Goal: Transaction & Acquisition: Subscribe to service/newsletter

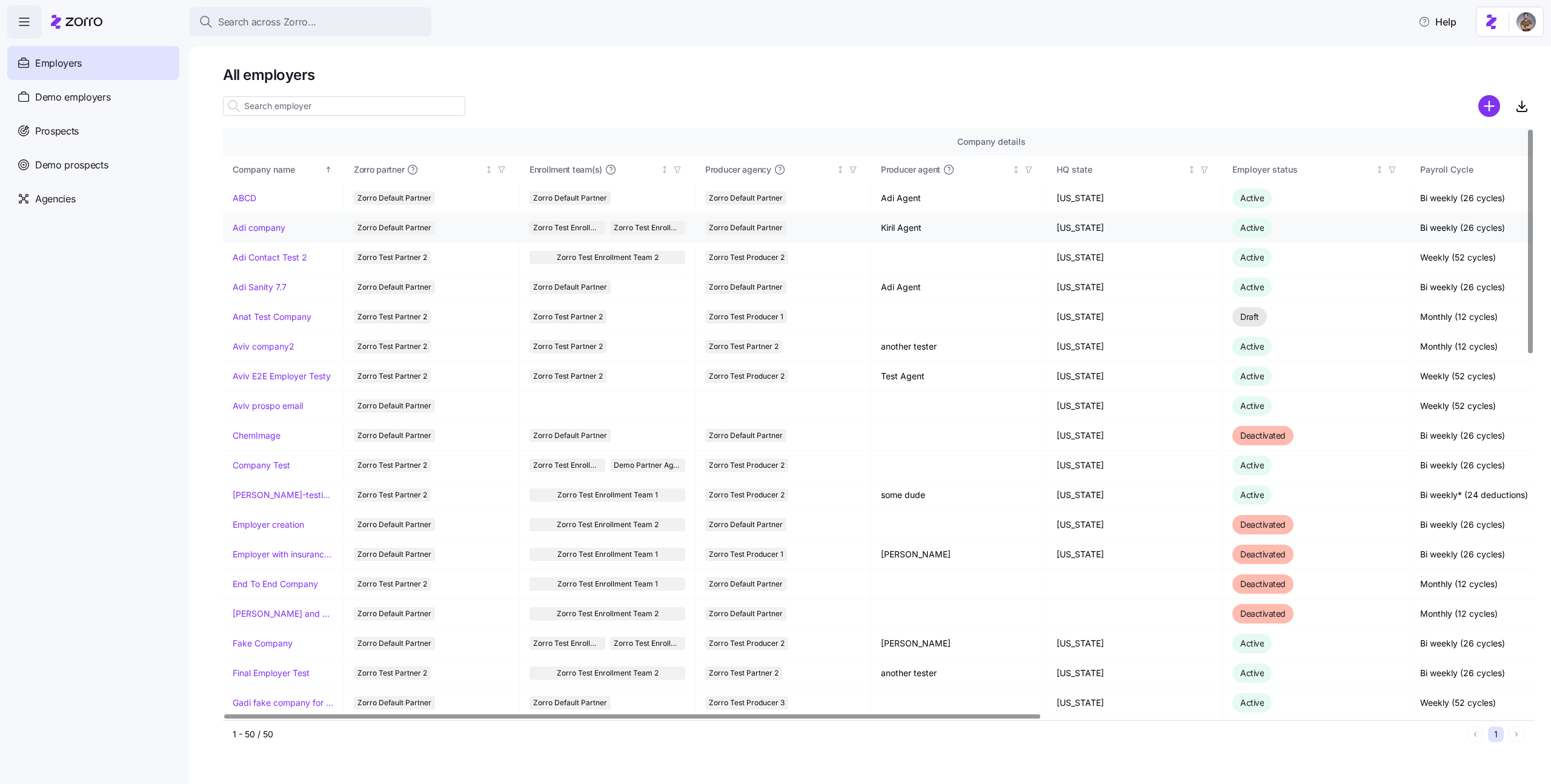
click at [257, 232] on link "Adi company" at bounding box center [259, 227] width 52 height 12
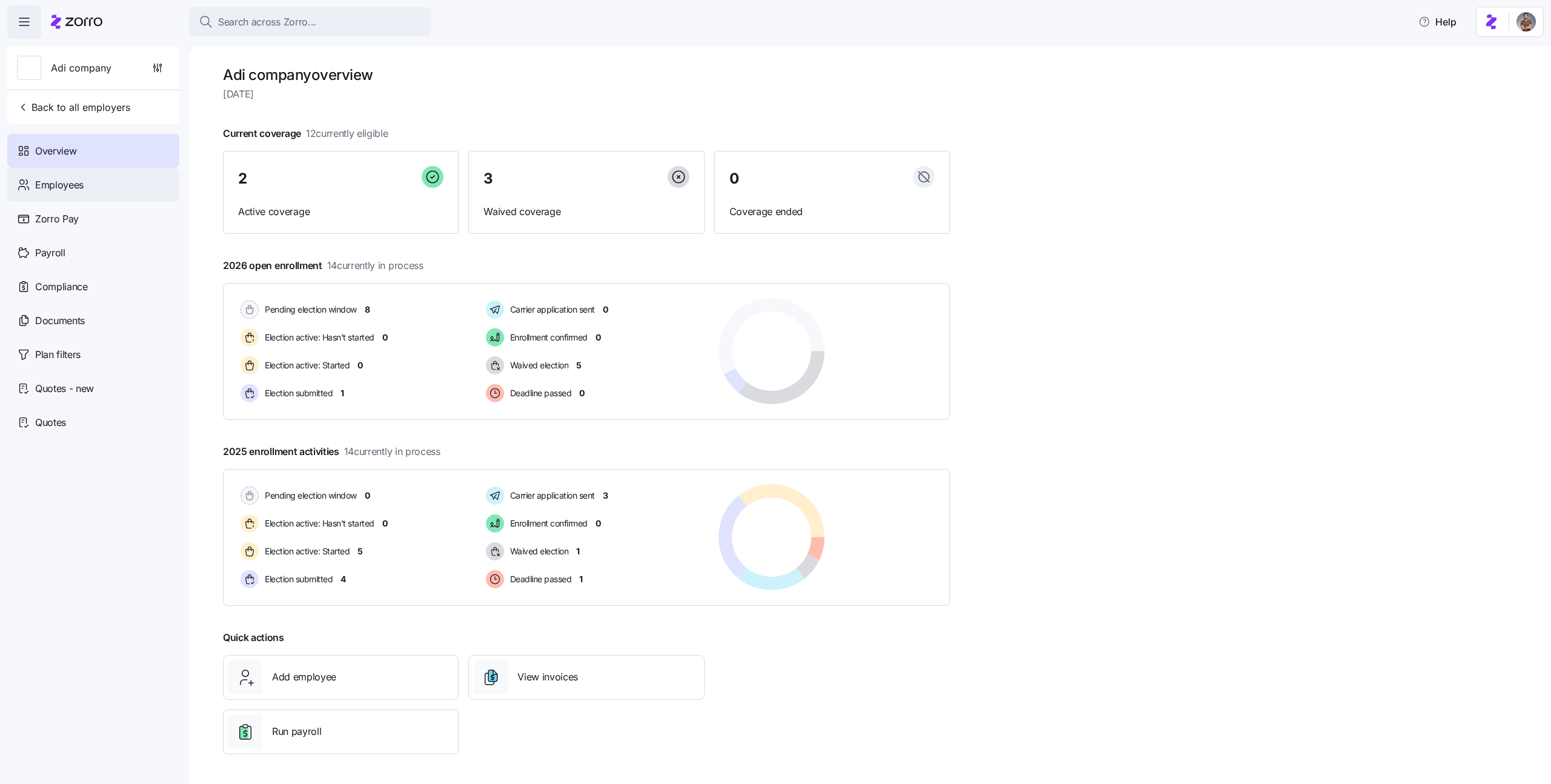
click at [57, 184] on span "Employees" at bounding box center [59, 185] width 49 height 15
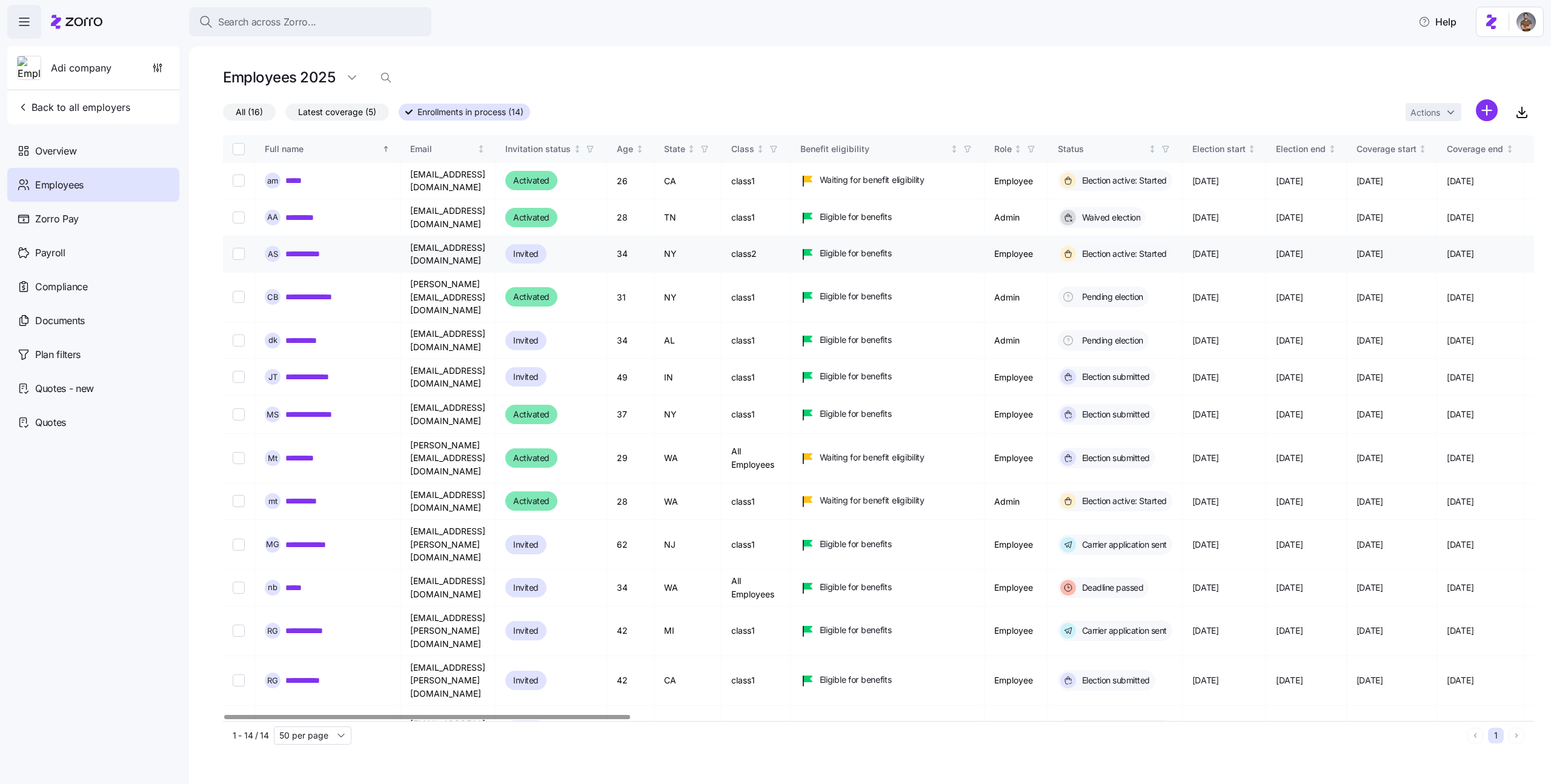
click at [304, 248] on link "**********" at bounding box center [309, 254] width 49 height 12
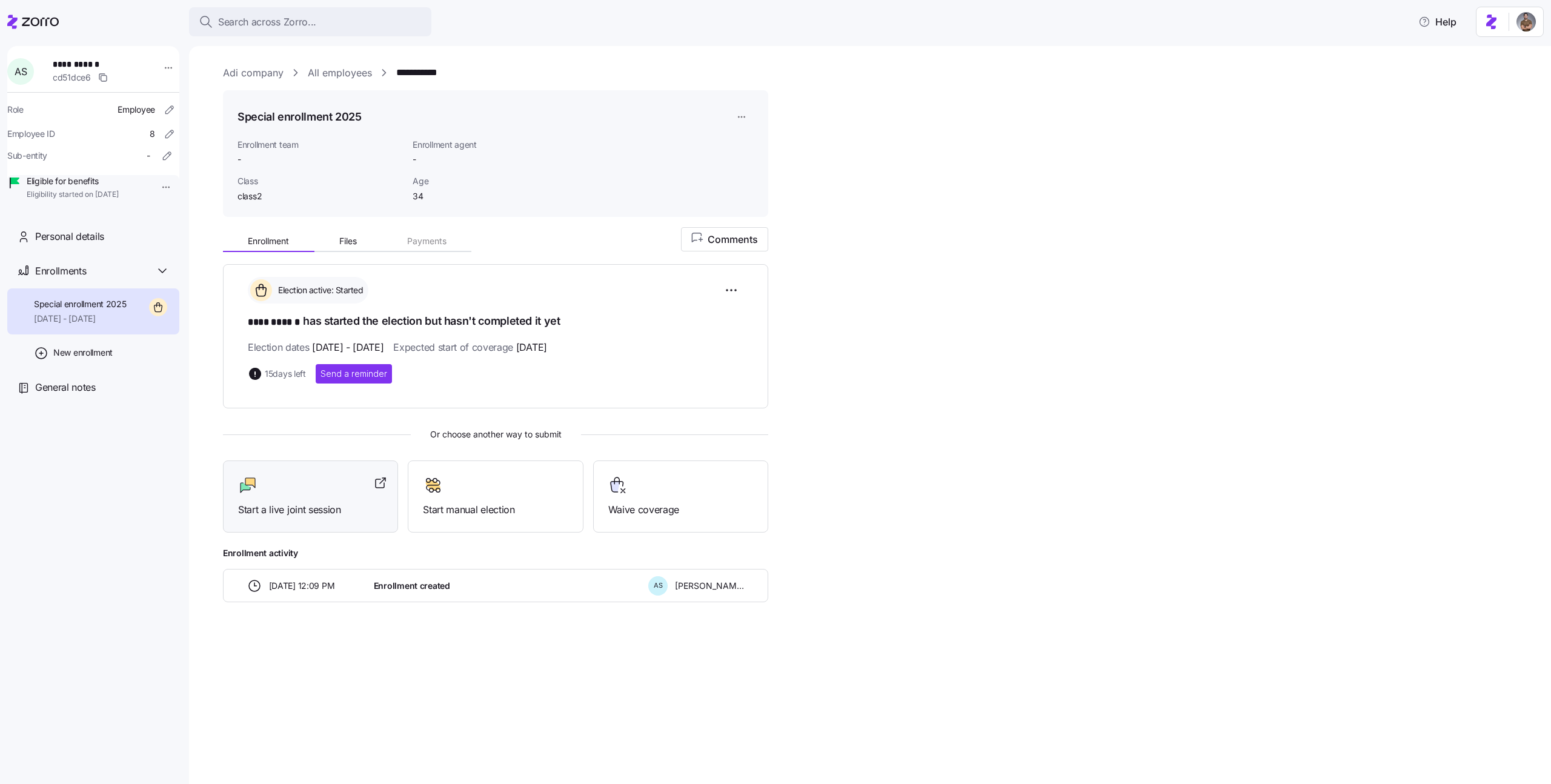
click at [304, 502] on span "Start a live joint session" at bounding box center [311, 510] width 145 height 15
click at [26, 28] on icon at bounding box center [33, 22] width 52 height 15
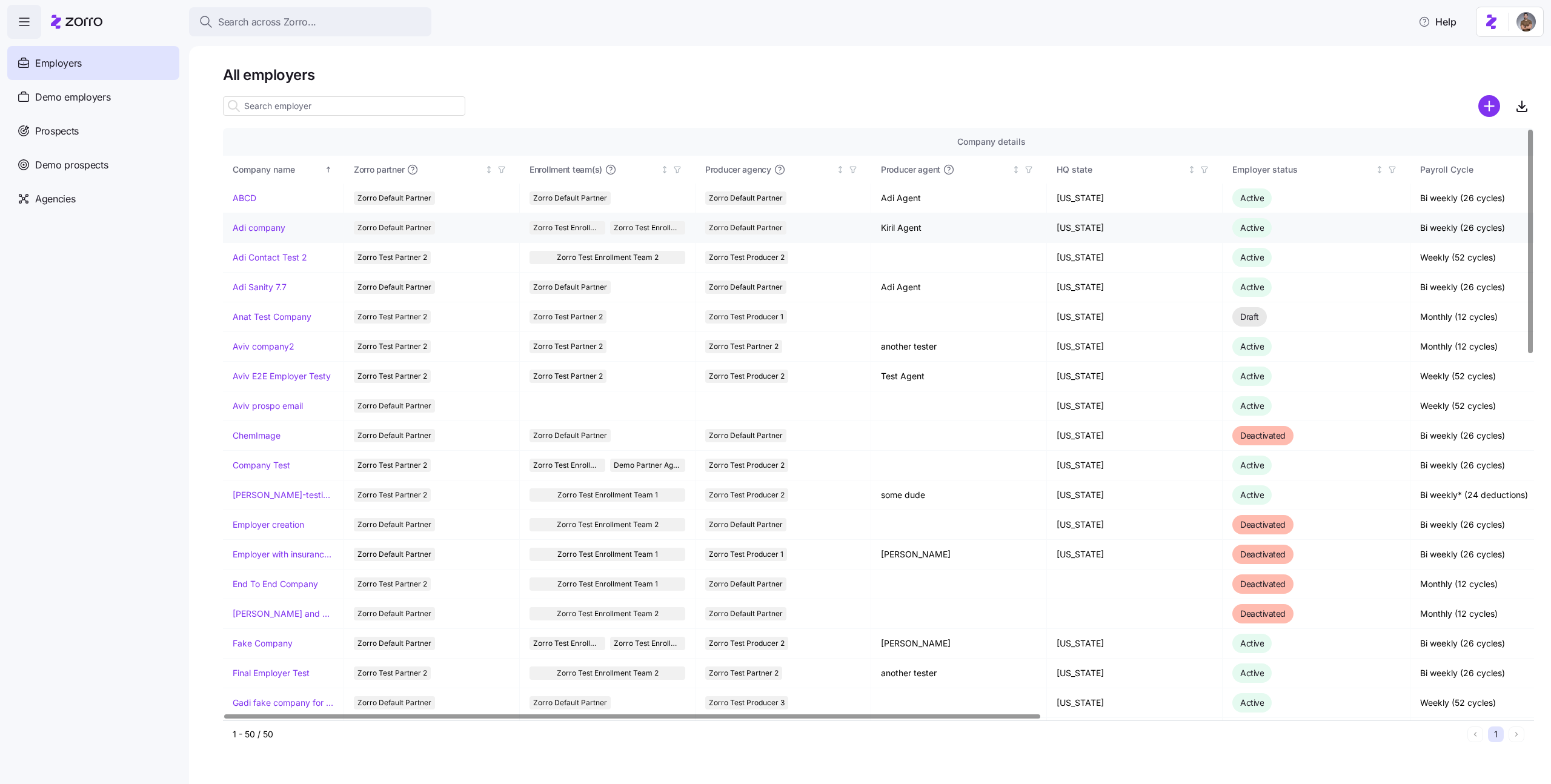
click at [274, 229] on link "Adi company" at bounding box center [259, 227] width 52 height 12
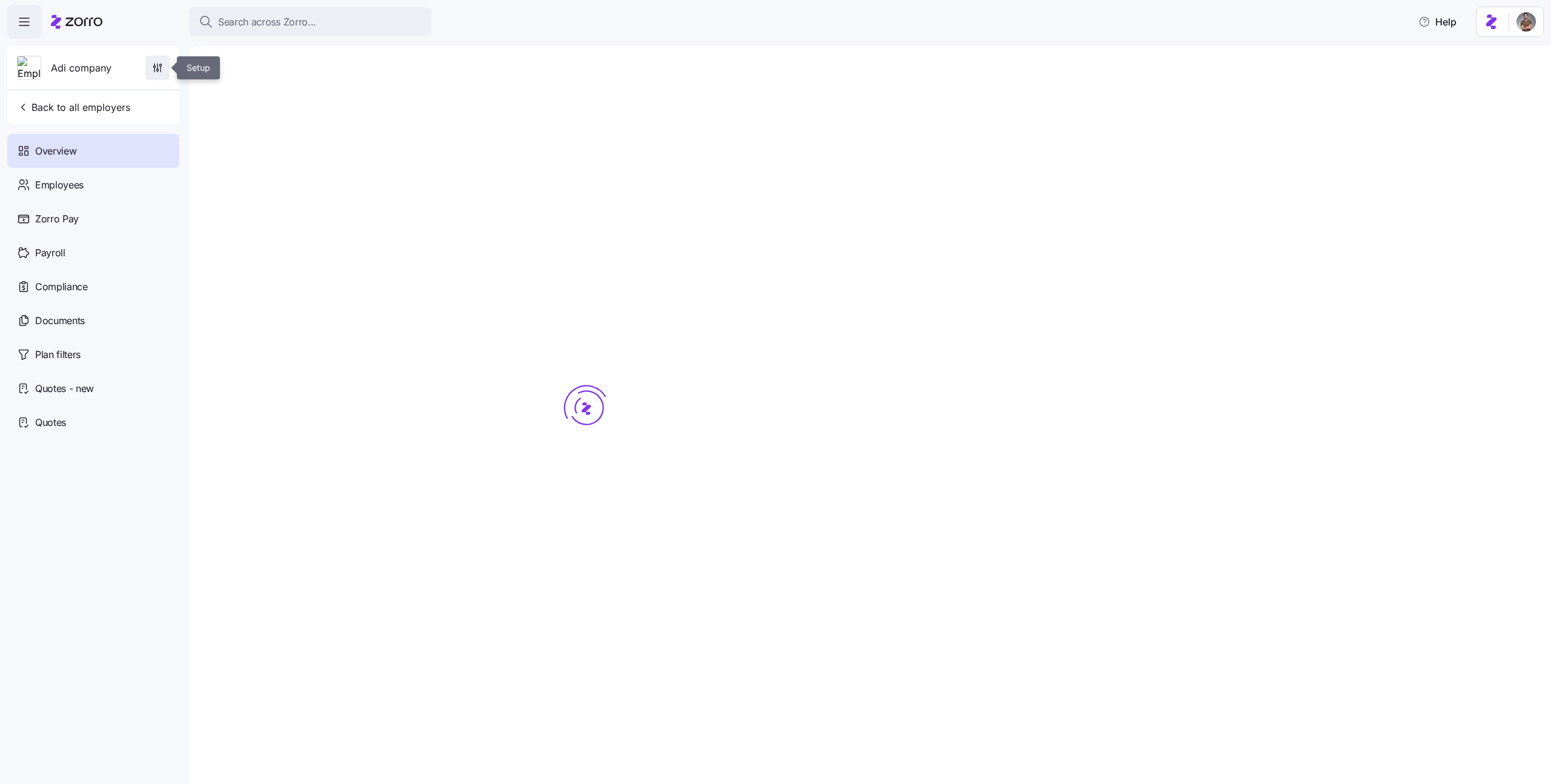
click at [161, 60] on span "button" at bounding box center [157, 68] width 23 height 23
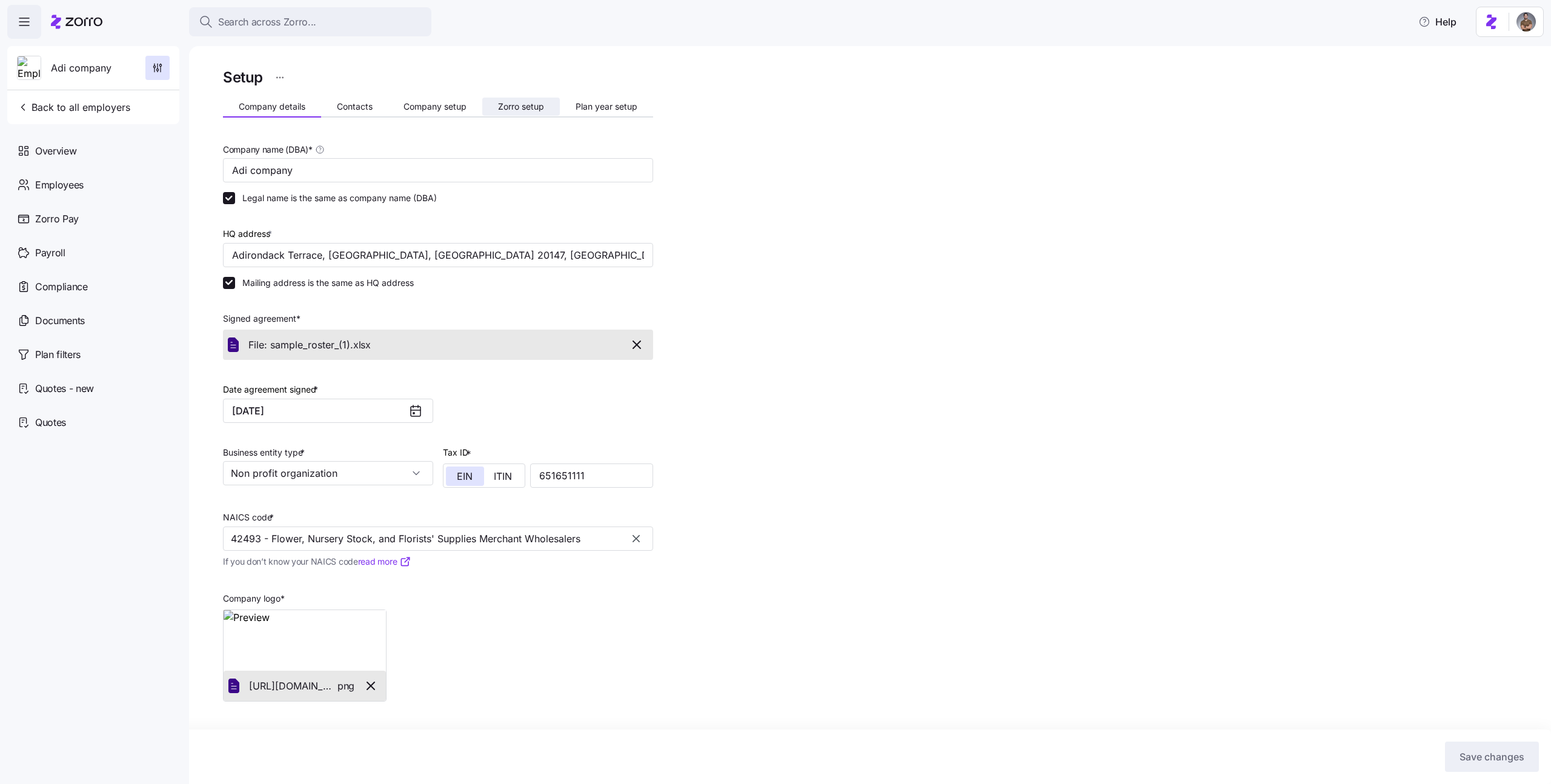
click at [500, 113] on button "Zorro setup" at bounding box center [521, 107] width 77 height 18
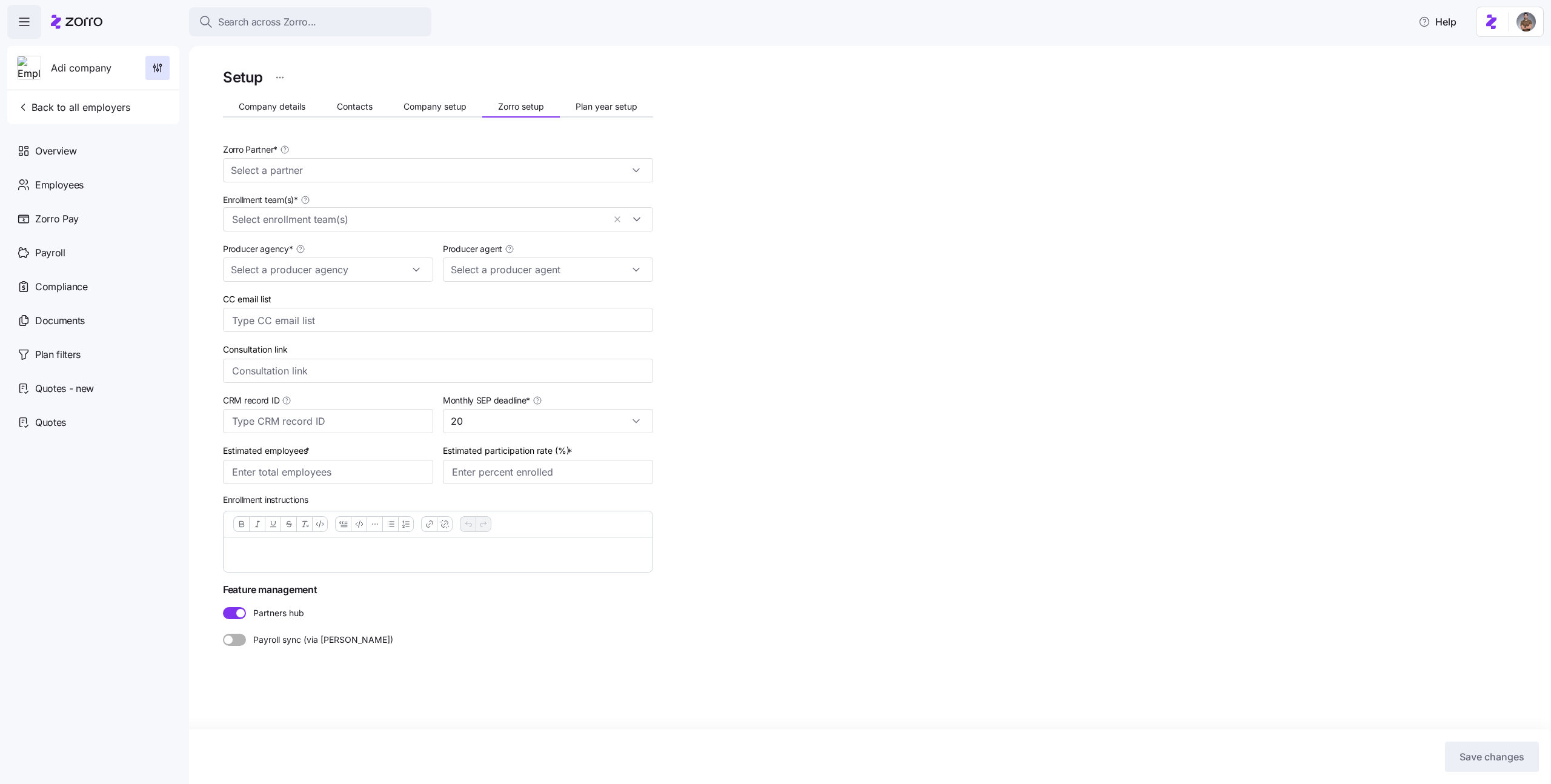
type input "Kiril Agent (kiril.r+agent@myzorro.co)"
type input "Zorro Default Partner"
click at [293, 570] on div at bounding box center [438, 555] width 429 height 35
click at [1513, 640] on div "Setup Company details Contacts Company setup Zorro setup Plan year setup Zorro …" at bounding box center [878, 384] width 1311 height 638
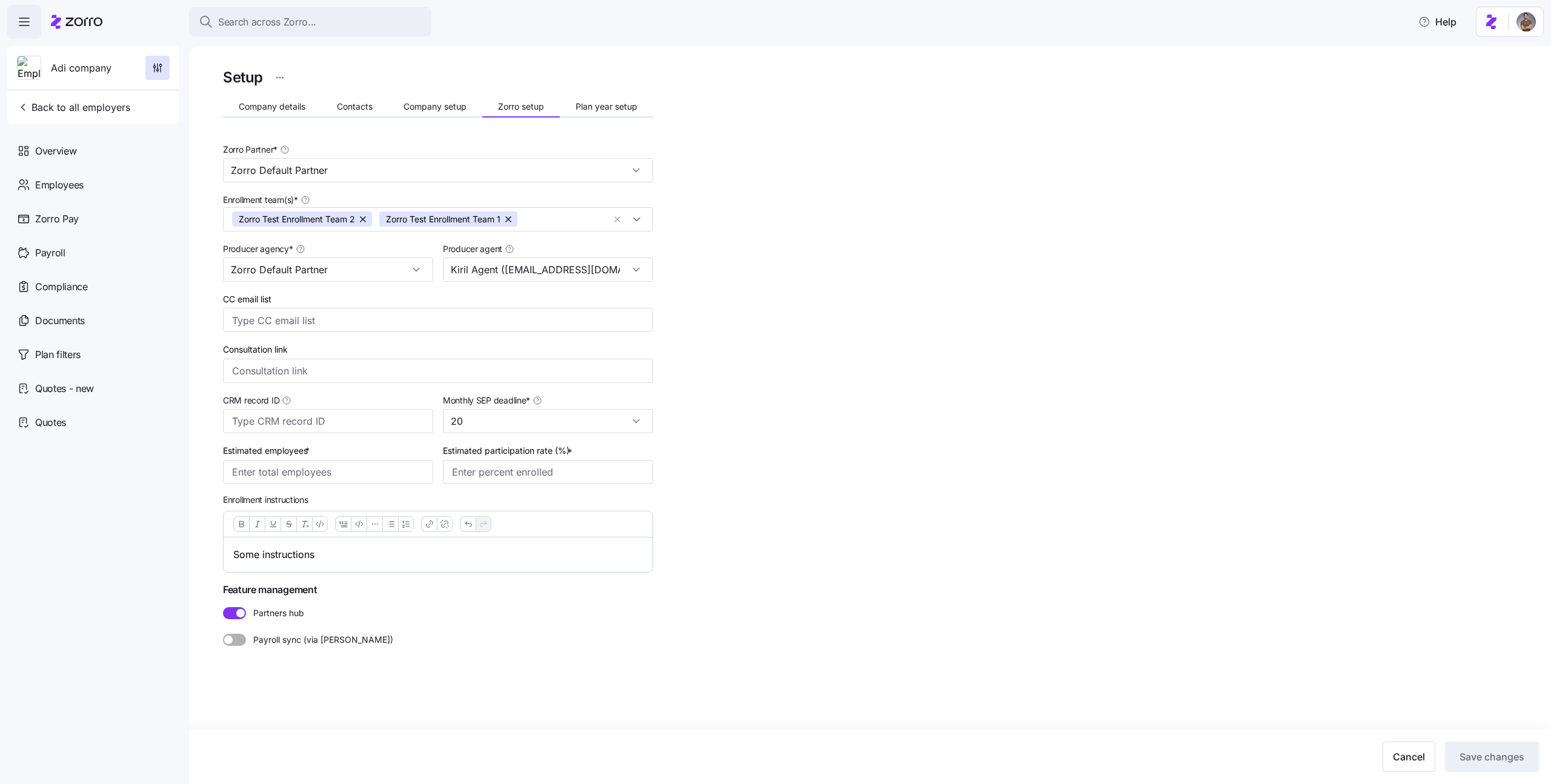
click at [531, 562] on p "Some instructions" at bounding box center [438, 555] width 410 height 15
click at [408, 107] on span "Company setup" at bounding box center [435, 106] width 63 height 8
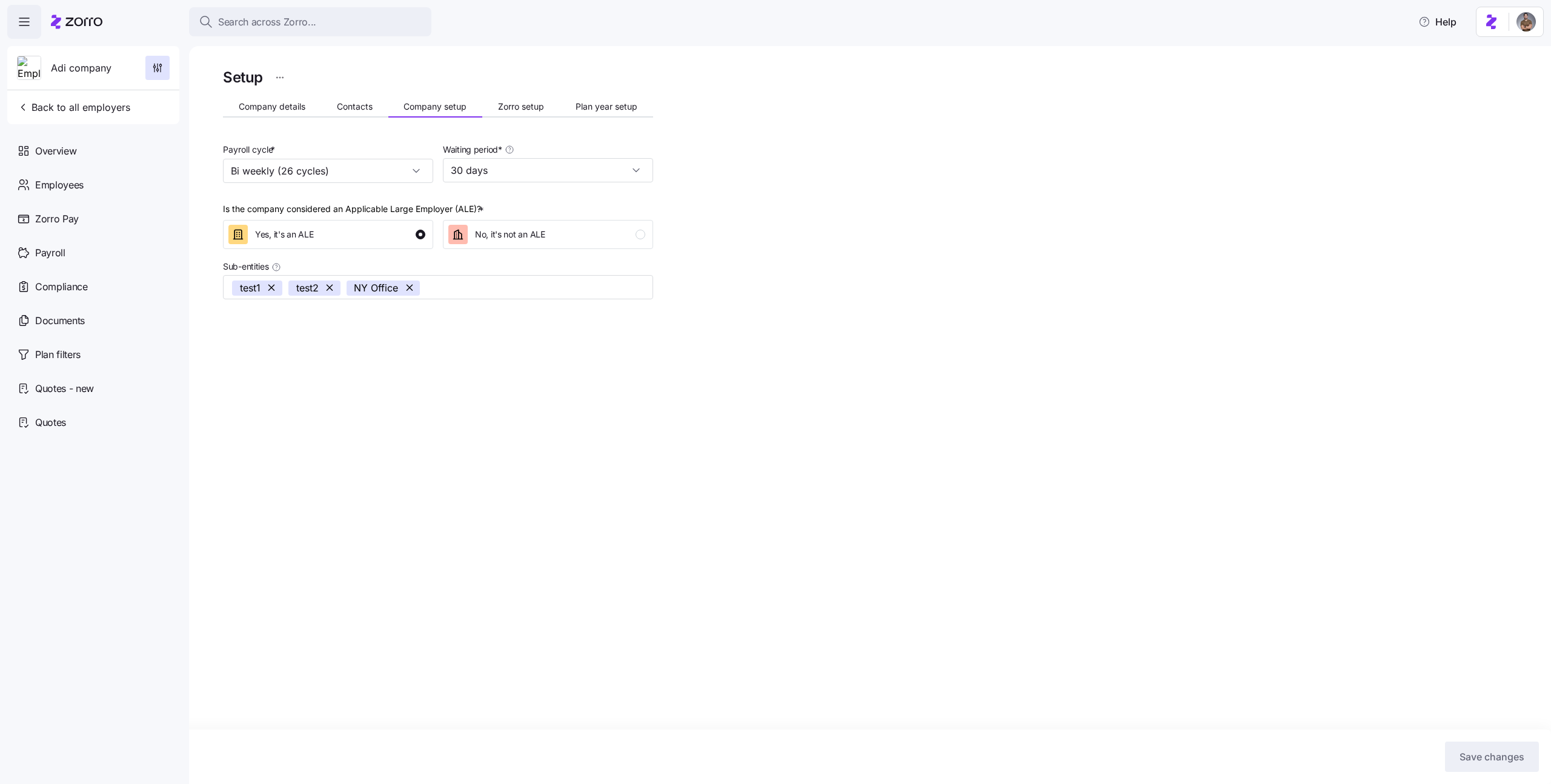
click at [516, 112] on button "Zorro setup" at bounding box center [521, 107] width 77 height 18
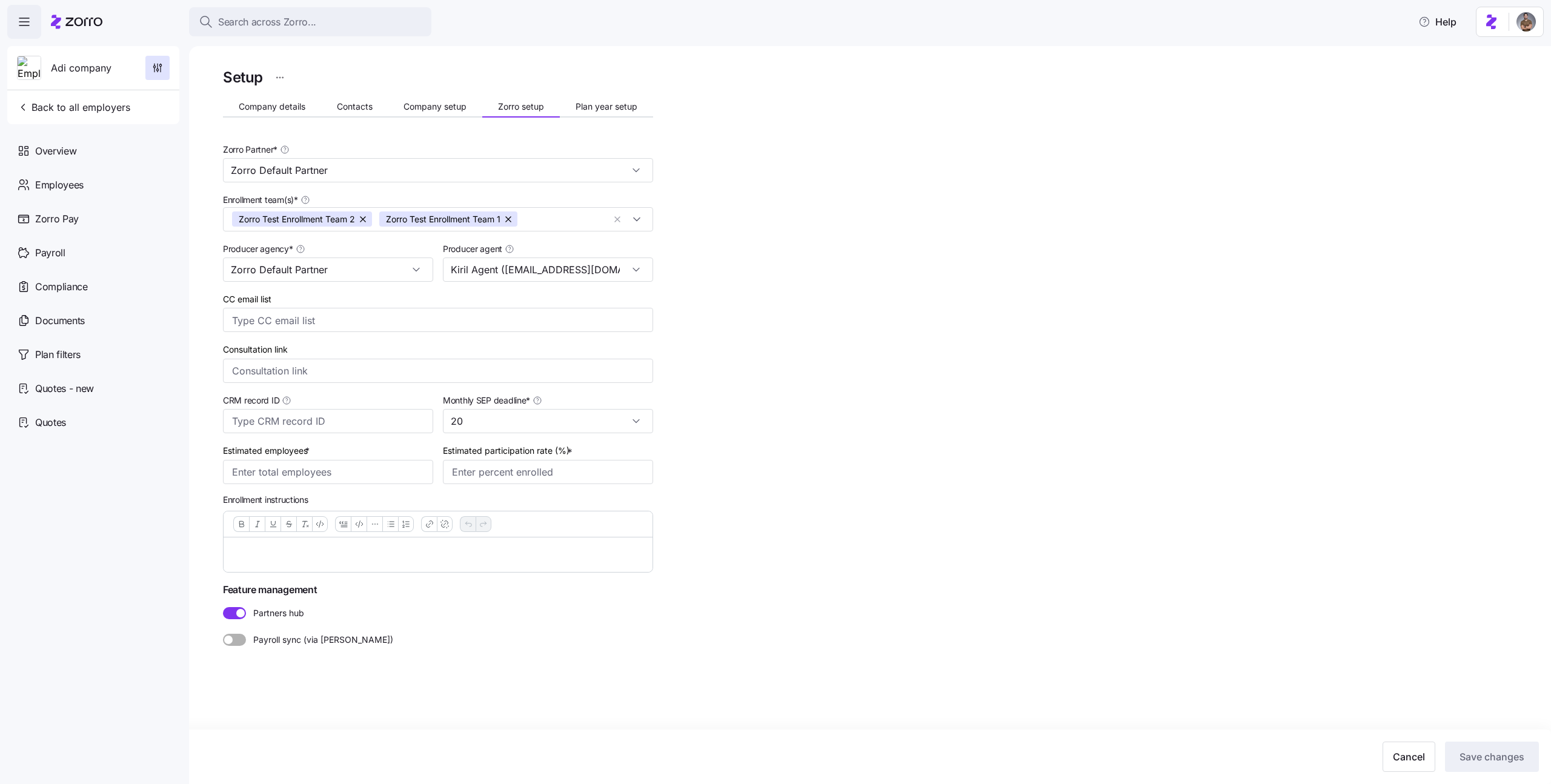
click at [282, 550] on p at bounding box center [438, 555] width 410 height 15
click at [317, 469] on input "Estimated employees *" at bounding box center [328, 472] width 210 height 24
type input "158"
click at [548, 480] on input "Estimated participation rate (%) *" at bounding box center [548, 472] width 210 height 24
type input "50%"
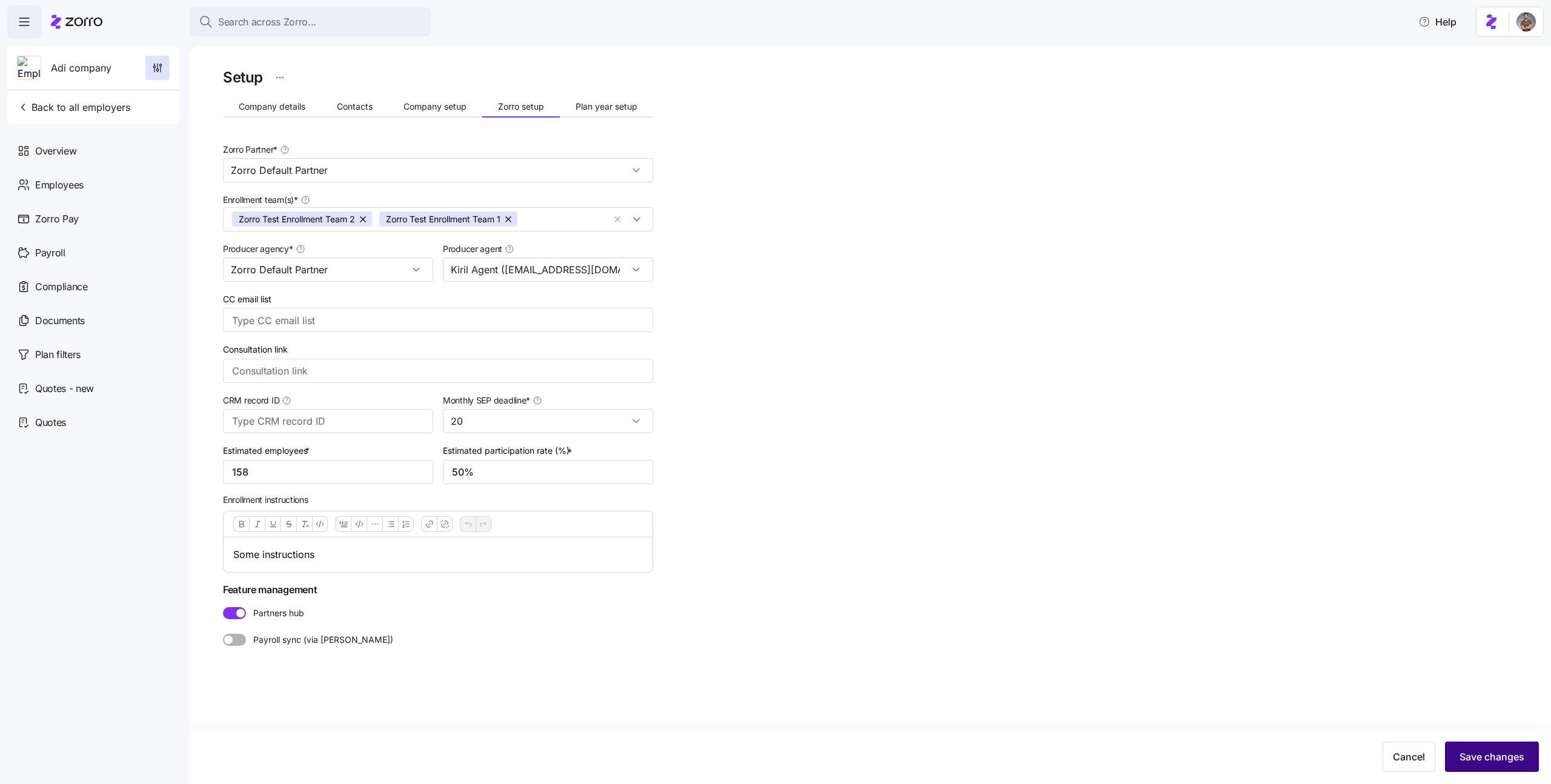
click at [1484, 771] on button "Save changes" at bounding box center [1492, 756] width 94 height 30
click at [63, 183] on span "Employees" at bounding box center [59, 185] width 49 height 15
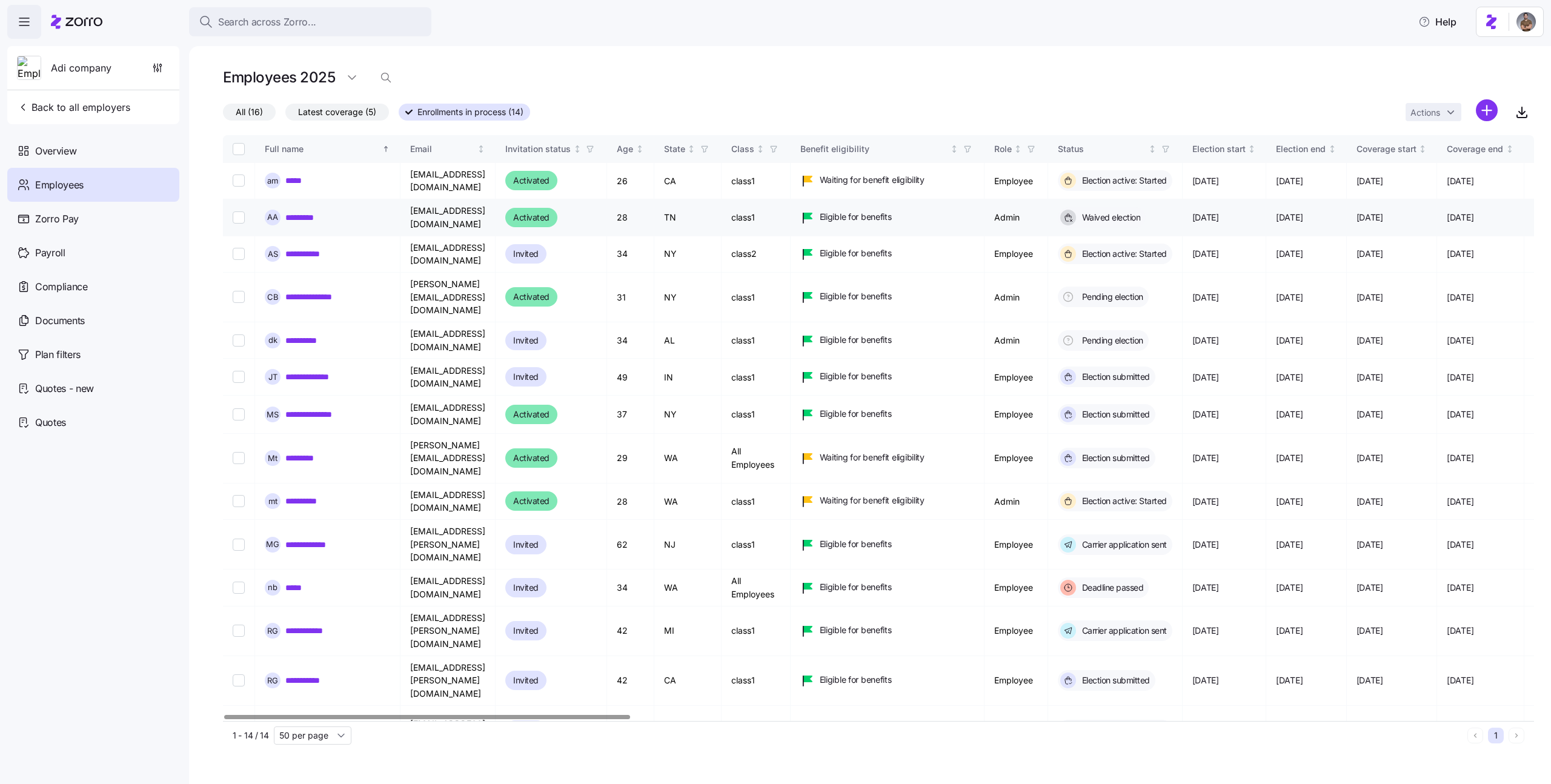
click at [309, 211] on link "*********" at bounding box center [305, 217] width 41 height 12
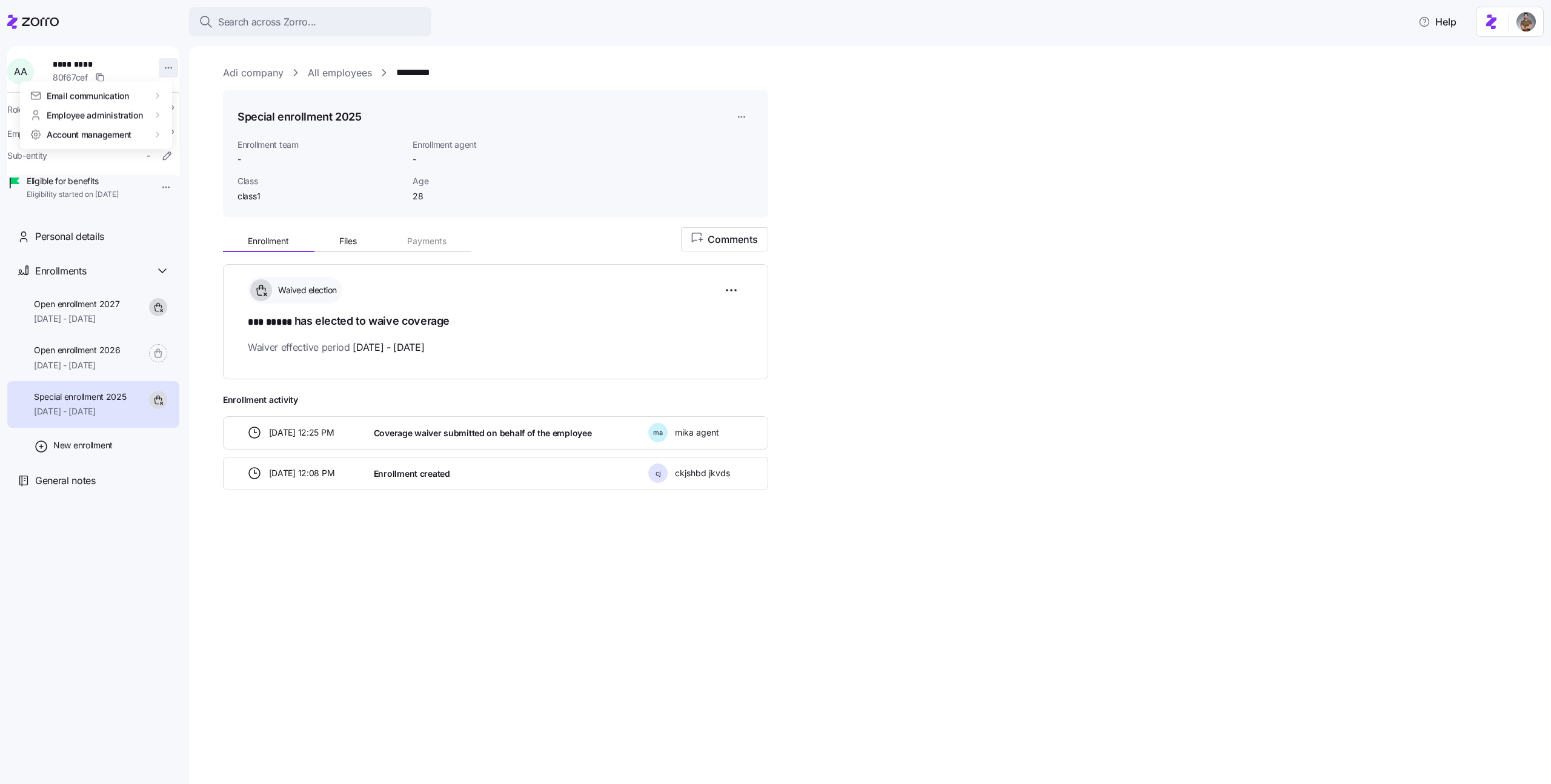
click at [157, 63] on html "Search across Zorro... Help A A ********* 80f67cef Role Admin Employee ID - Sub…" at bounding box center [775, 388] width 1551 height 776
click at [186, 156] on div "Log in as" at bounding box center [194, 154] width 36 height 13
click at [740, 271] on div "Waived election *** ***** has elected to waive coverage Waiver effective period…" at bounding box center [495, 321] width 545 height 115
click at [739, 282] on html "Search across Zorro... Help A A ********* 80f67cef Role Admin Employee ID - Sub…" at bounding box center [775, 388] width 1551 height 776
click at [666, 359] on span "Reset election" at bounding box center [638, 358] width 53 height 12
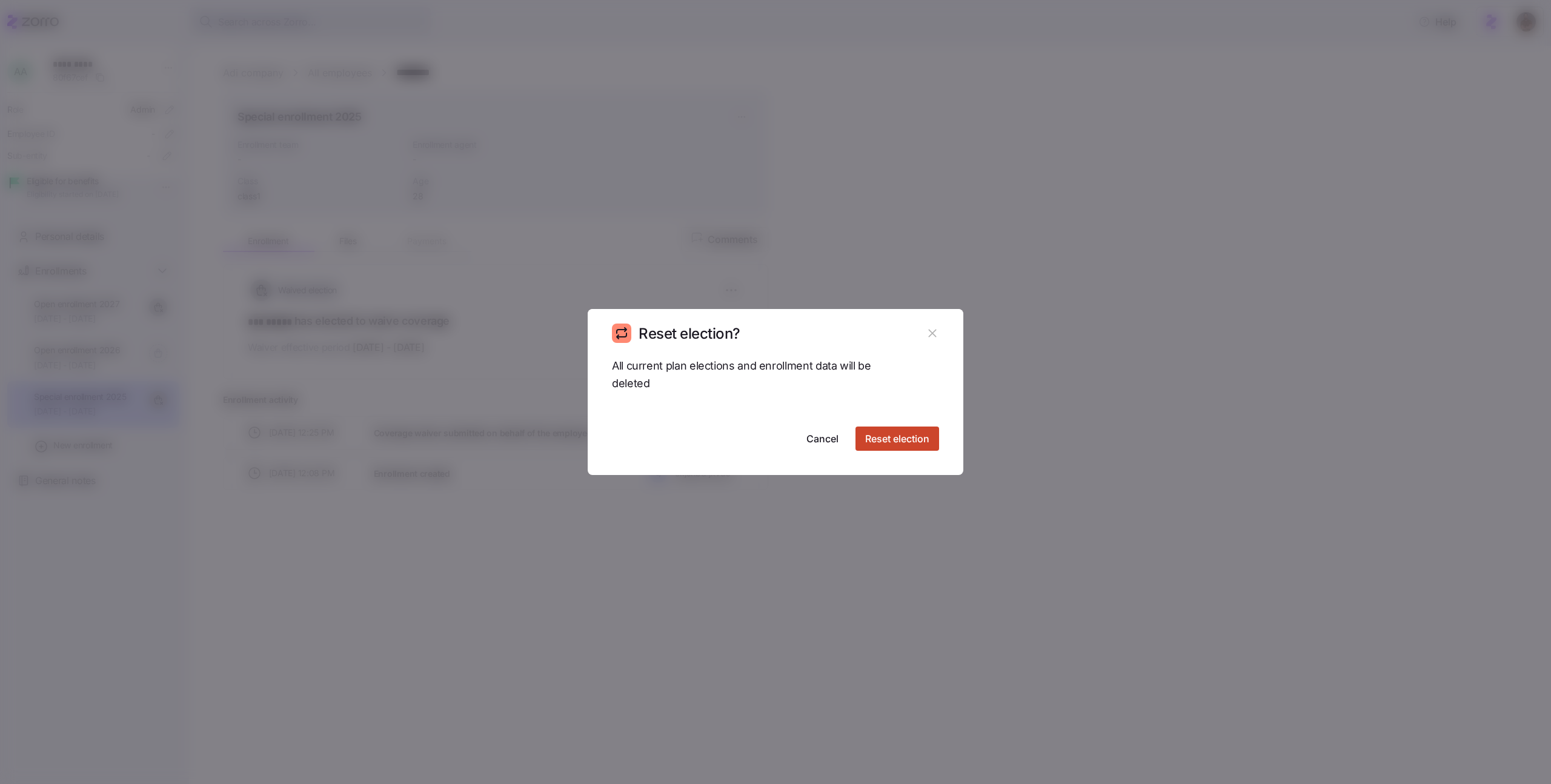
click at [918, 435] on span "Reset election" at bounding box center [897, 438] width 64 height 15
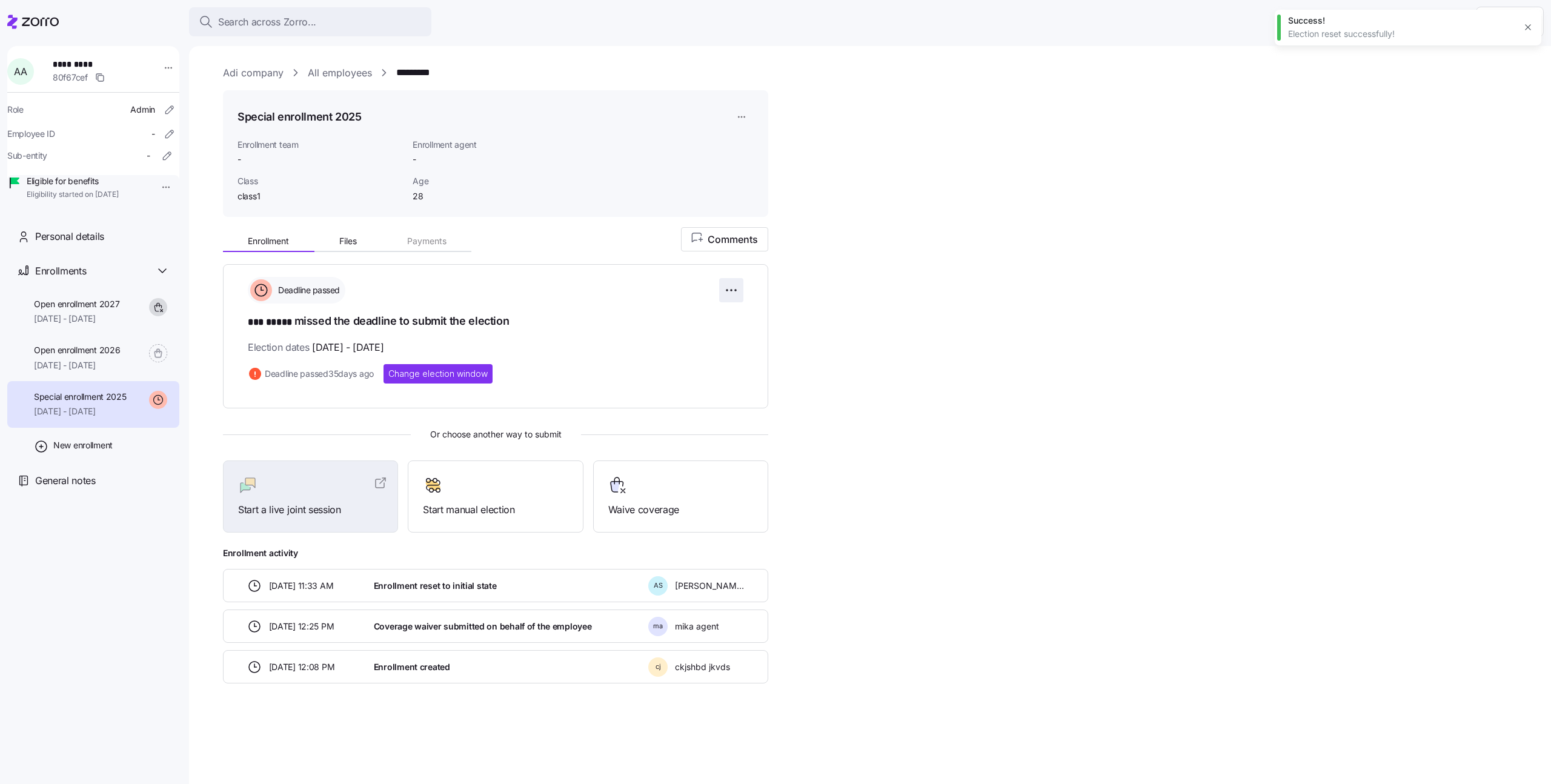
click at [736, 282] on html "Search across Zorro... Help A A ********* 80f67cef Role Admin Employee ID - Sub…" at bounding box center [775, 388] width 1551 height 776
click at [483, 378] on html "Search across Zorro... Help A A ********* 80f67cef Role Admin Employee ID - Sub…" at bounding box center [775, 388] width 1551 height 776
click at [466, 378] on button "Change election window" at bounding box center [438, 374] width 109 height 19
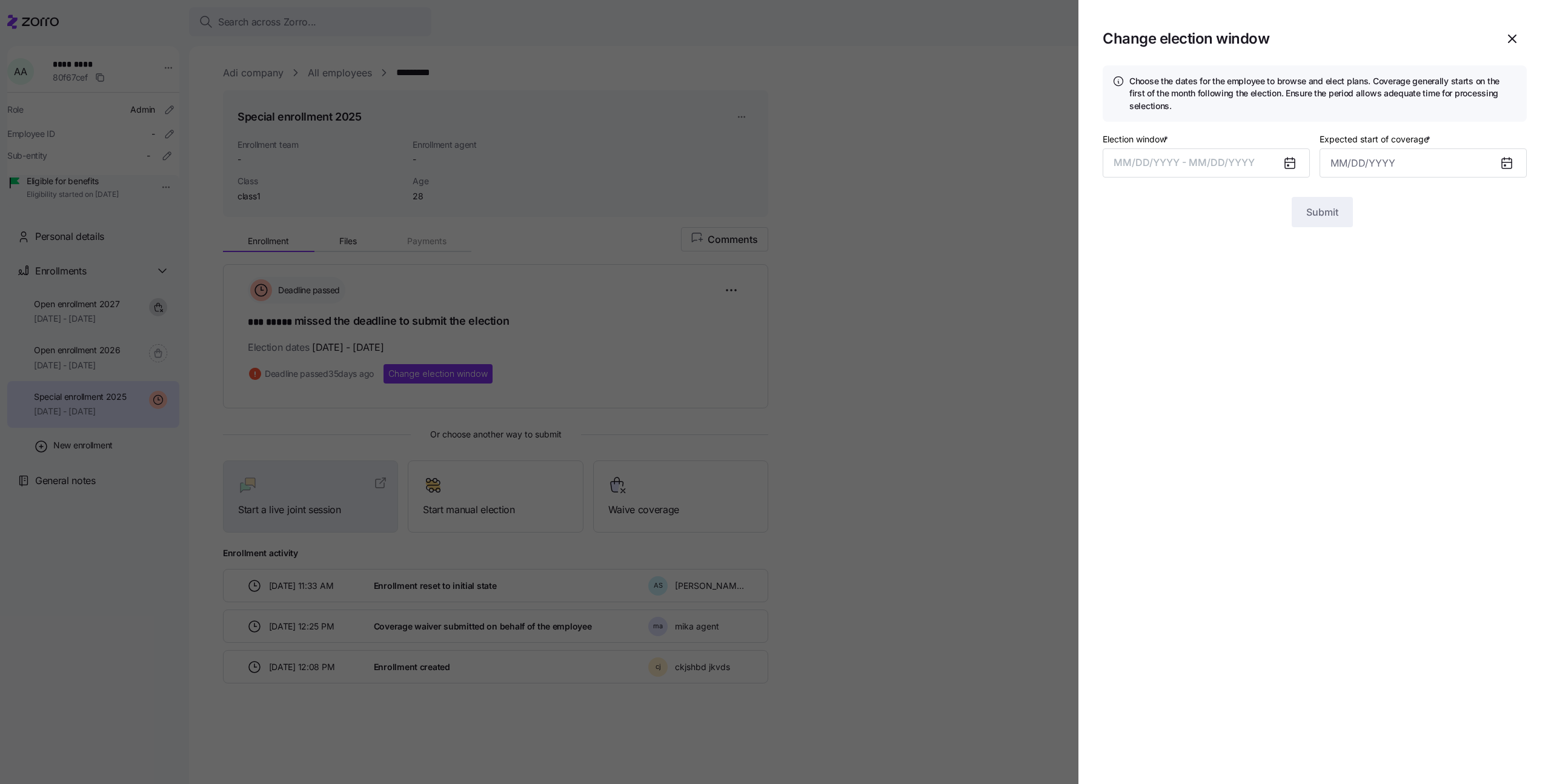
type input "October 1, 2025"
click at [1255, 167] on button "07/30/2025 – 07/31/2025" at bounding box center [1206, 163] width 207 height 29
click at [1301, 204] on icon "button" at bounding box center [1306, 204] width 13 height 13
click at [1240, 262] on button "1" at bounding box center [1247, 263] width 29 height 29
click at [1251, 259] on button "1" at bounding box center [1247, 263] width 29 height 29
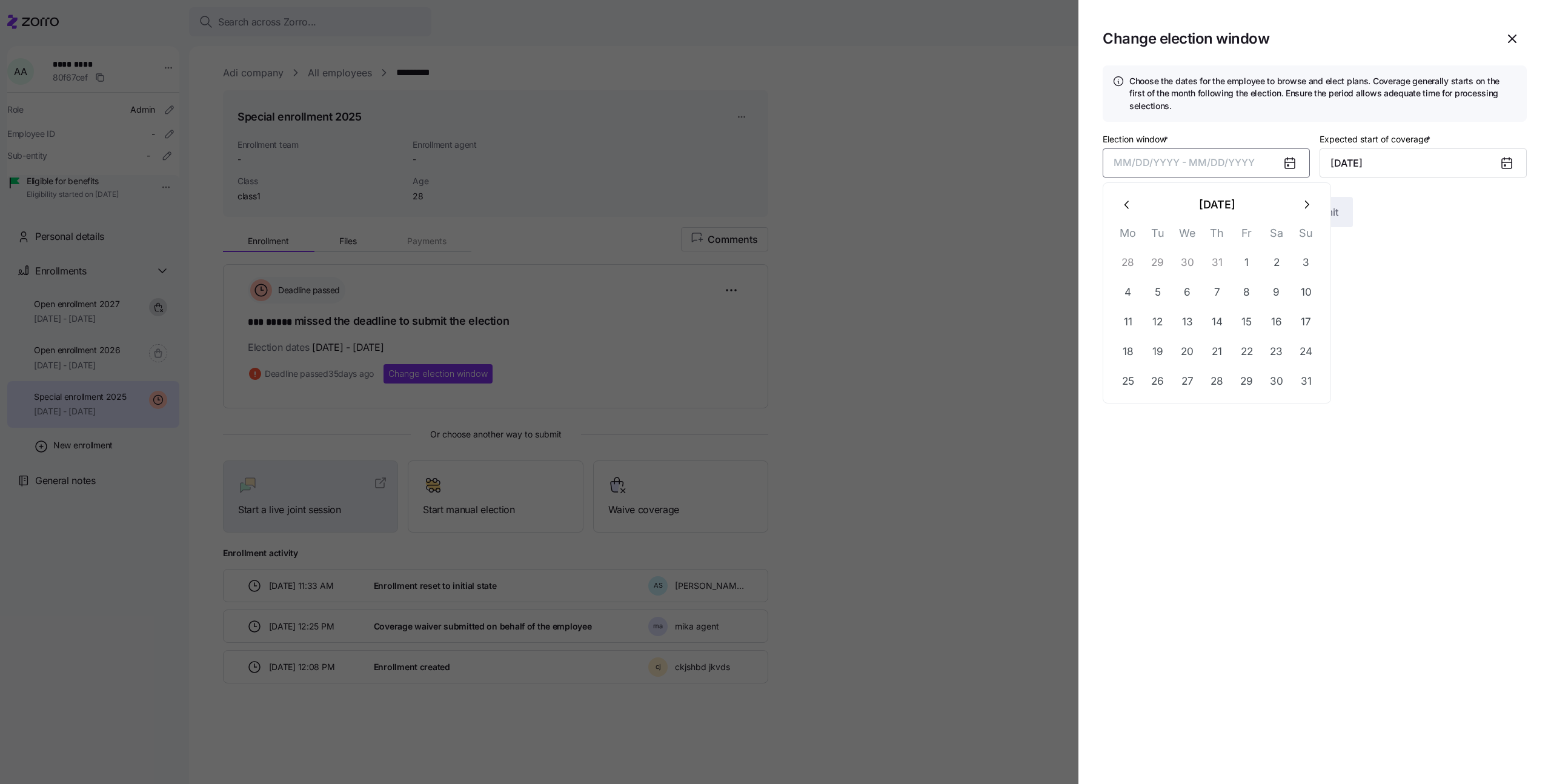
click at [1297, 210] on button "button" at bounding box center [1306, 205] width 29 height 29
click at [1125, 261] on button "1" at bounding box center [1128, 263] width 29 height 29
click at [1139, 316] on button "15" at bounding box center [1128, 322] width 29 height 29
click at [1321, 215] on span "Submit" at bounding box center [1322, 211] width 32 height 15
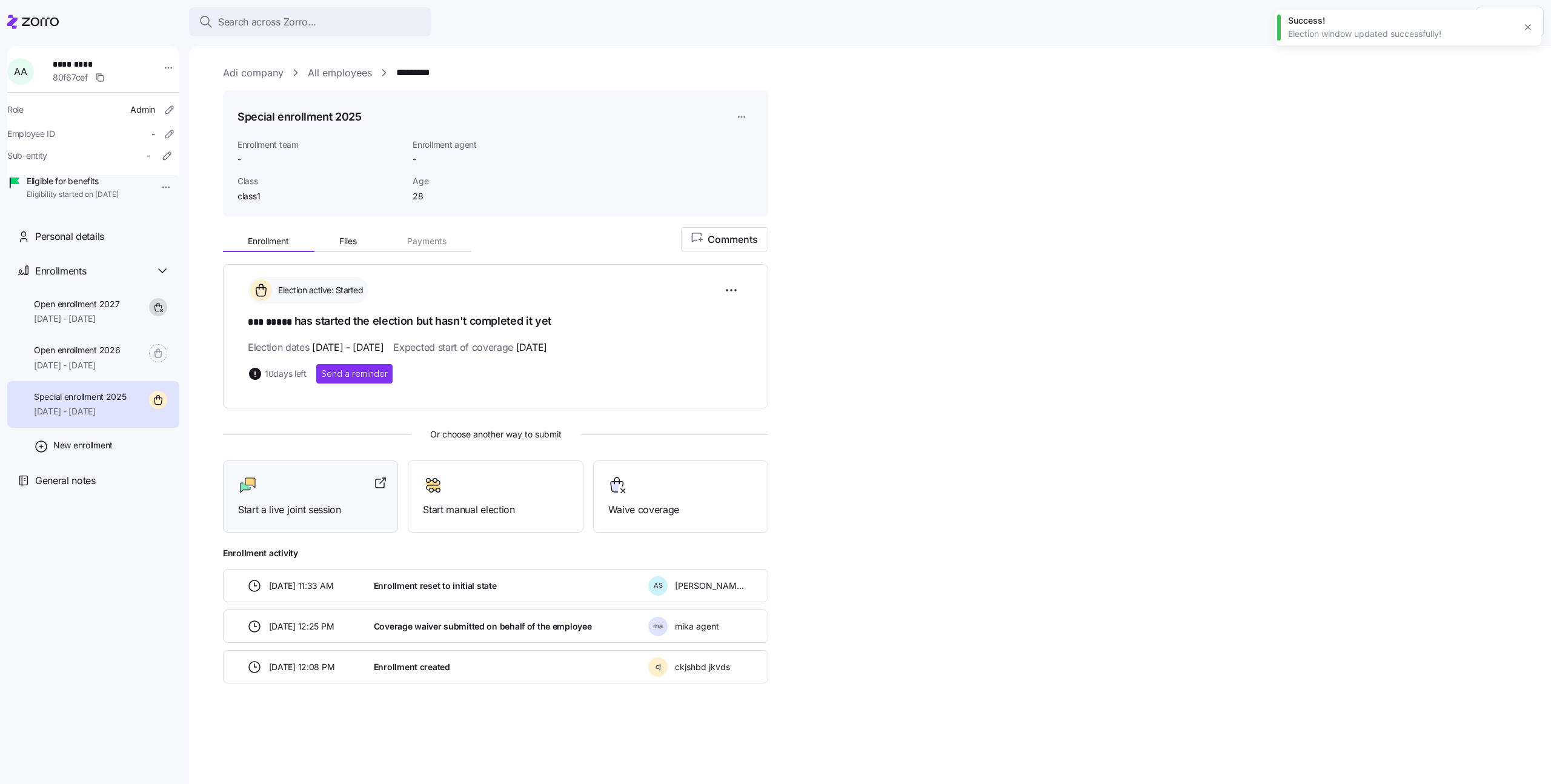
click at [355, 518] on div "Start a live joint session" at bounding box center [311, 496] width 175 height 72
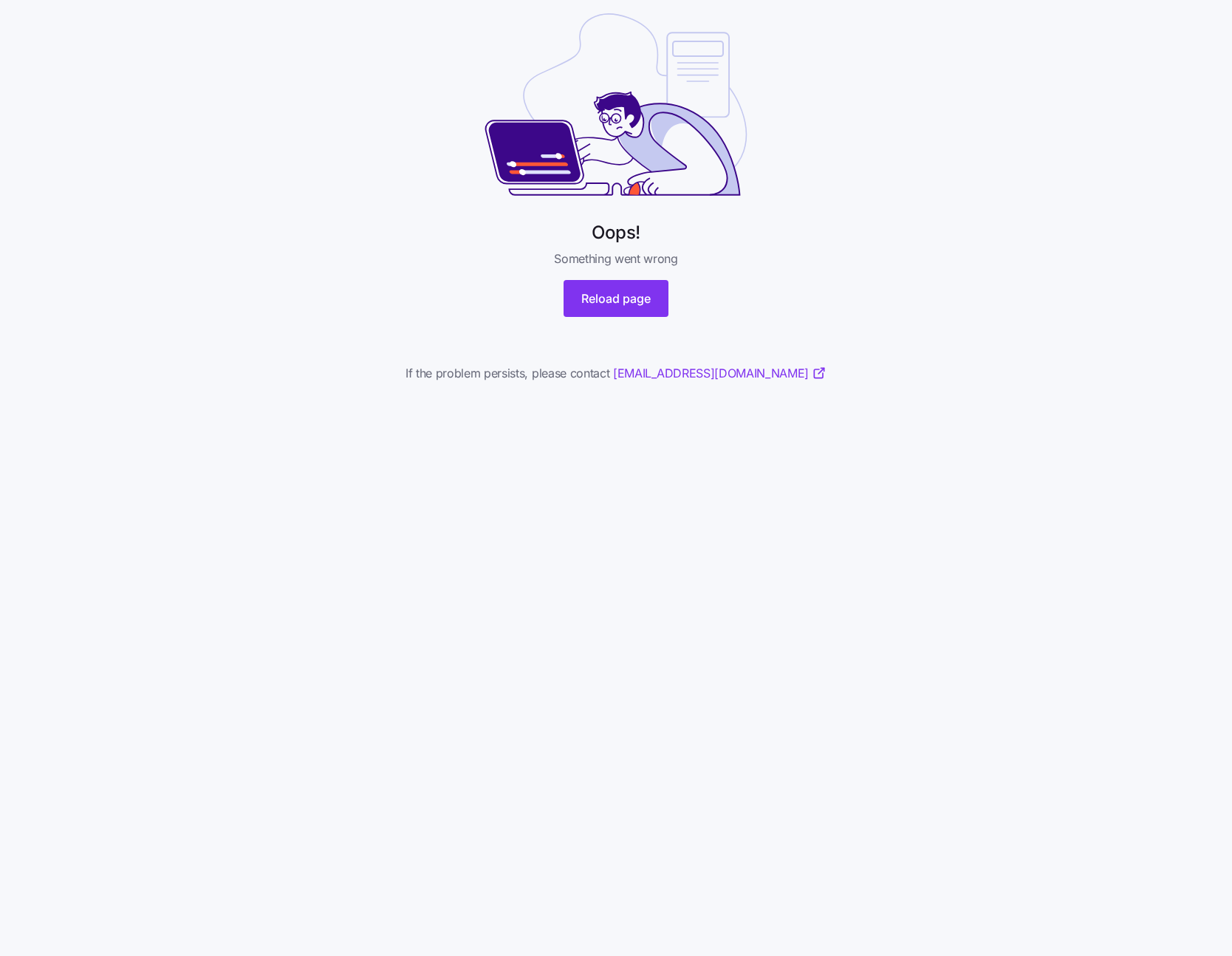
click at [619, 235] on h1 "Oops!" at bounding box center [616, 231] width 49 height 23
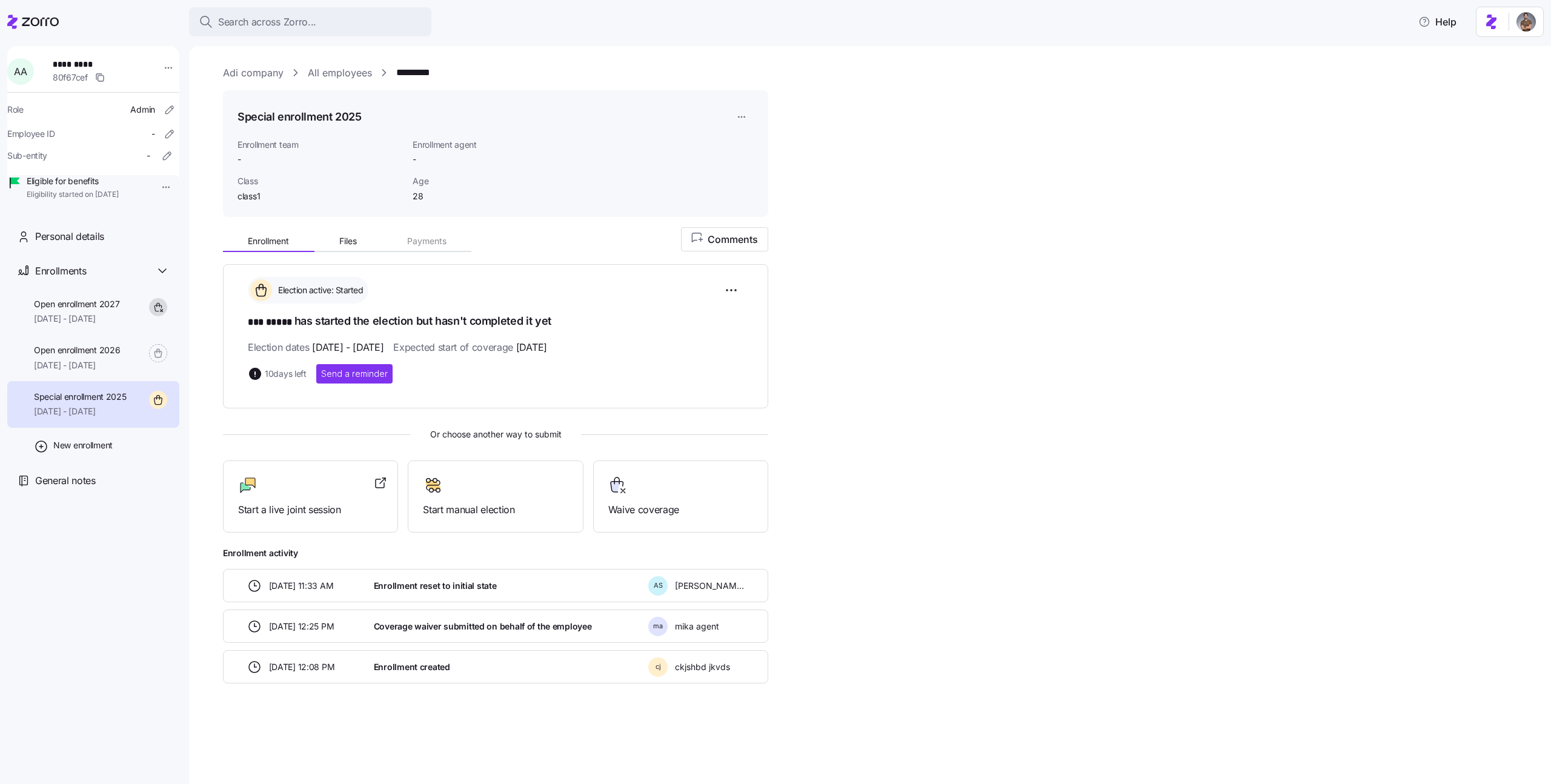
click at [253, 69] on link "Adi company" at bounding box center [253, 73] width 61 height 15
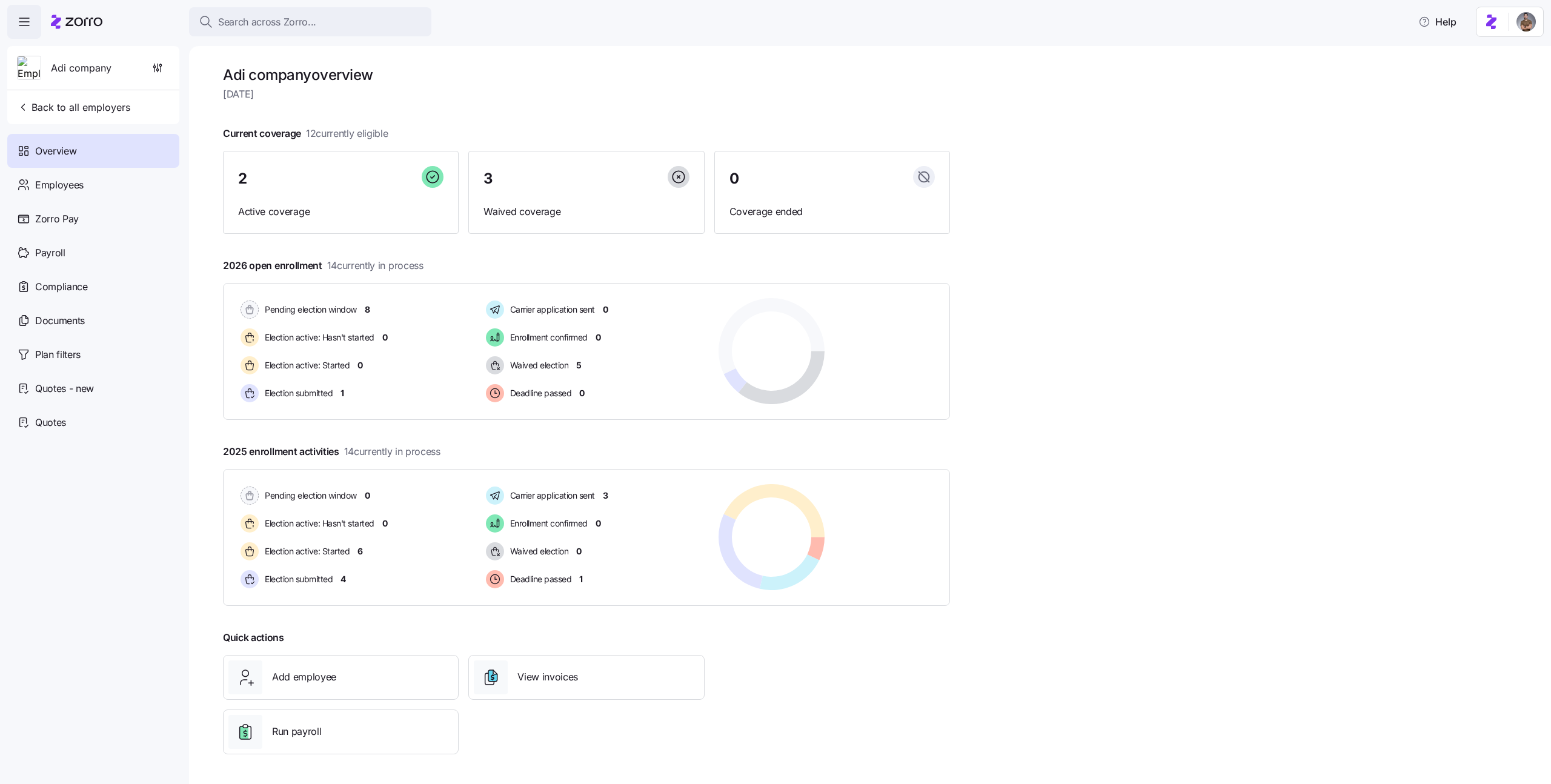
click at [91, 30] on div at bounding box center [77, 22] width 52 height 34
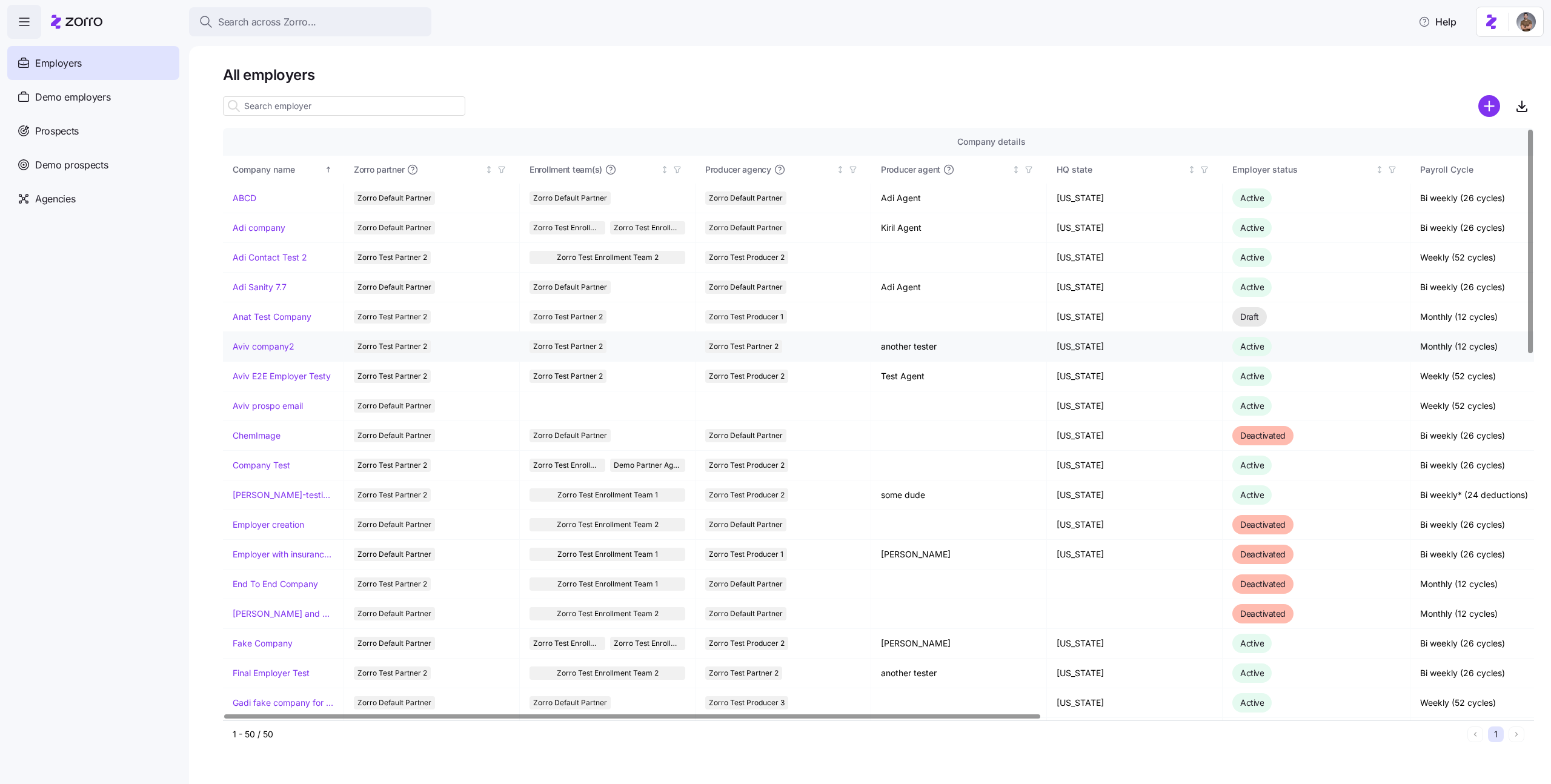
click at [285, 349] on link "Aviv company2" at bounding box center [263, 346] width 62 height 12
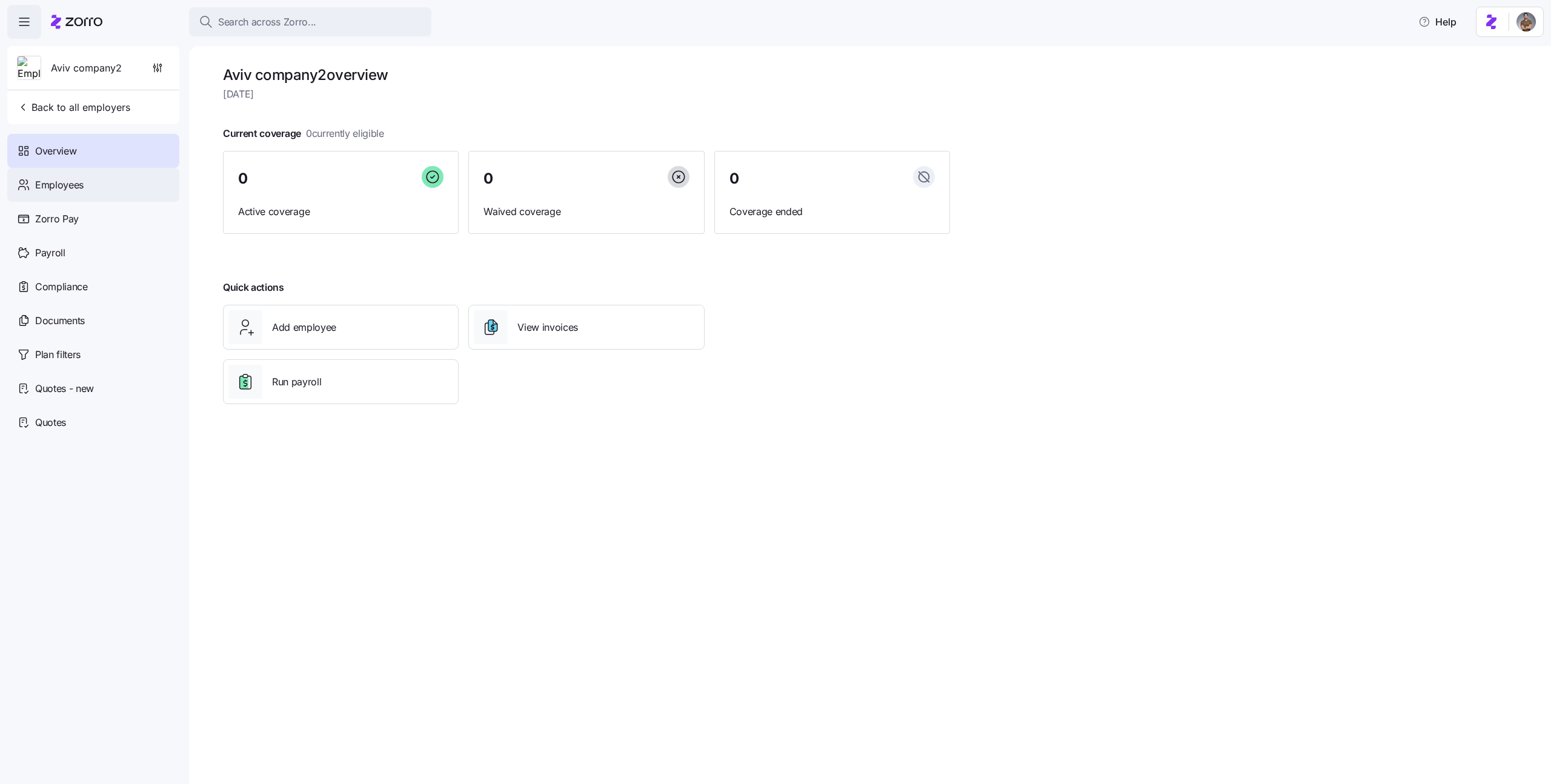
click at [75, 187] on span "Employees" at bounding box center [59, 185] width 49 height 15
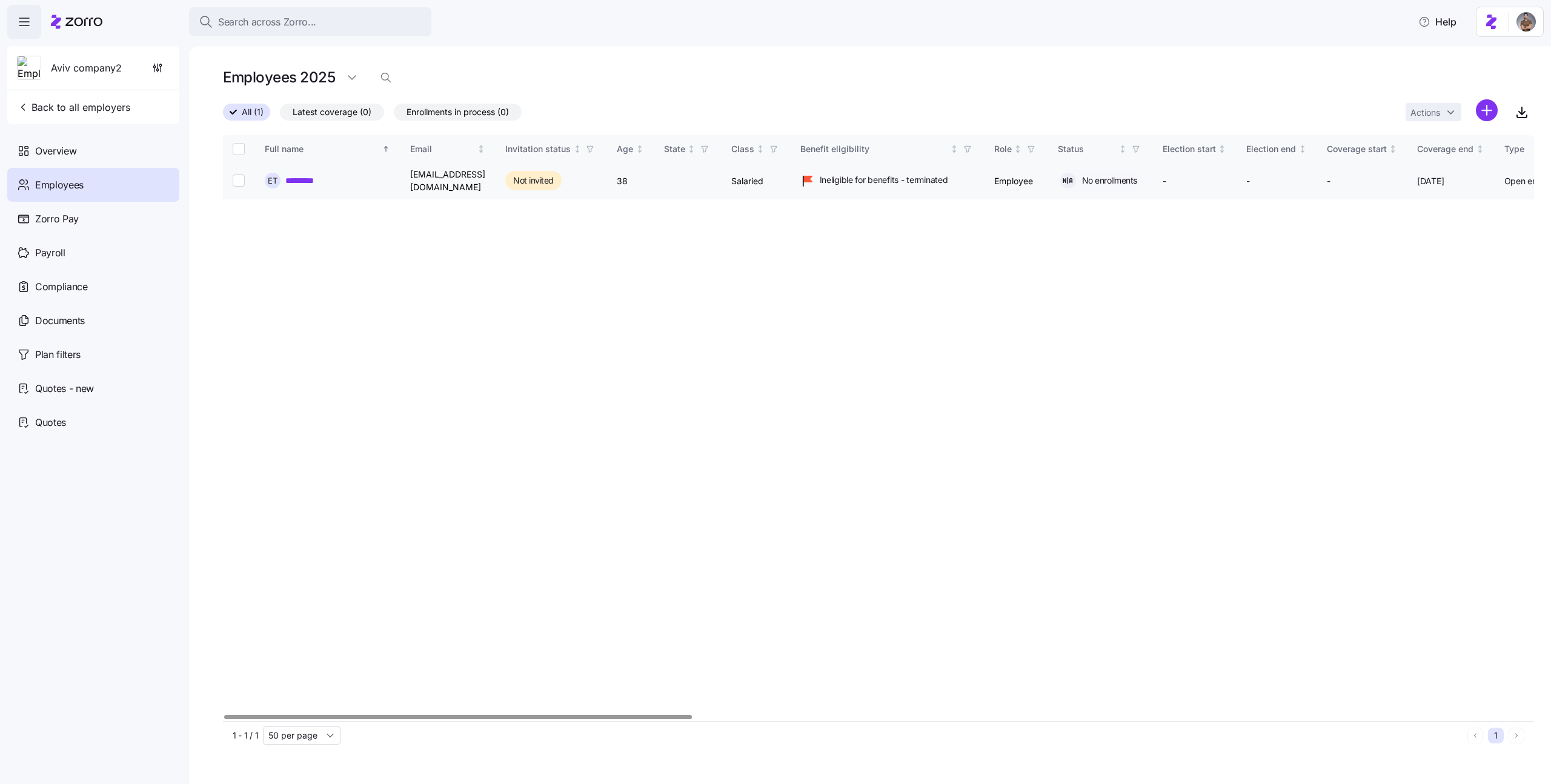
click at [305, 180] on link "*********" at bounding box center [306, 180] width 42 height 12
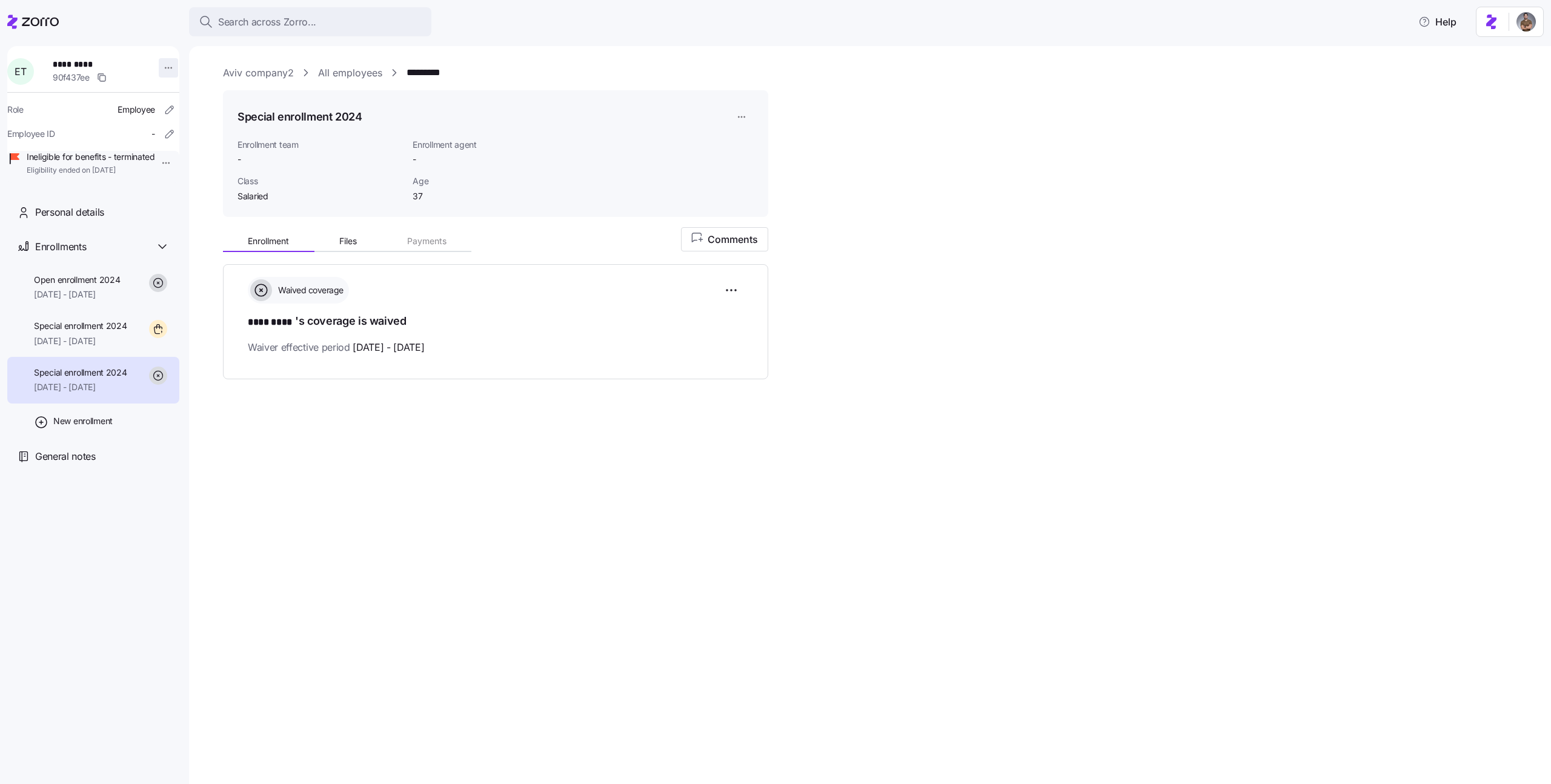
click at [160, 68] on html "Search across Zorro... Help E T ********* 90f437ee Role Employee Employee ID - …" at bounding box center [775, 388] width 1551 height 776
click at [192, 163] on div "Log in as" at bounding box center [215, 155] width 88 height 19
click at [254, 69] on link "Aviv company2" at bounding box center [258, 73] width 71 height 15
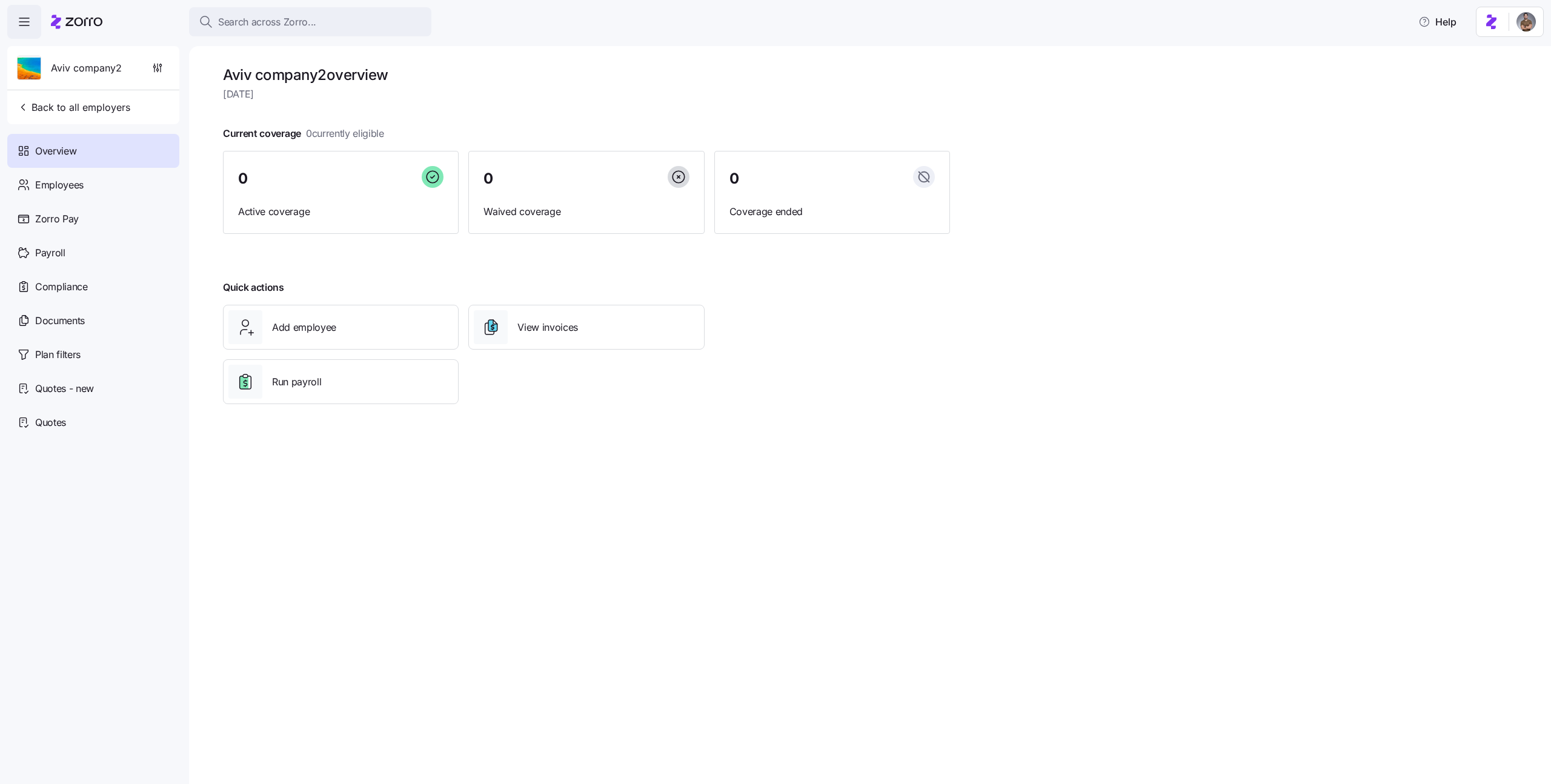
click at [81, 19] on icon at bounding box center [77, 22] width 52 height 15
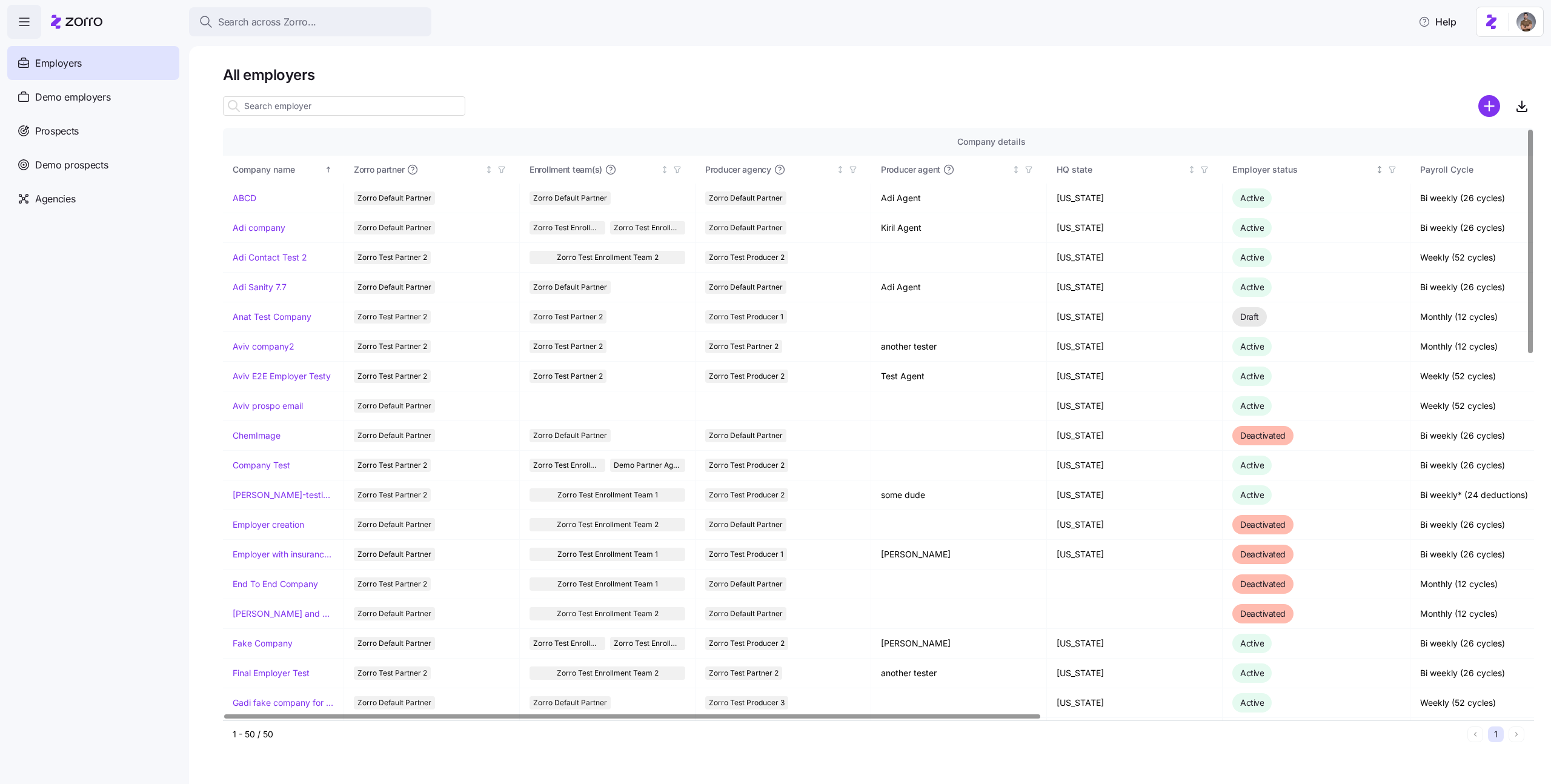
click at [1396, 169] on icon "button" at bounding box center [1392, 169] width 8 height 8
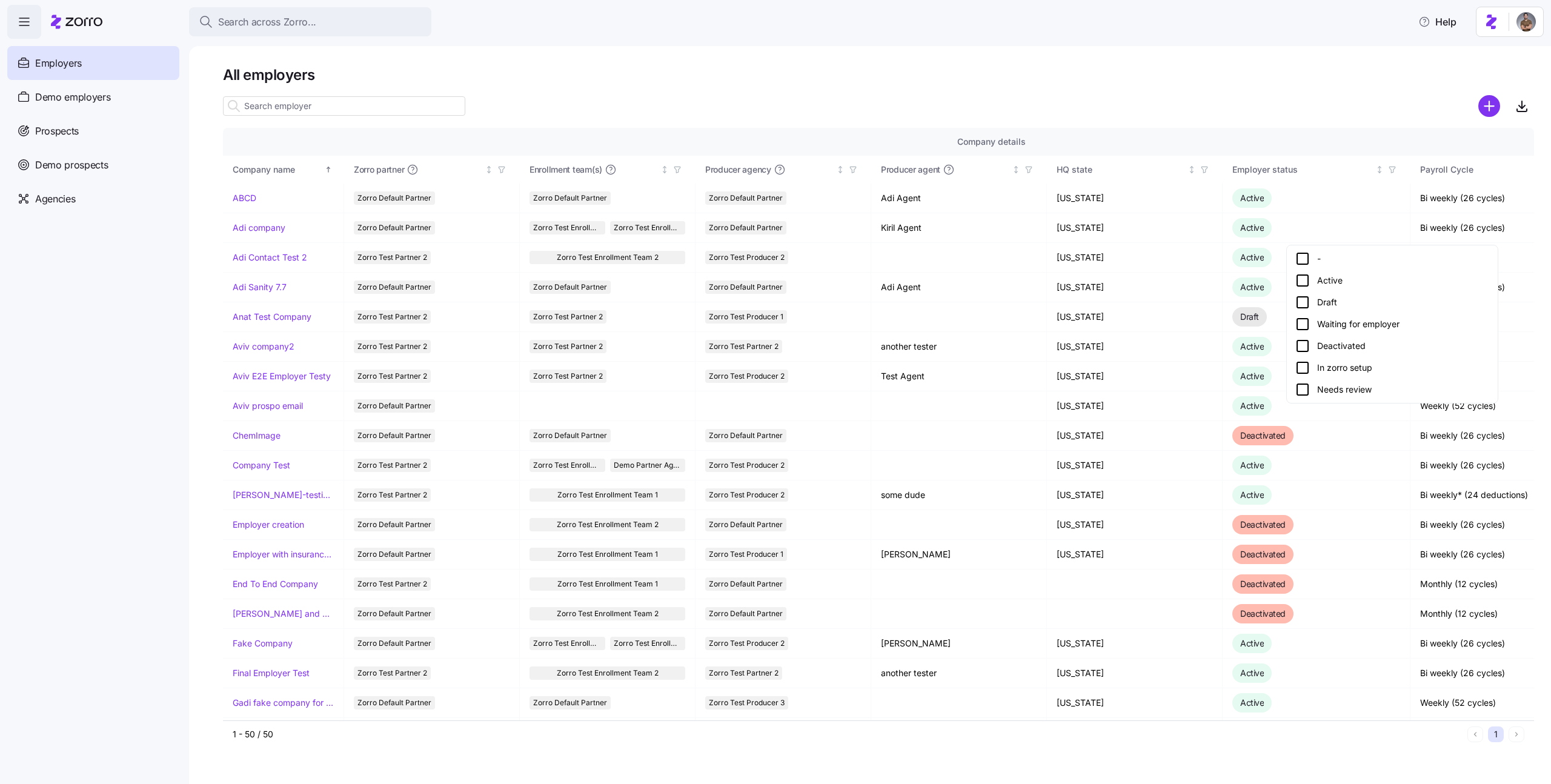
click at [1315, 284] on div "Active" at bounding box center [1392, 281] width 194 height 15
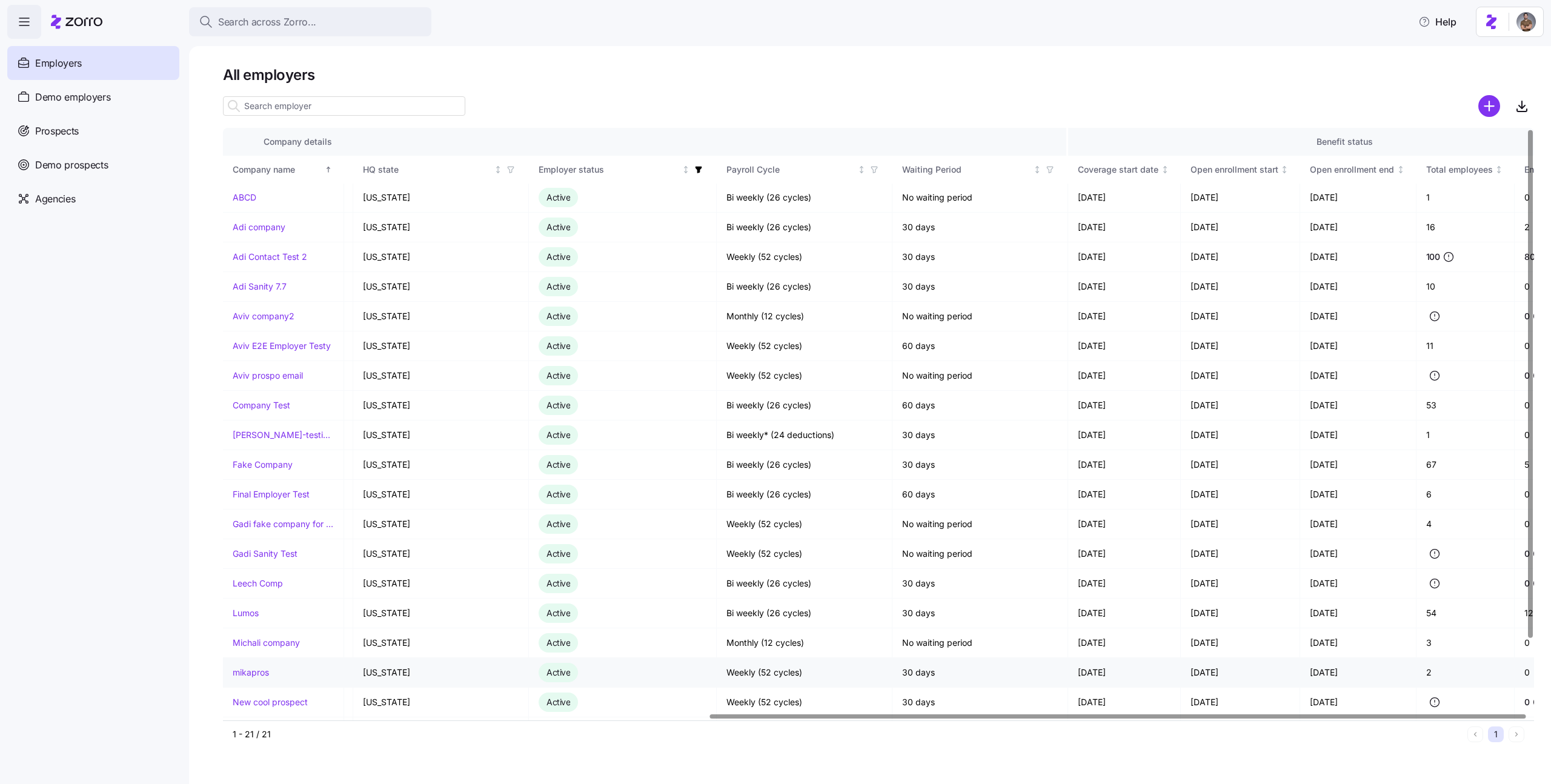
scroll to position [1, 780]
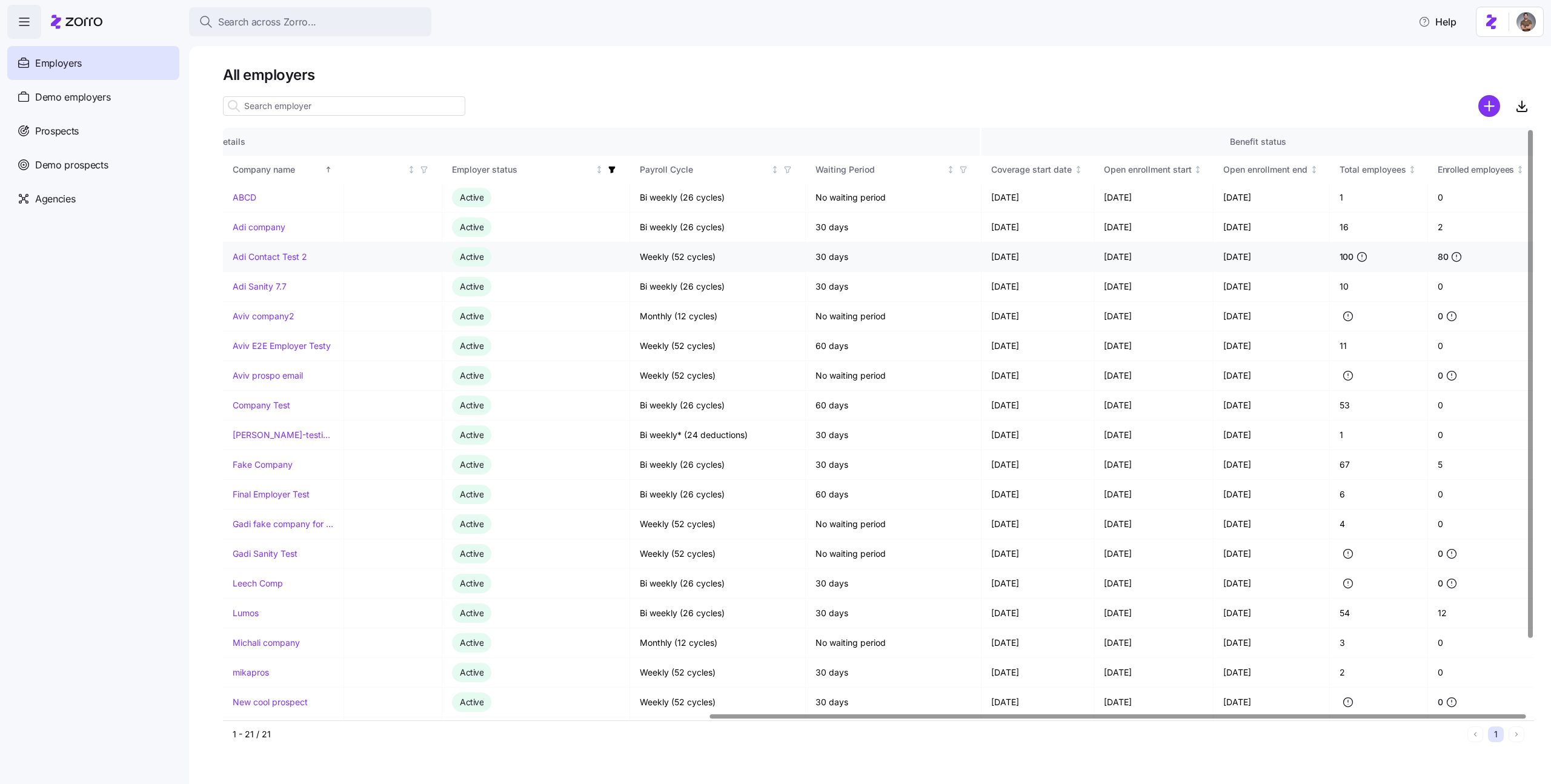
click at [243, 261] on link "Adi Contact Test 2" at bounding box center [270, 256] width 75 height 12
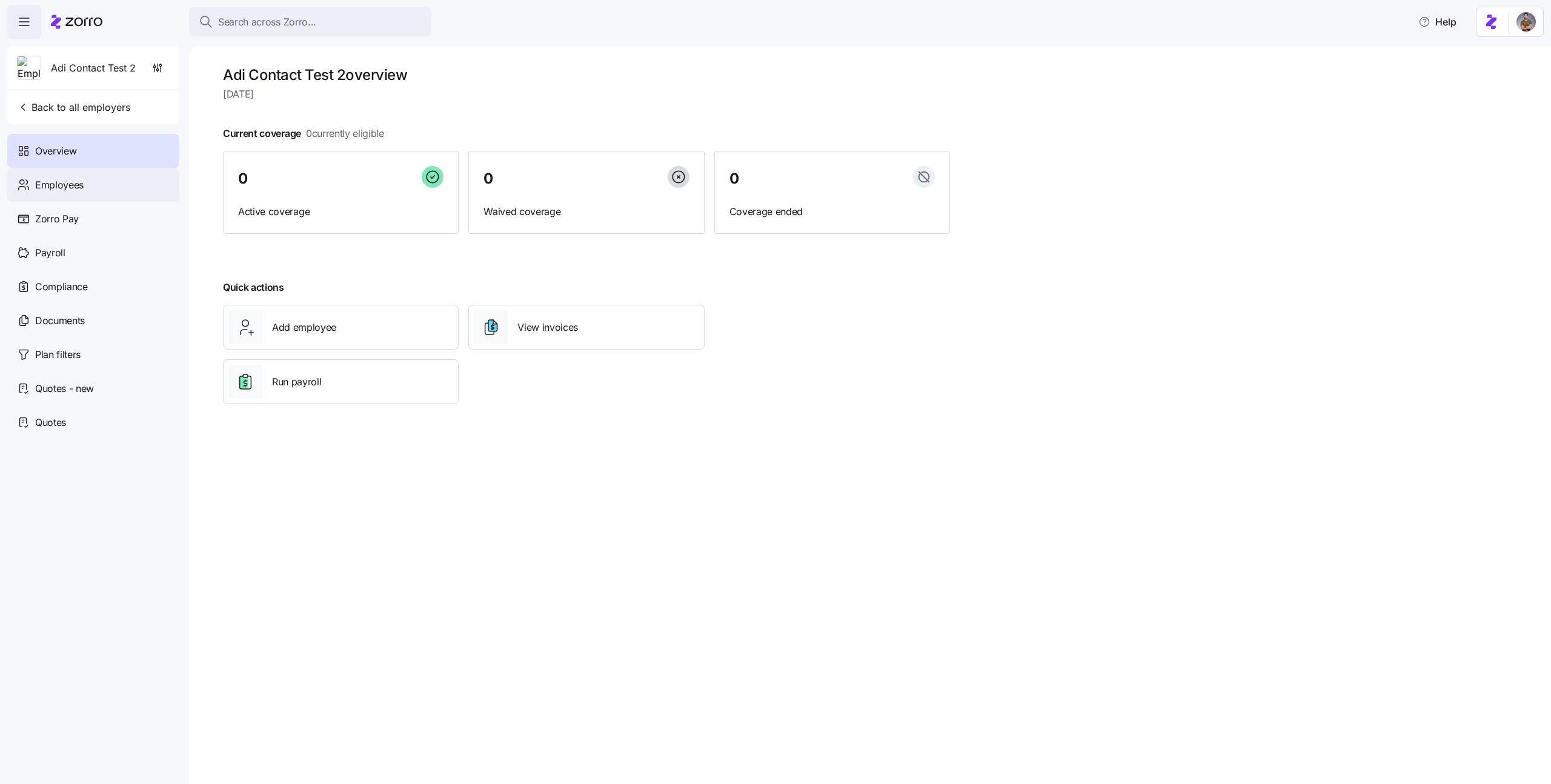
click at [138, 183] on div "Employees" at bounding box center [93, 185] width 172 height 34
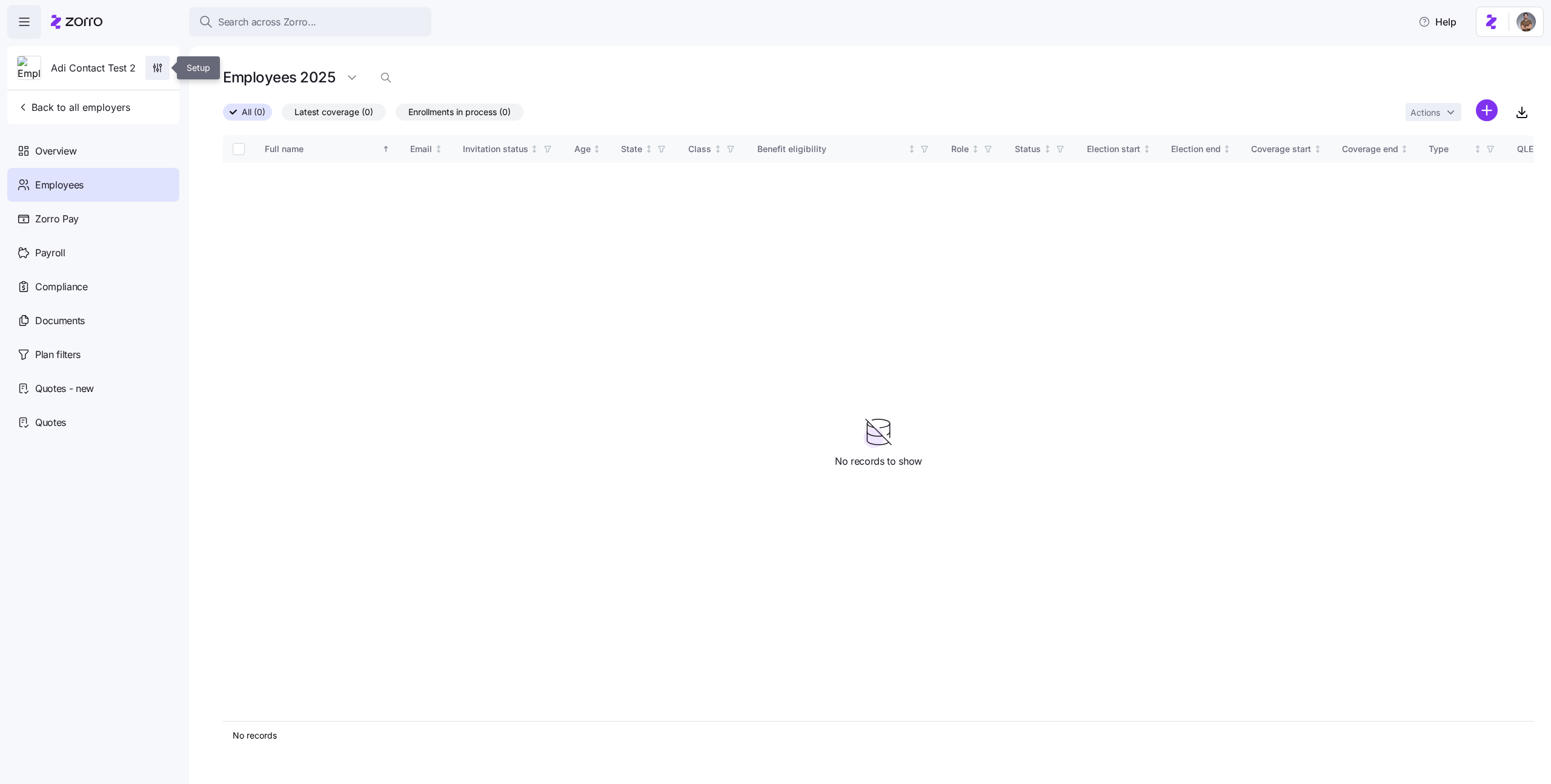
click at [162, 65] on icon "button" at bounding box center [157, 68] width 12 height 12
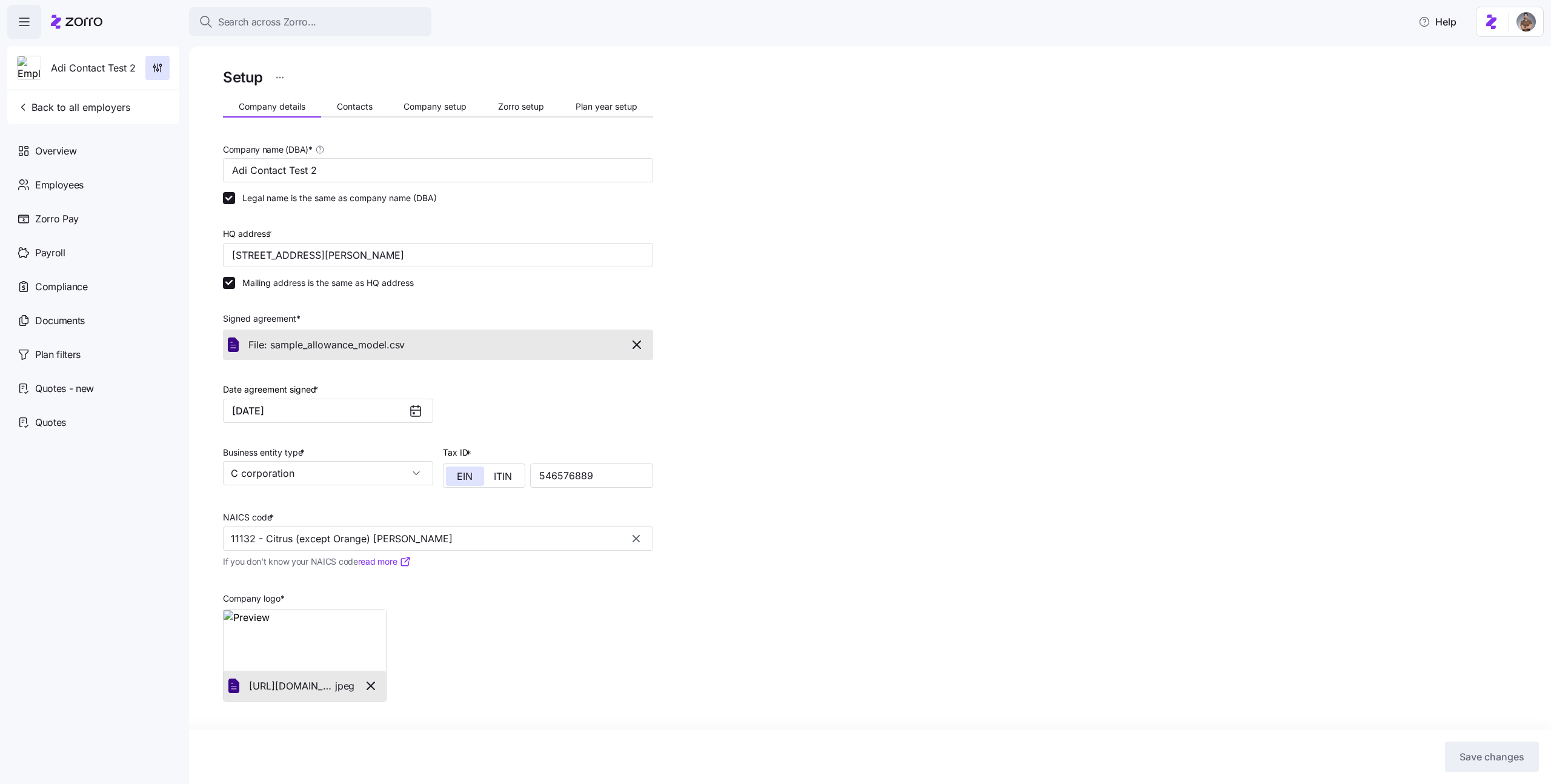
click at [87, 18] on icon at bounding box center [84, 21] width 37 height 8
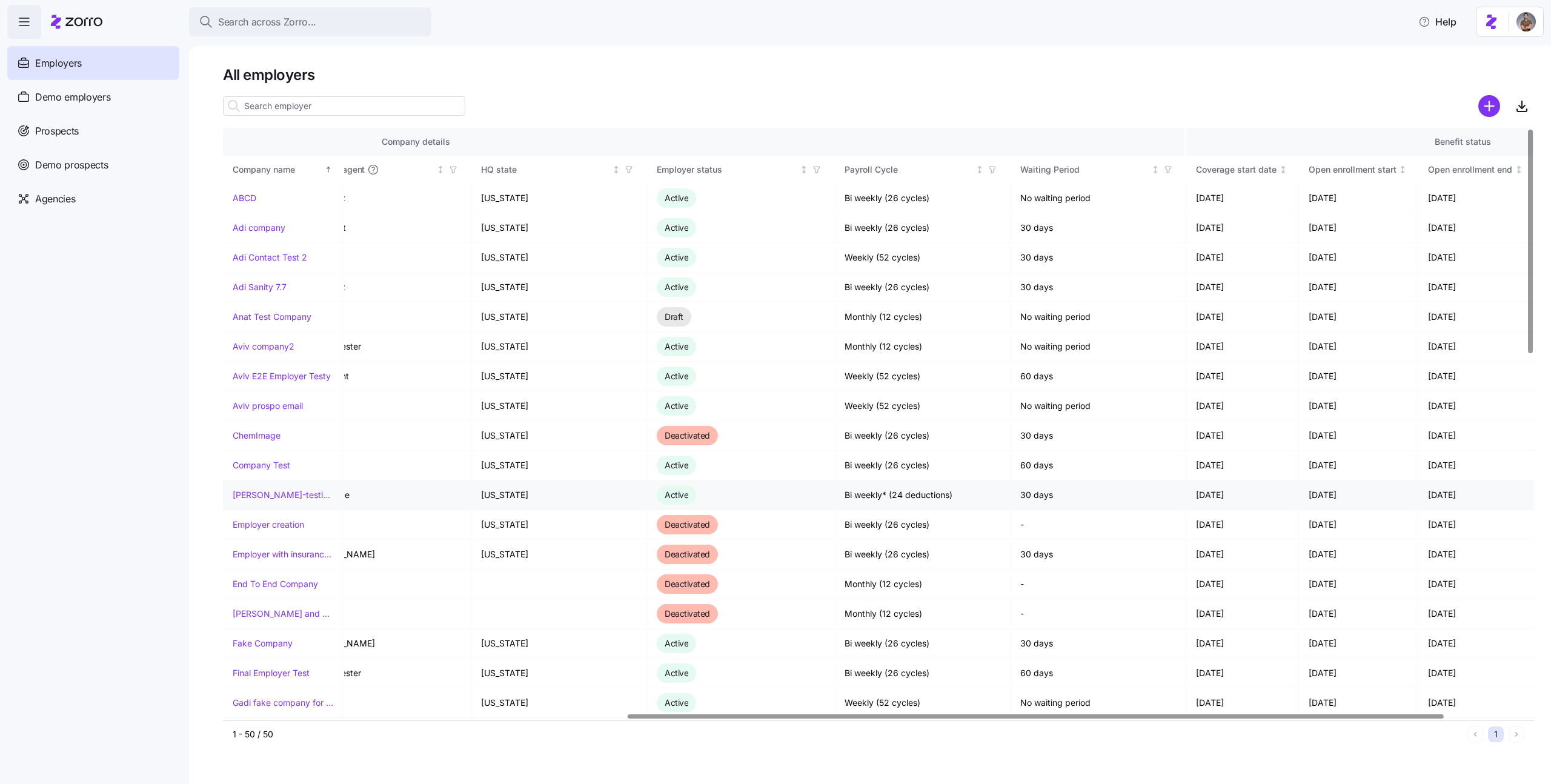
scroll to position [0, 780]
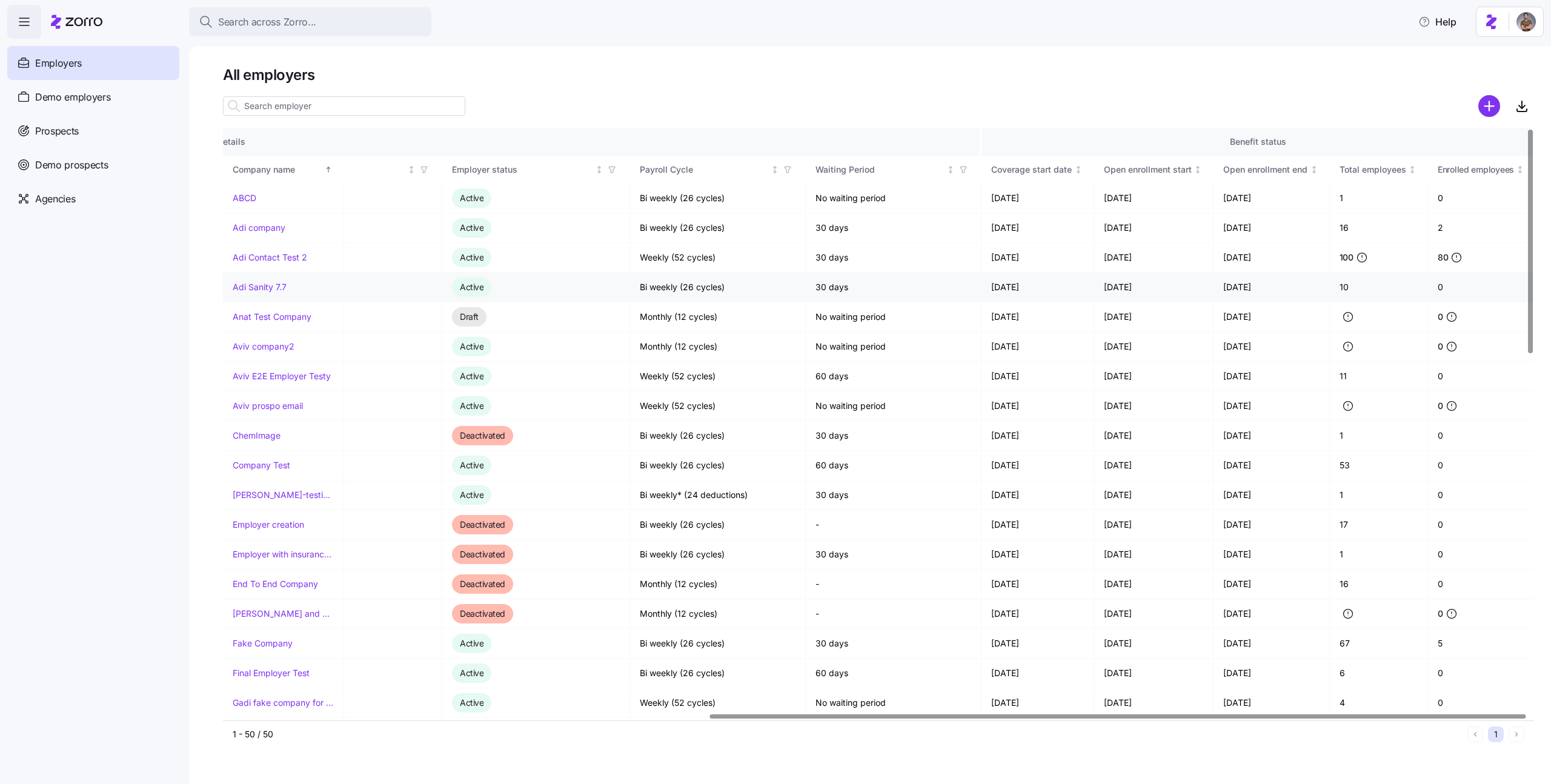
click at [258, 289] on link "Adi Sanity 7.7" at bounding box center [259, 287] width 54 height 12
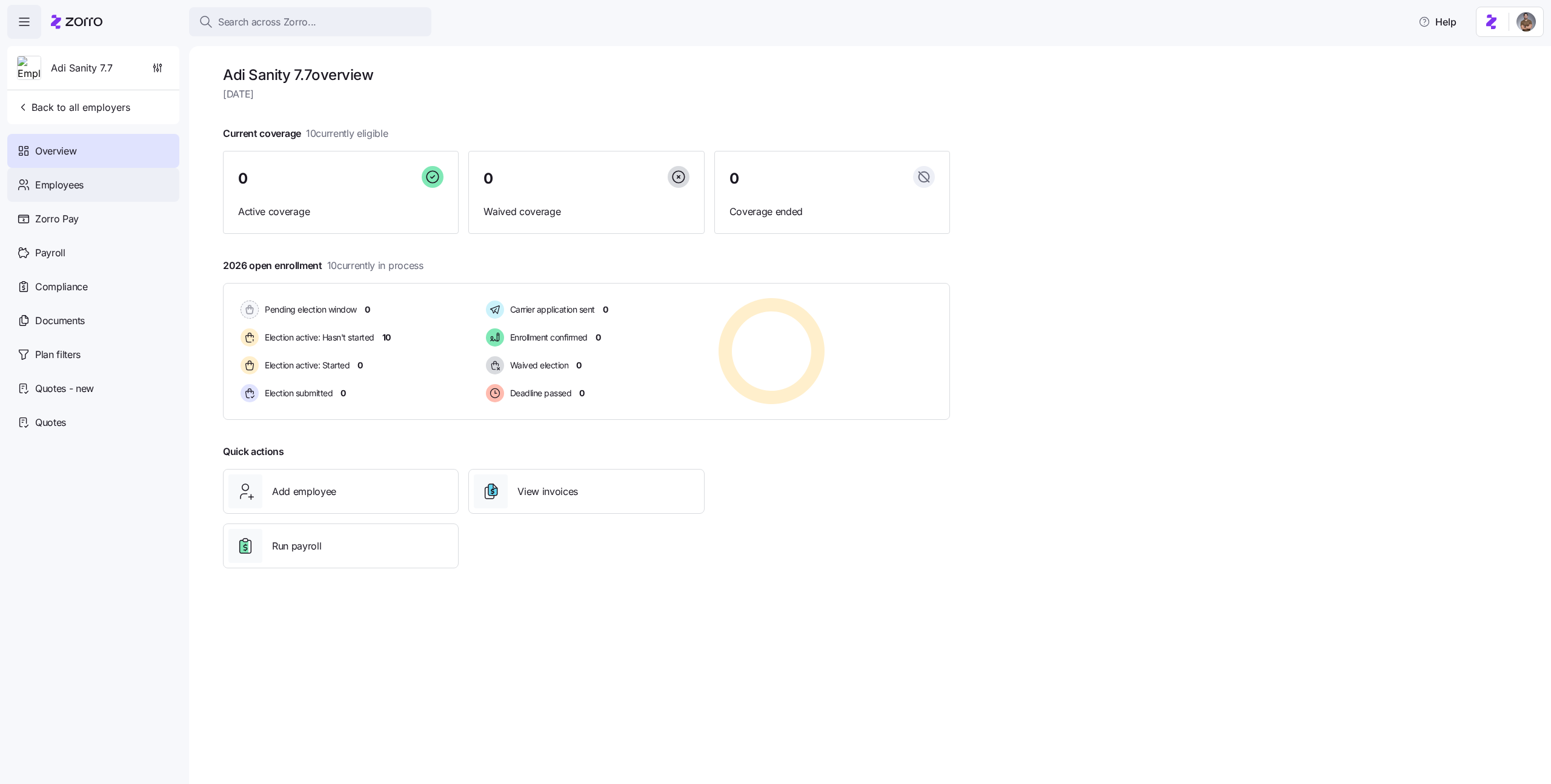
click at [139, 188] on div "Employees" at bounding box center [93, 185] width 172 height 34
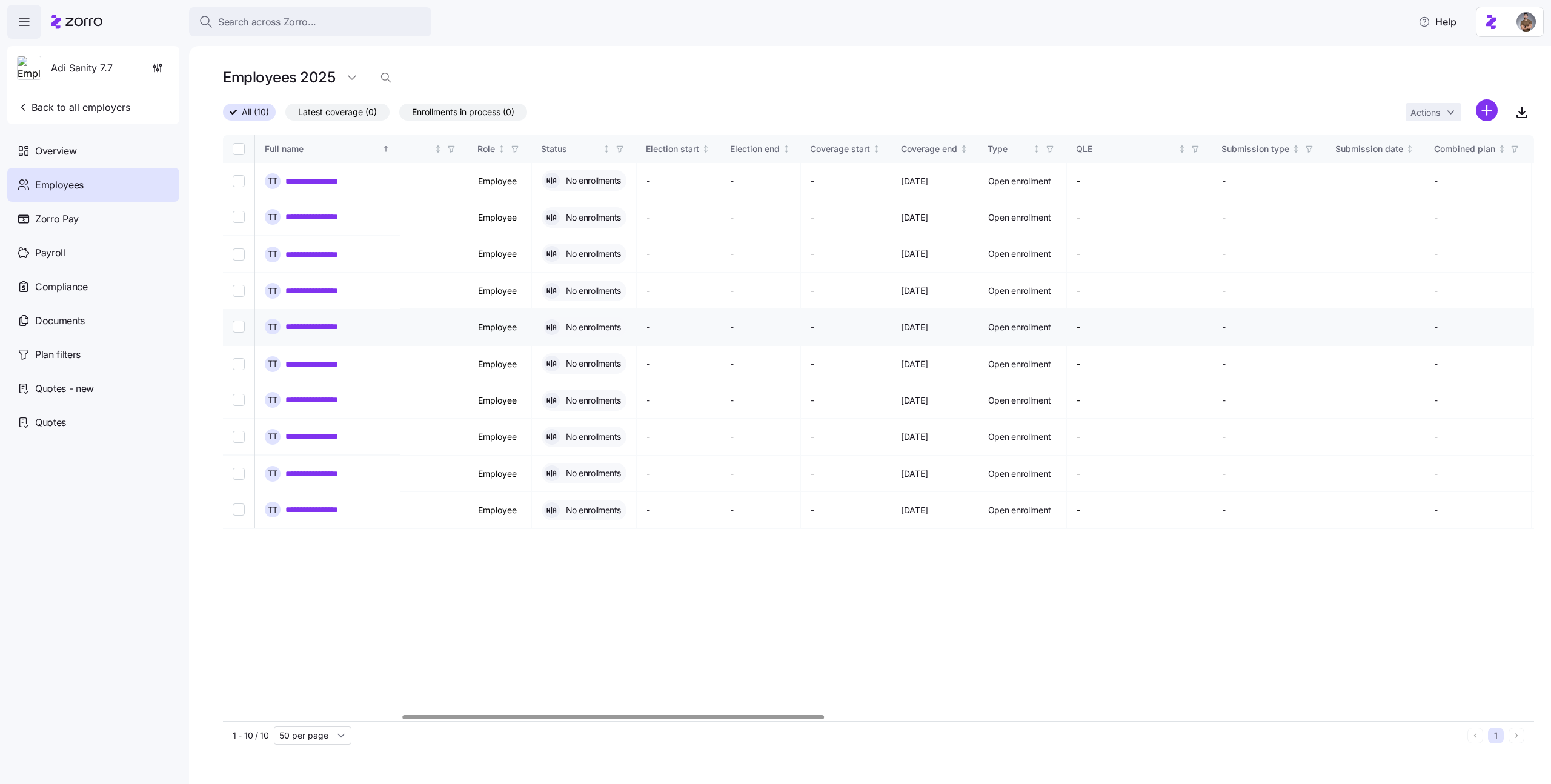
scroll to position [0, 554]
click at [315, 292] on link "**********" at bounding box center [321, 291] width 73 height 12
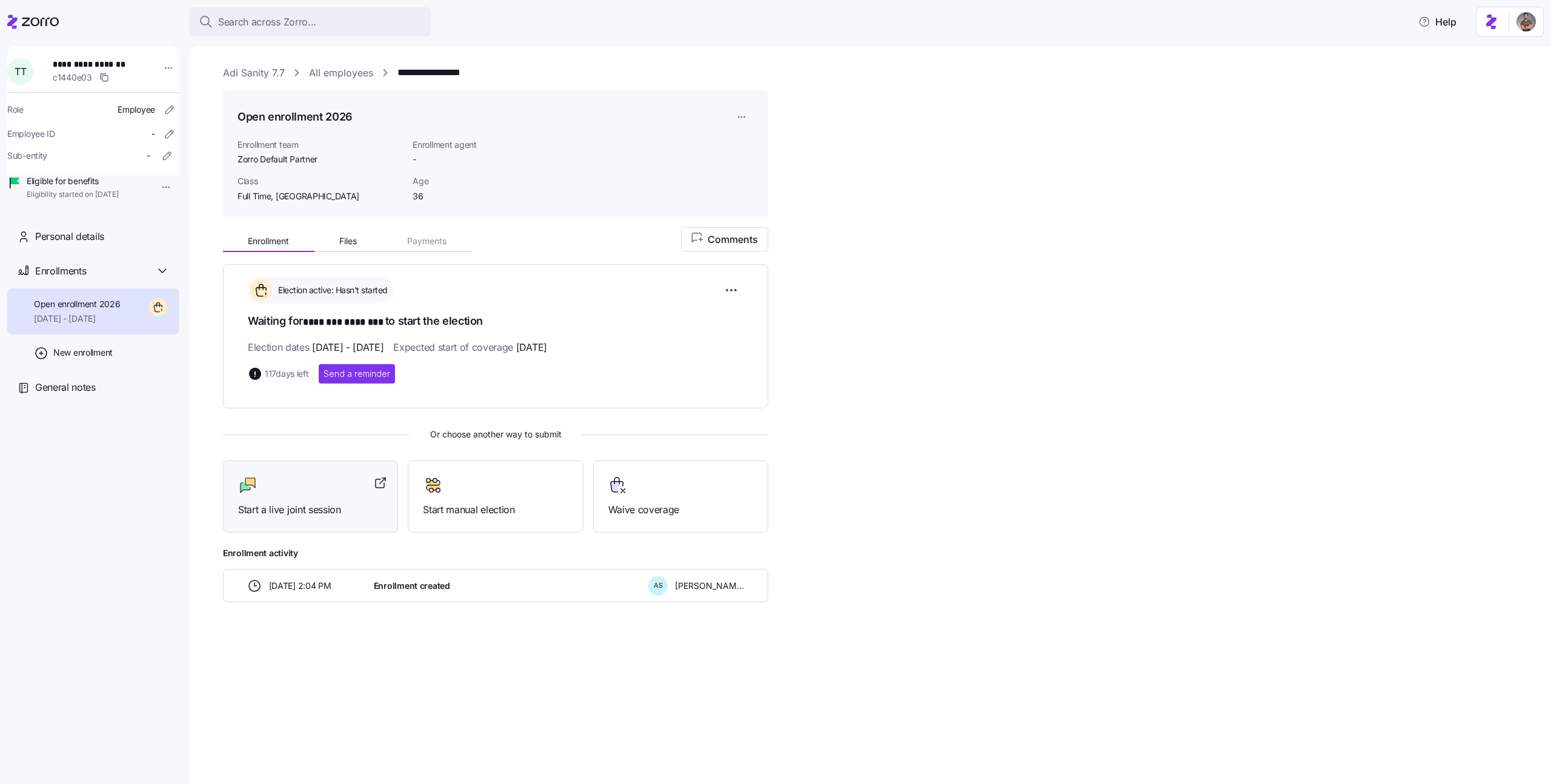
click at [350, 477] on div at bounding box center [311, 485] width 145 height 19
click at [737, 292] on html "**********" at bounding box center [775, 388] width 1551 height 776
click at [686, 318] on span "Change election window" at bounding box center [645, 319] width 93 height 12
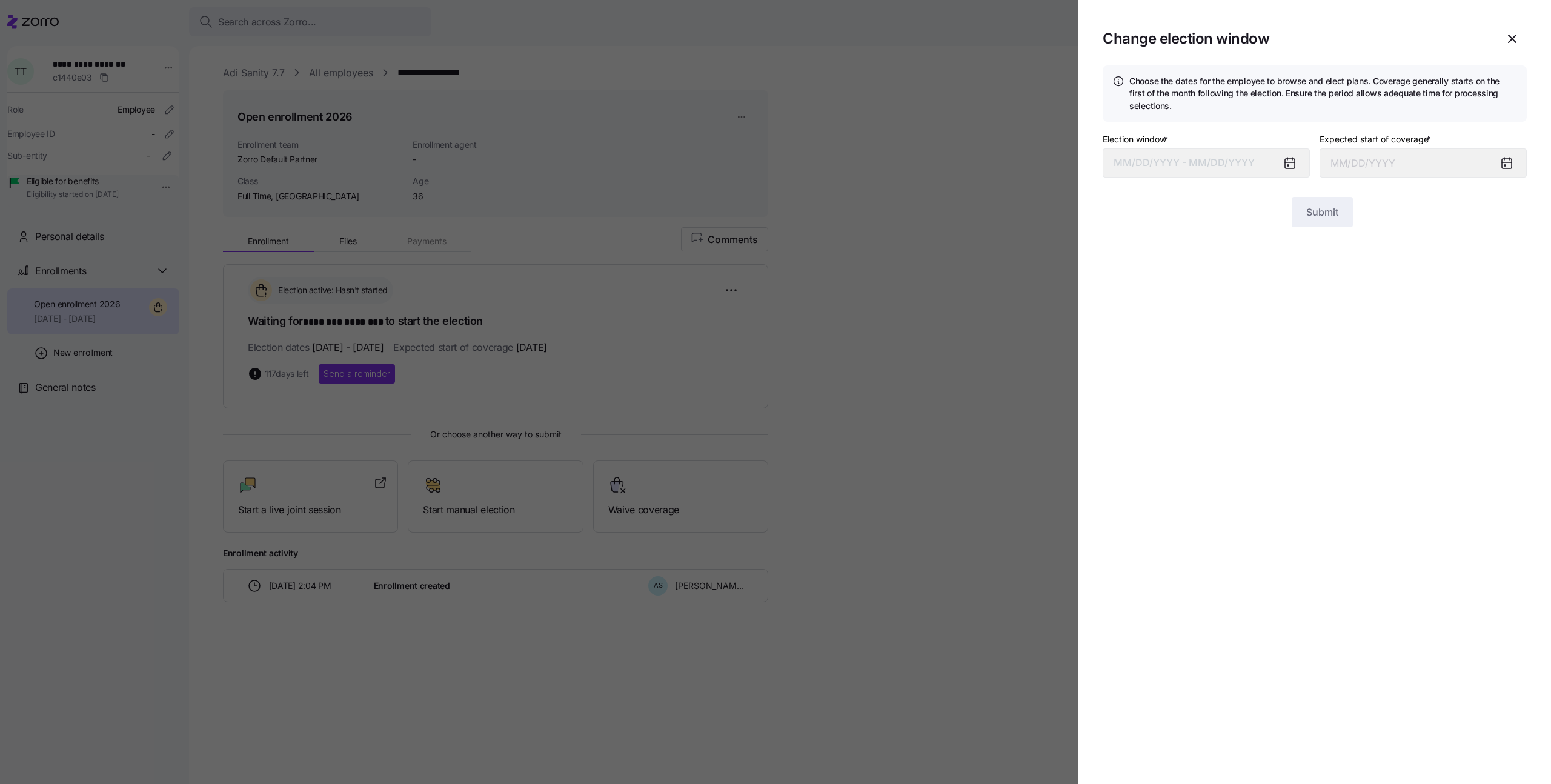
type input "January 1, 2026"
click at [1281, 165] on div at bounding box center [1295, 163] width 29 height 28
click at [1229, 169] on button "08/01/2025 – 12/31/2025" at bounding box center [1206, 163] width 207 height 29
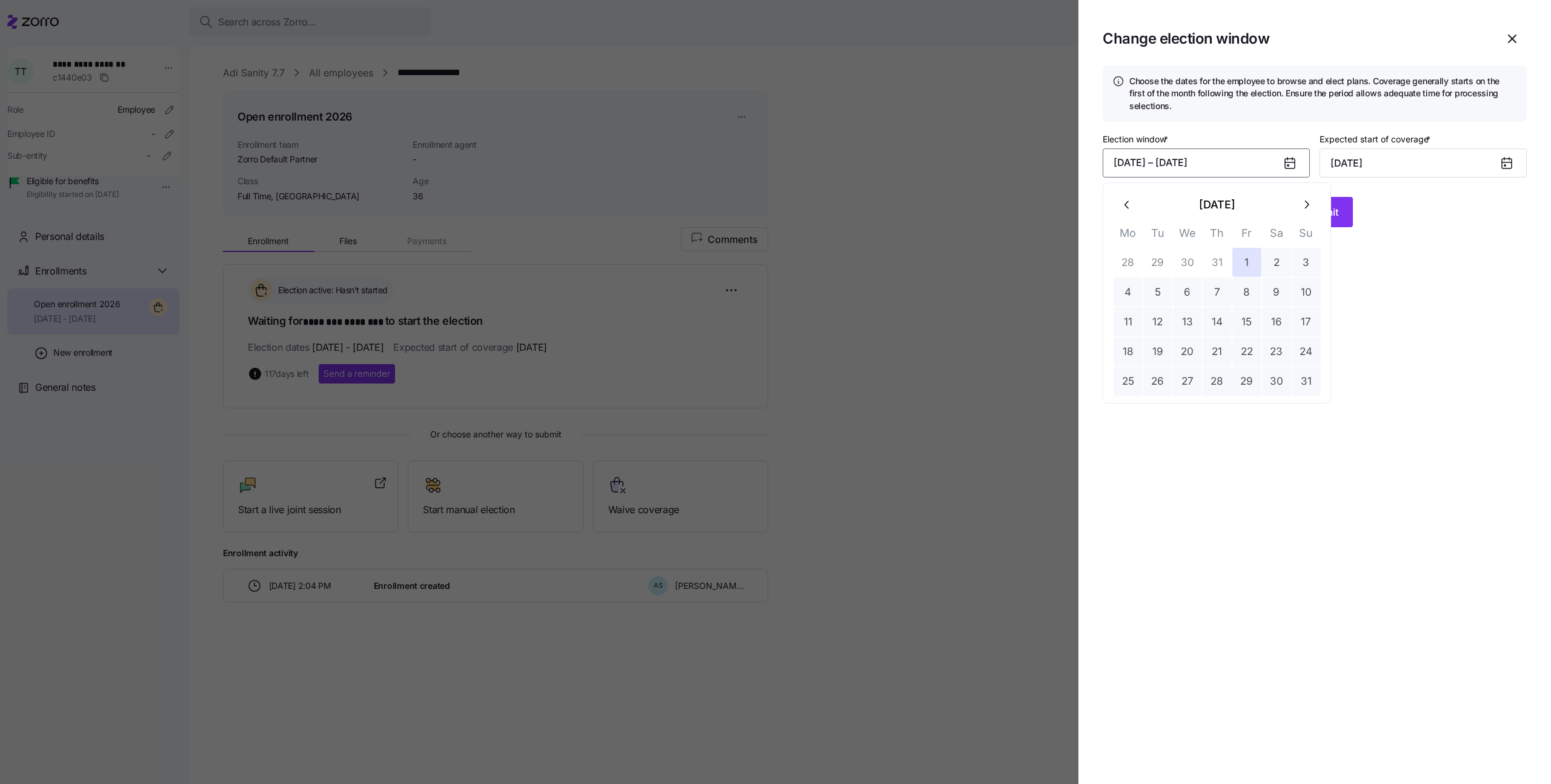
click at [1315, 197] on button "button" at bounding box center [1306, 205] width 29 height 29
click at [1127, 263] on button "1" at bounding box center [1128, 263] width 29 height 29
click at [1135, 353] on button "22" at bounding box center [1128, 351] width 29 height 29
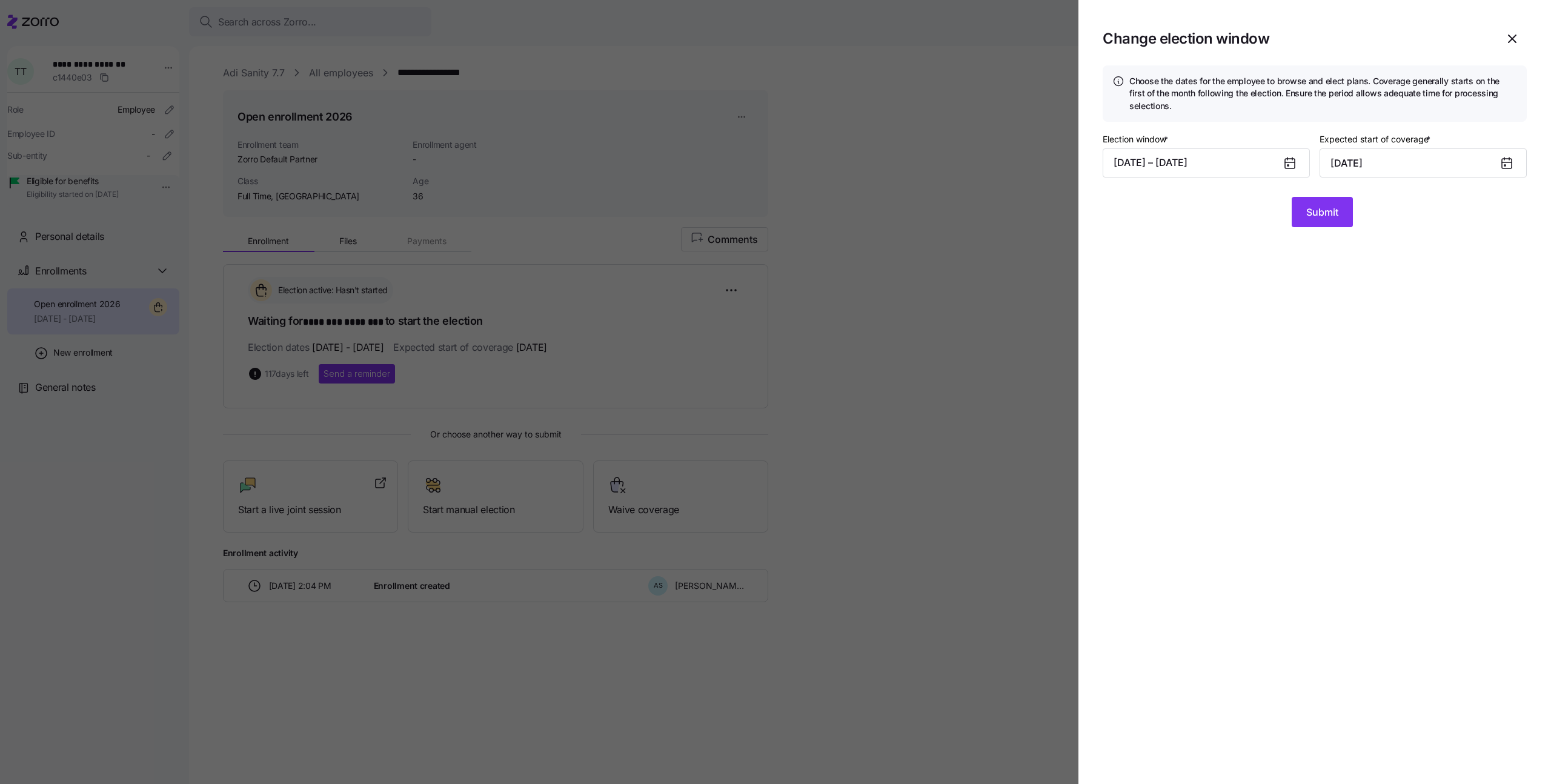
click at [1437, 146] on div "Expected start of coverage * January 1, 2026" at bounding box center [1423, 155] width 207 height 46
click at [1435, 161] on input "January 1, 2026" at bounding box center [1423, 163] width 207 height 29
click at [877, 220] on div at bounding box center [775, 392] width 1551 height 784
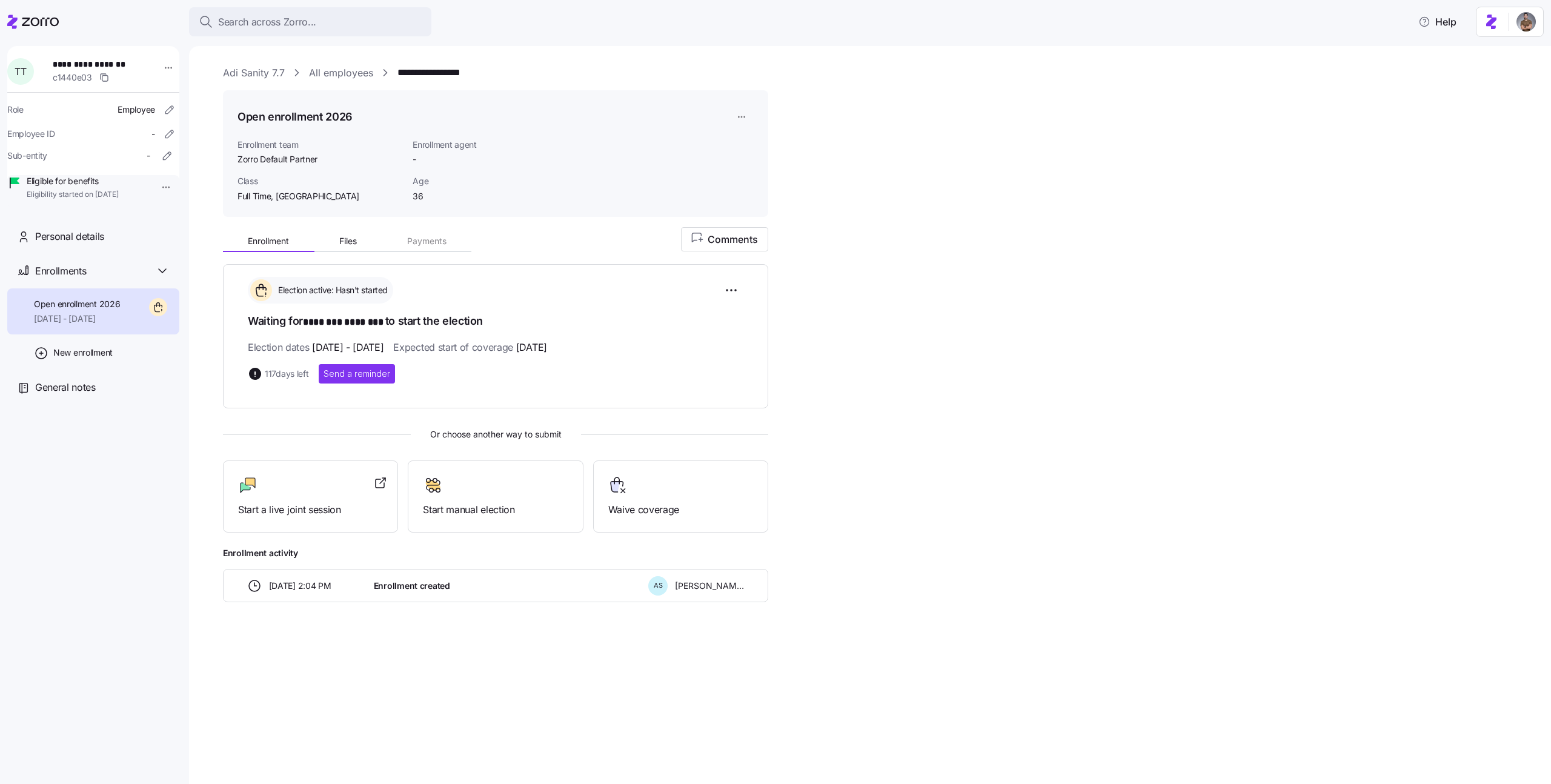
click at [43, 17] on icon at bounding box center [33, 22] width 52 height 15
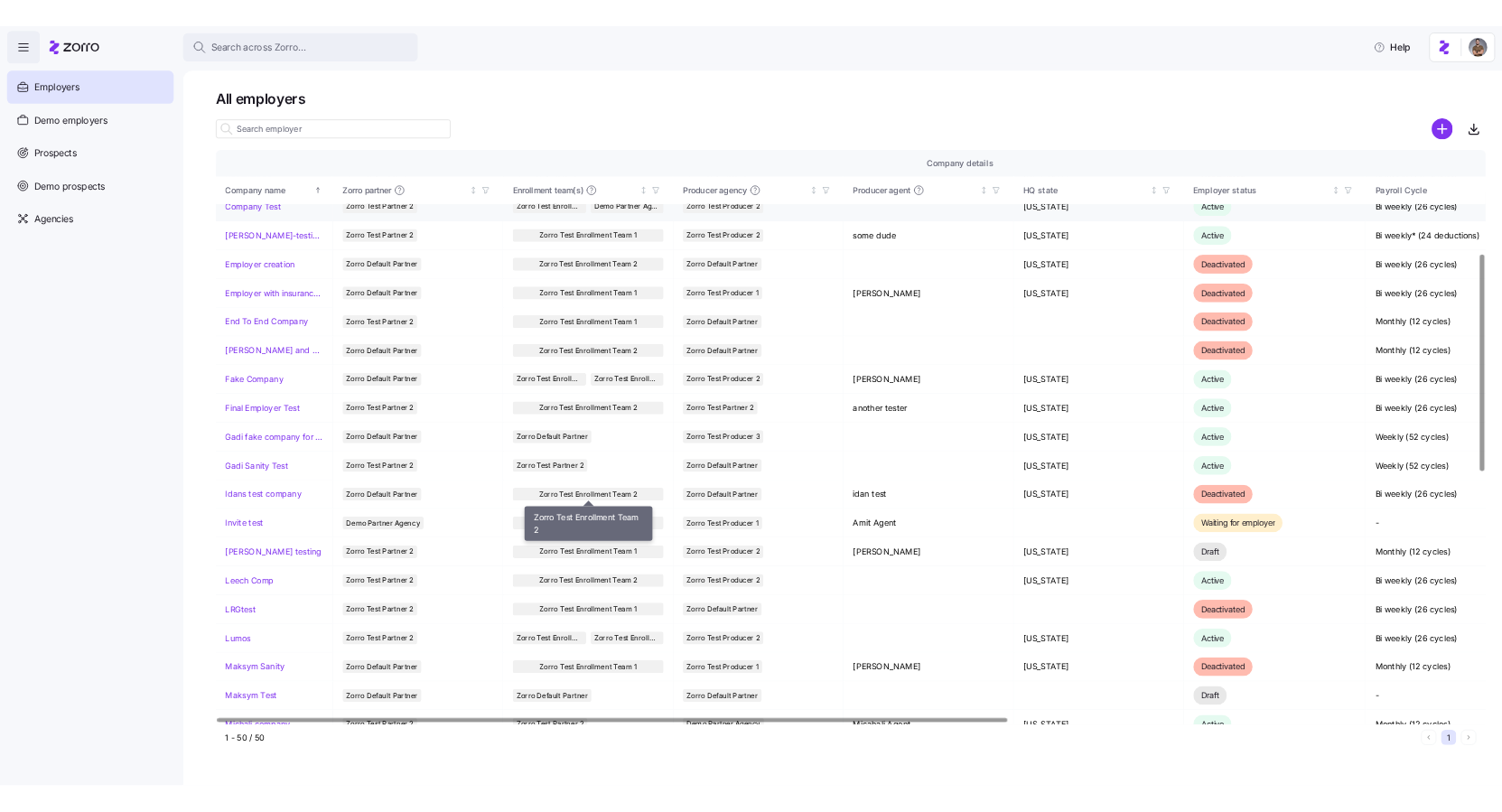
scroll to position [418, 0]
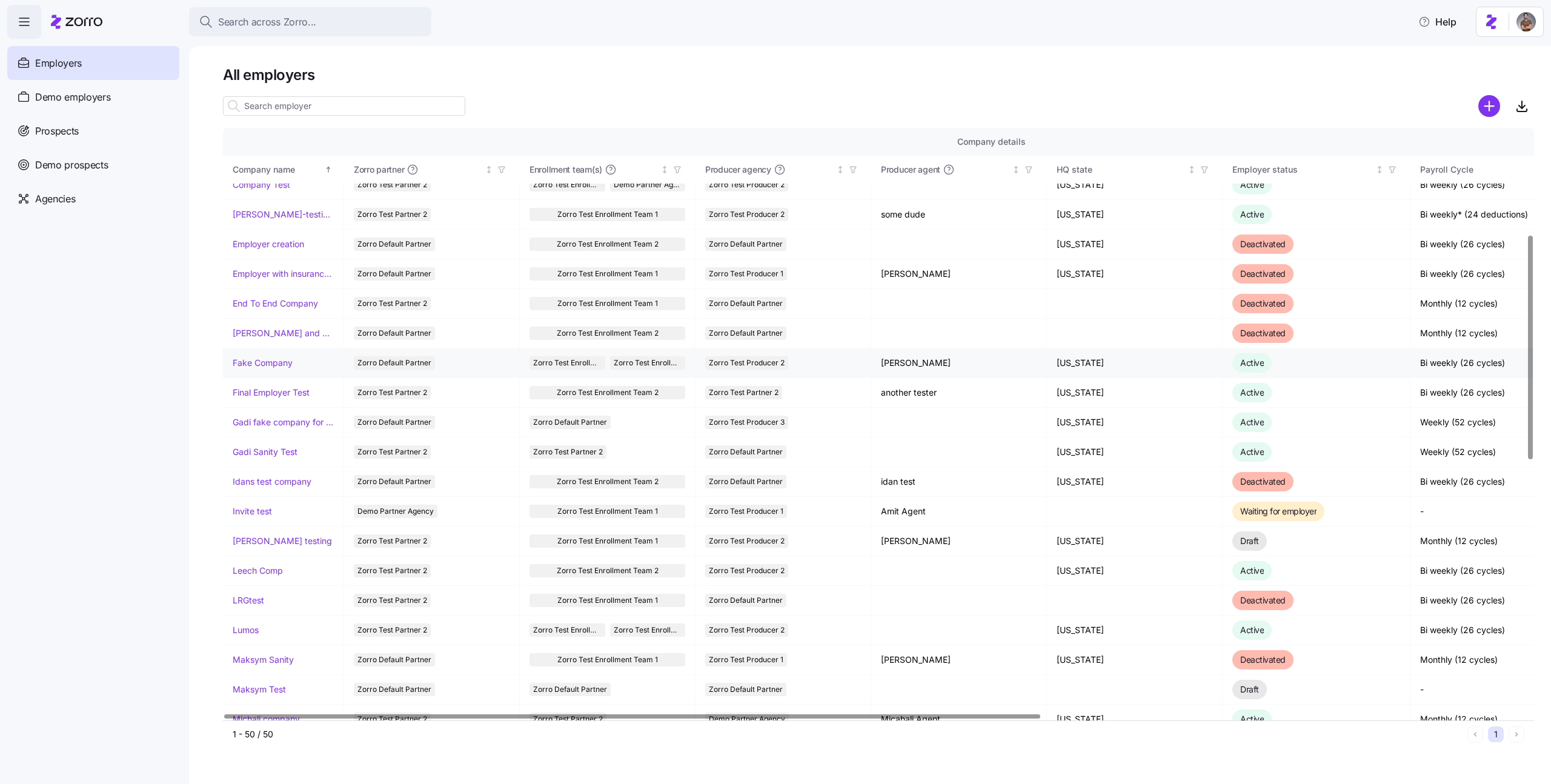
click at [235, 369] on td "Fake Company" at bounding box center [284, 363] width 121 height 29
click at [258, 364] on link "Fake Company" at bounding box center [263, 362] width 60 height 12
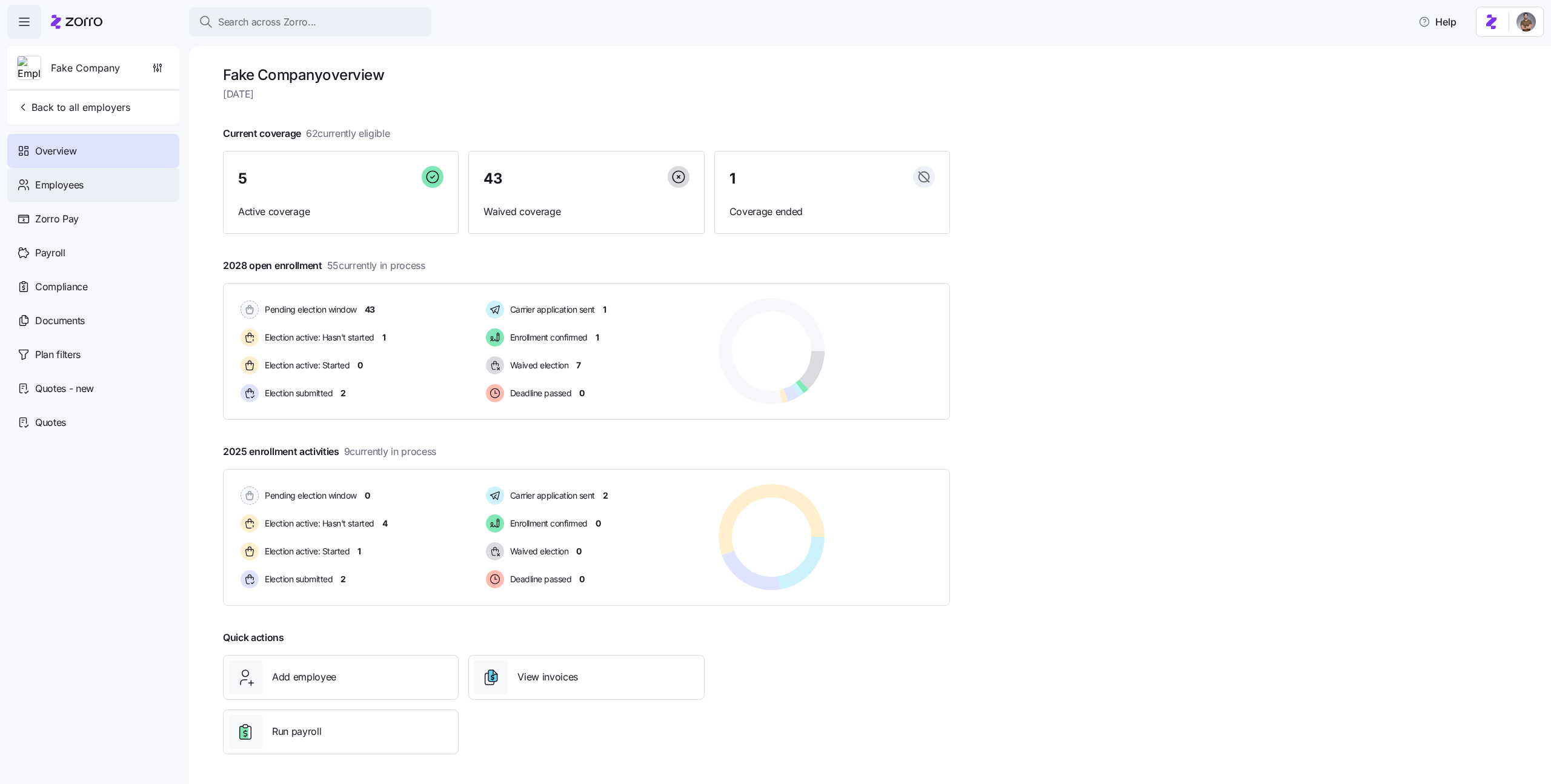
click at [63, 178] on span "Employees" at bounding box center [59, 185] width 49 height 15
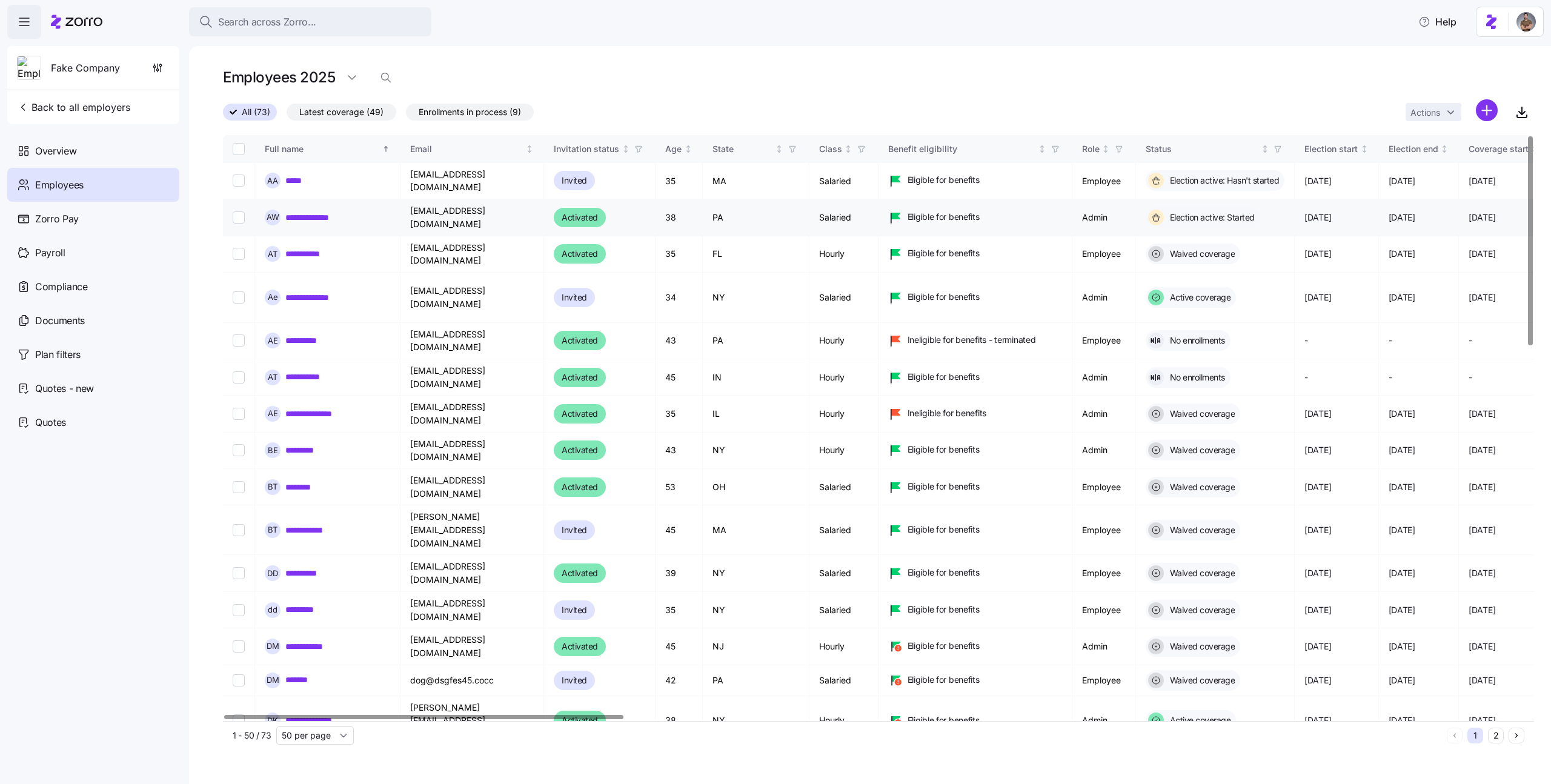
click at [304, 211] on link "**********" at bounding box center [313, 217] width 55 height 12
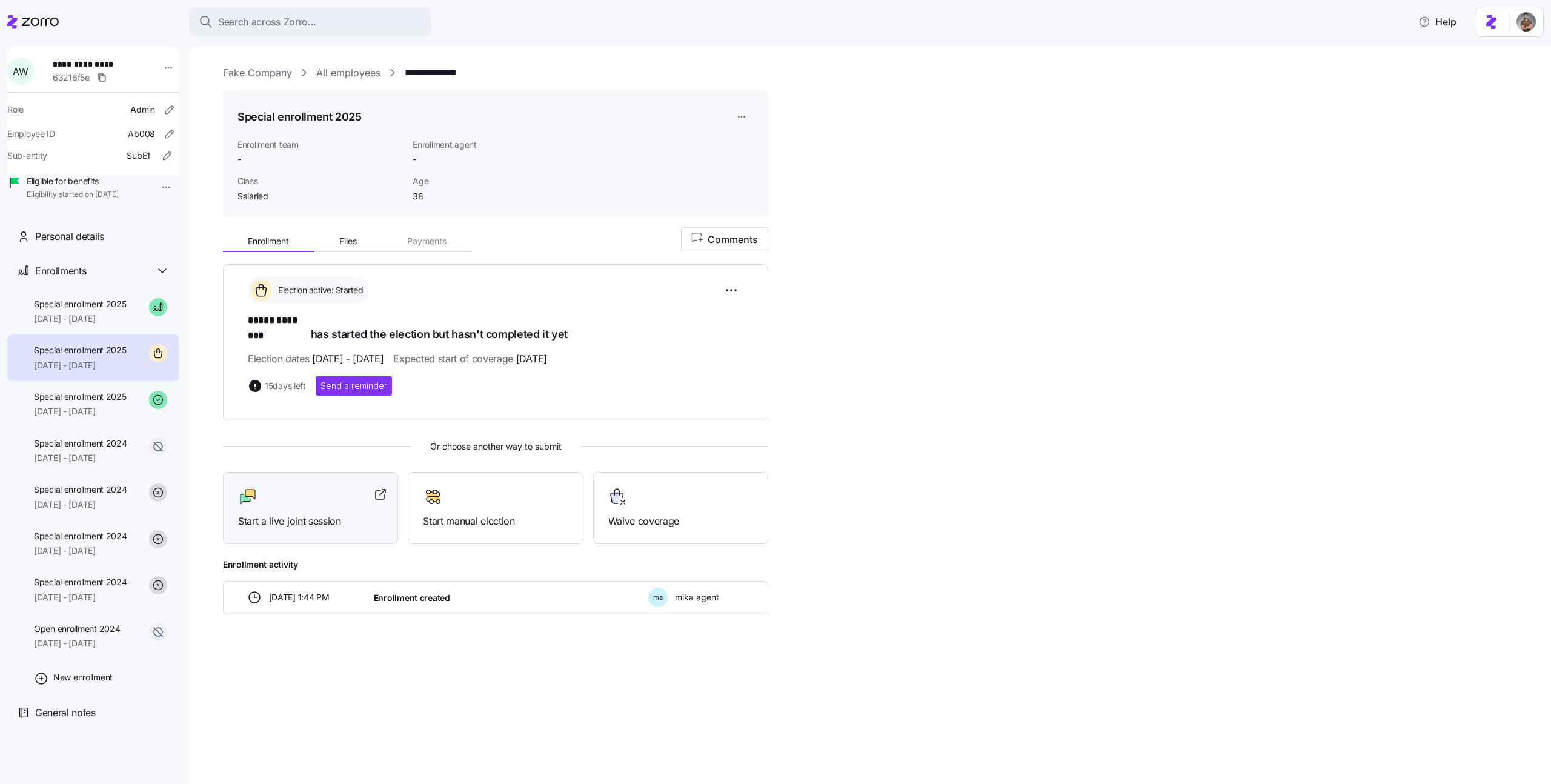
click at [304, 494] on div "Start a live joint session" at bounding box center [311, 507] width 145 height 42
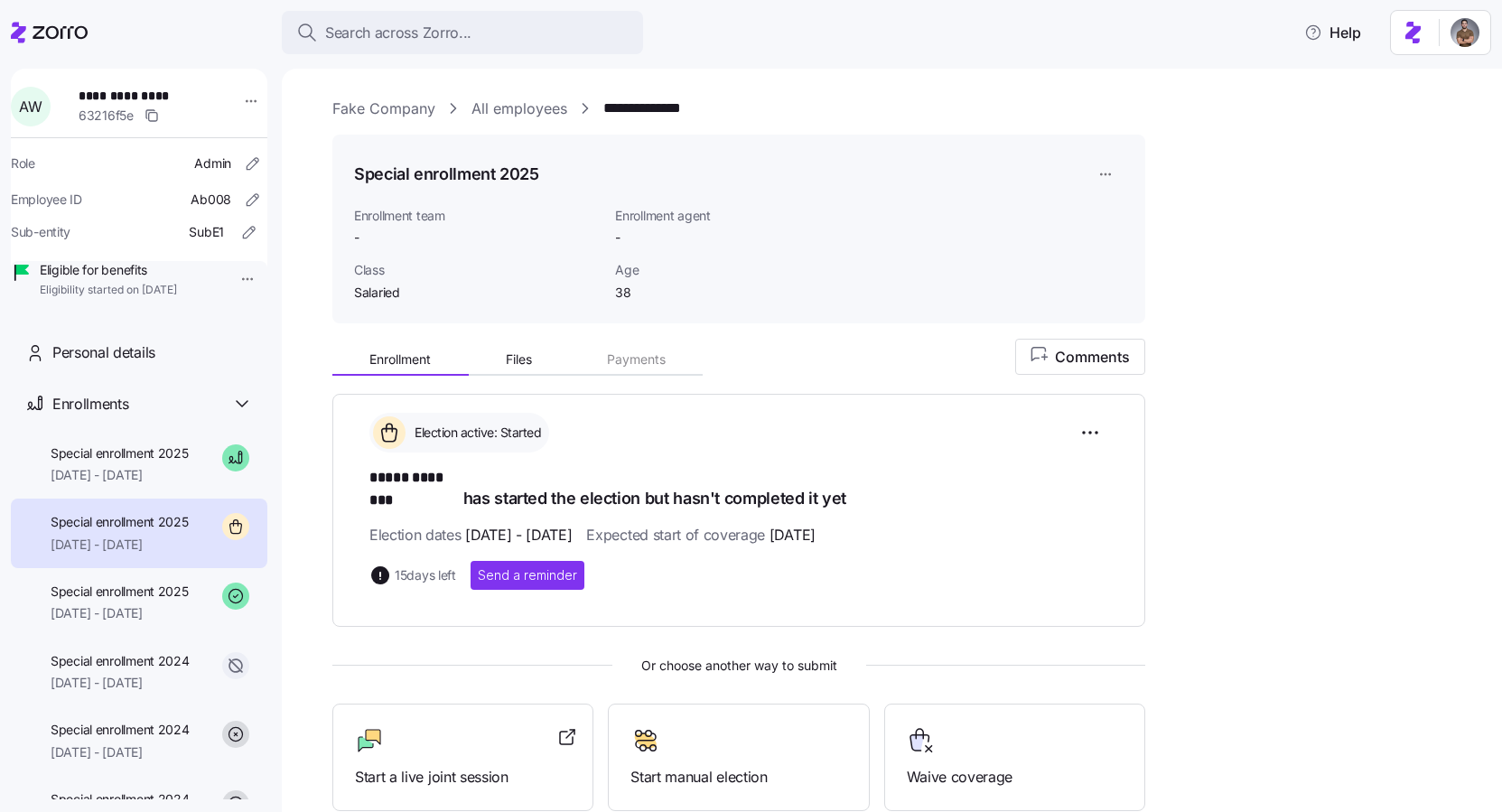
click at [69, 42] on icon at bounding box center [49, 32] width 77 height 22
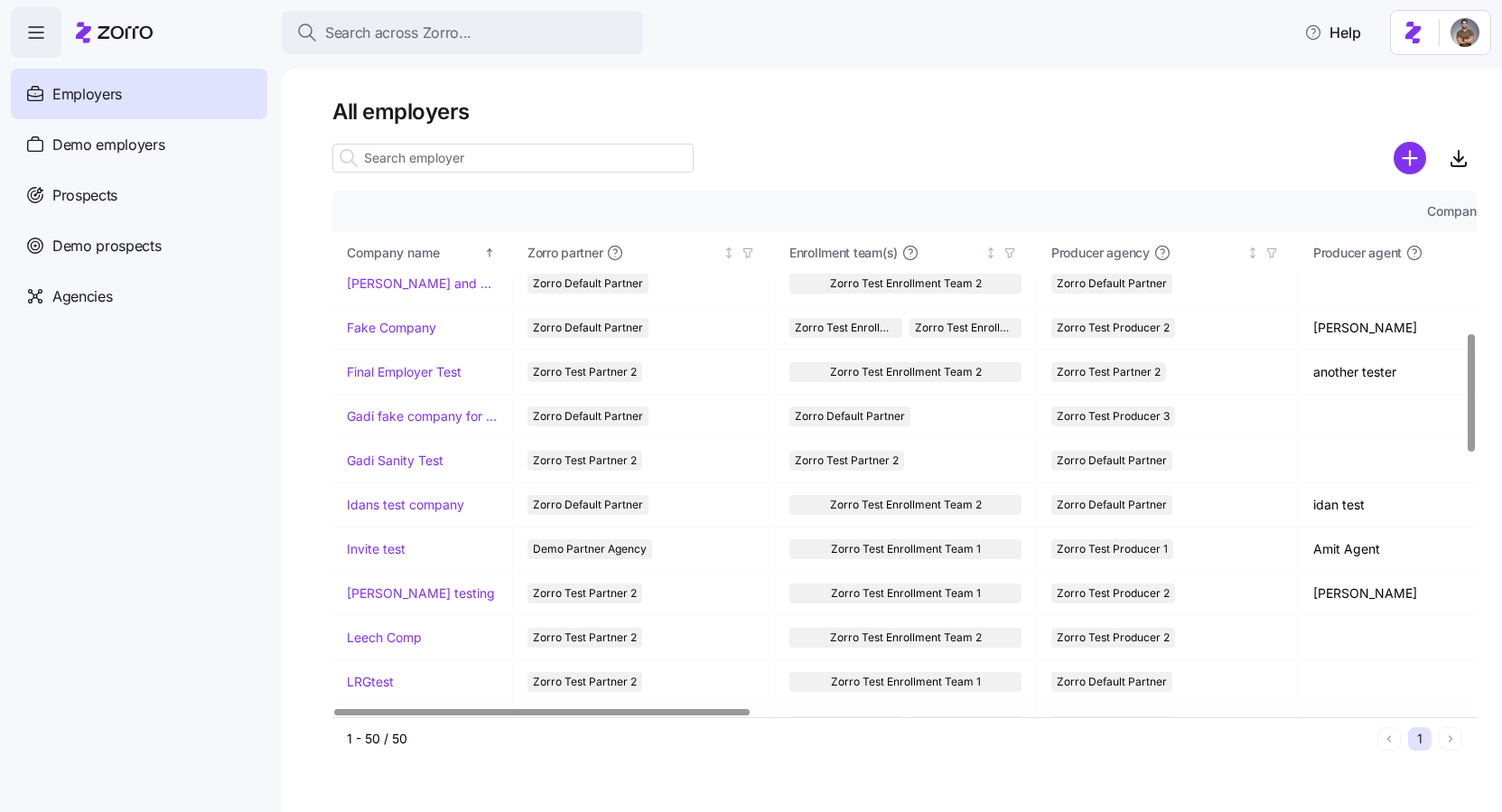
scroll to position [591, 0]
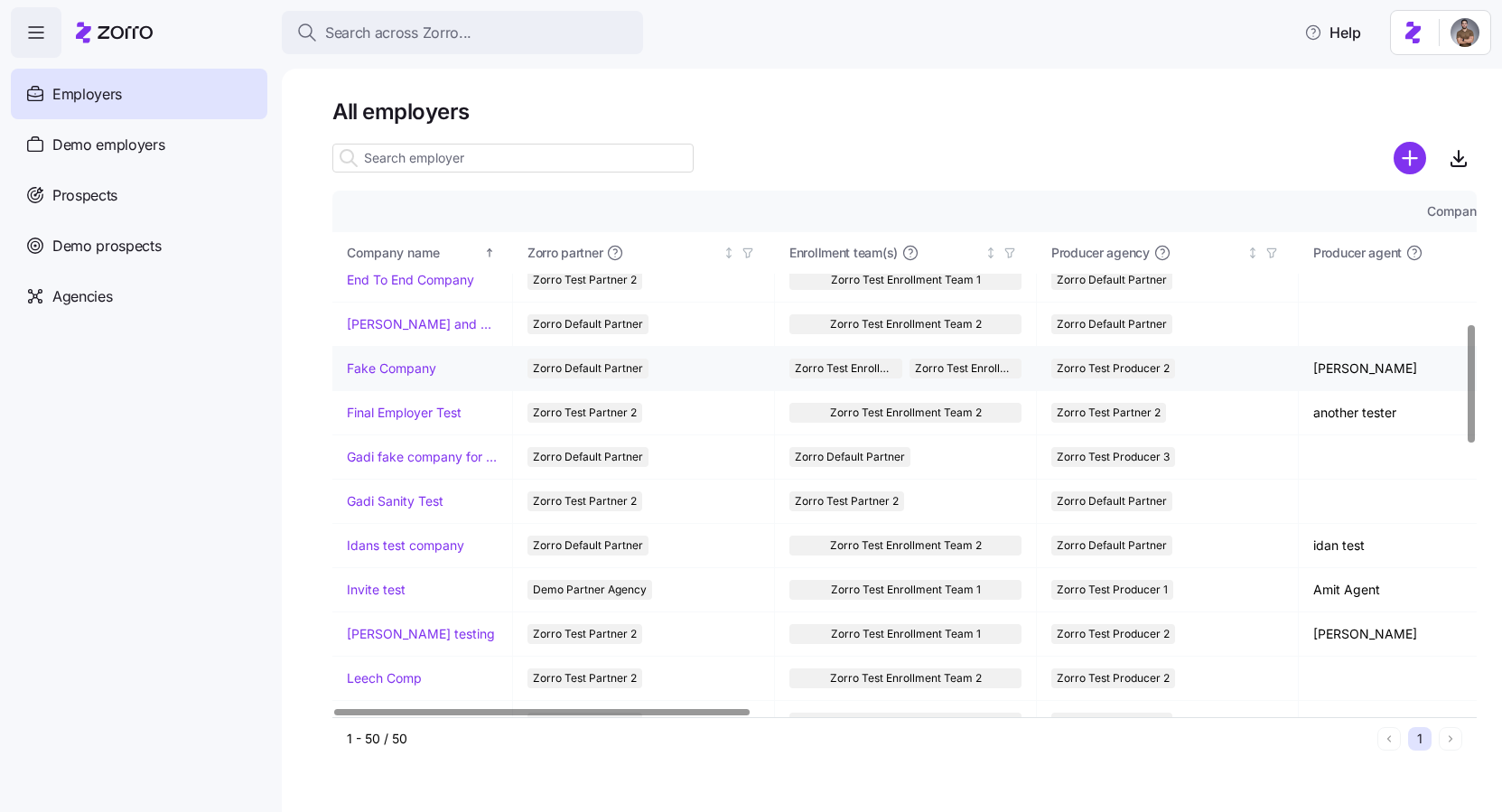
click at [374, 374] on link "Fake Company" at bounding box center [392, 368] width 90 height 18
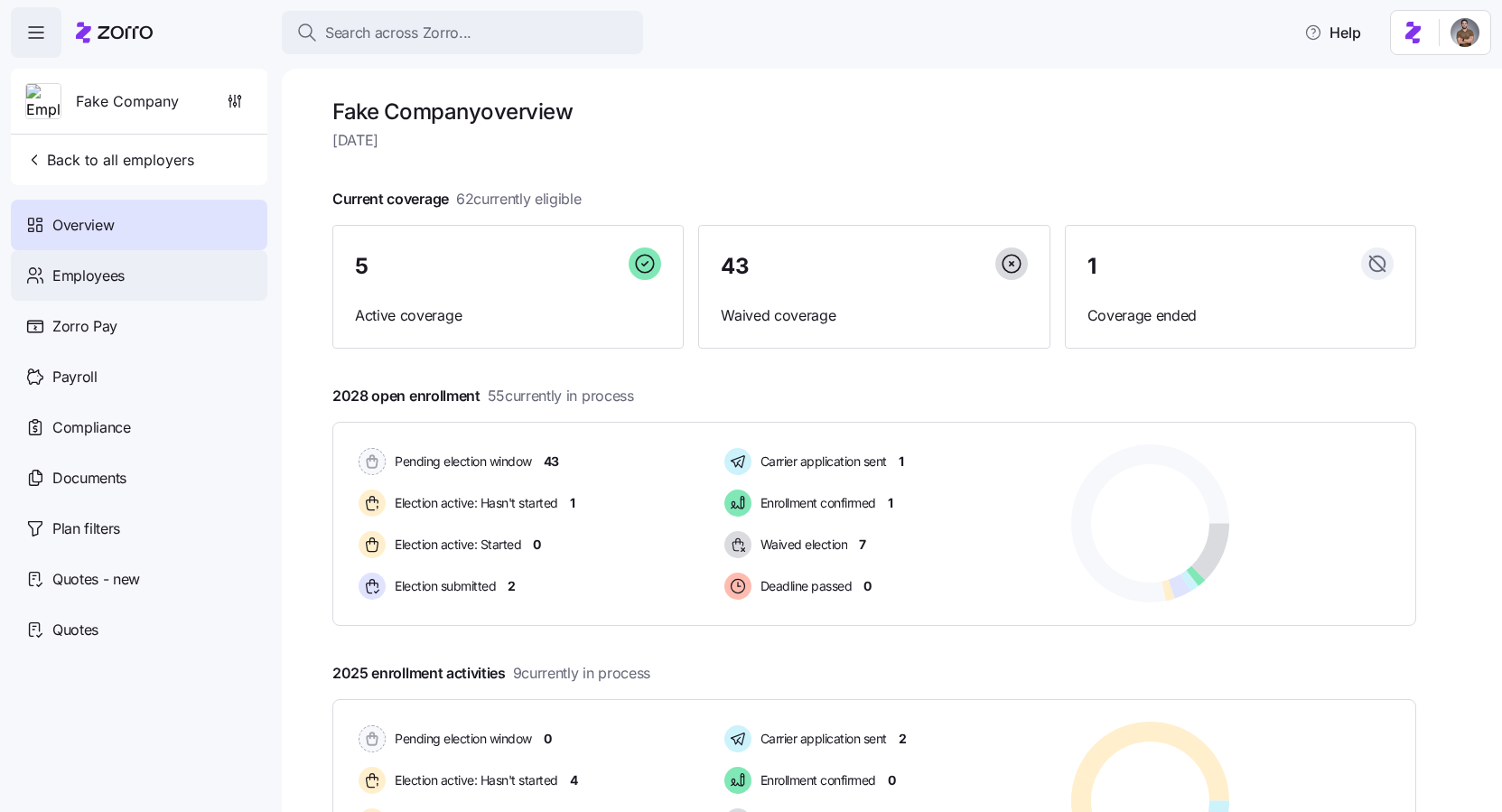
click at [175, 274] on div "Employees" at bounding box center [138, 275] width 256 height 51
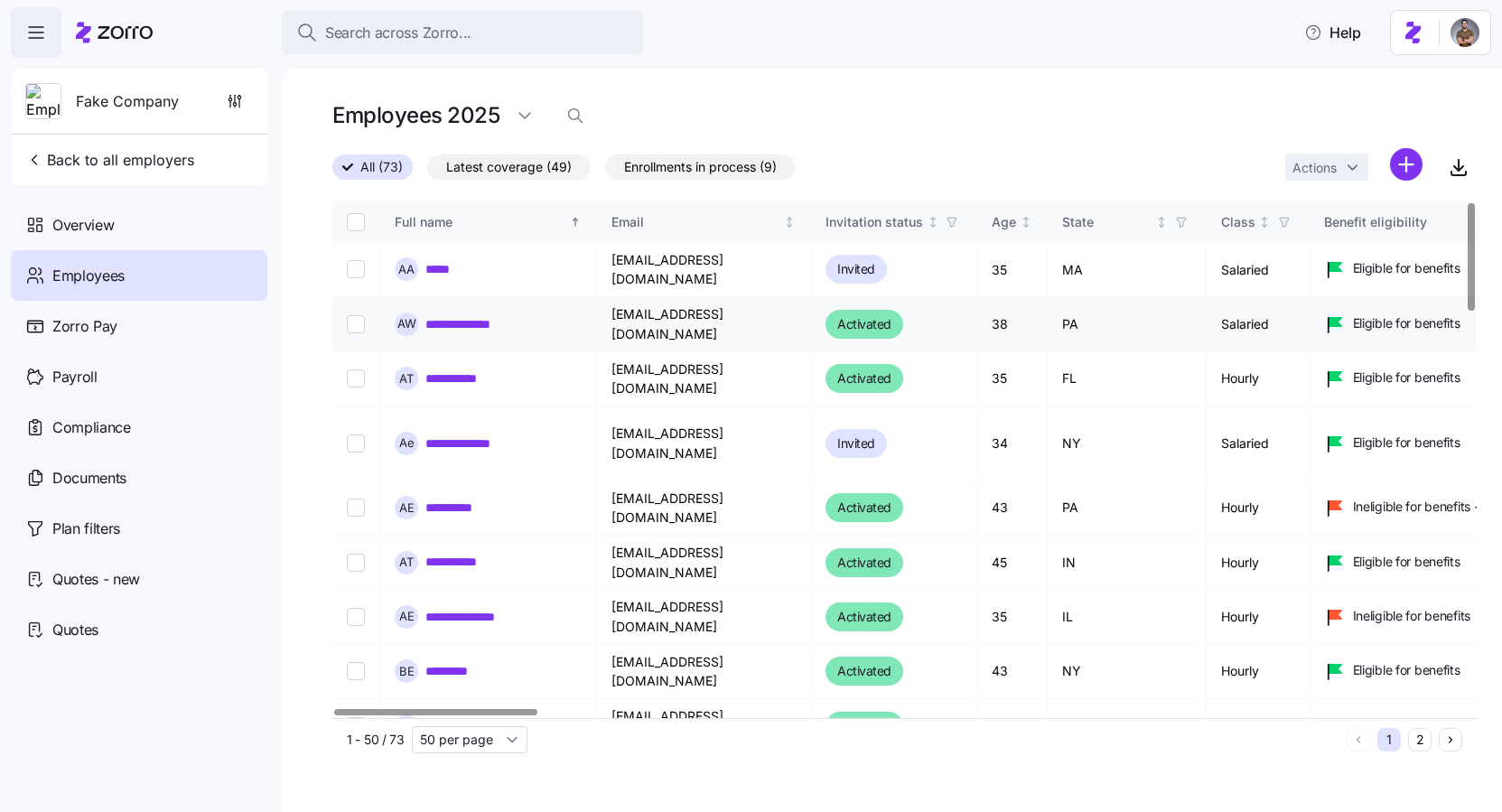
click at [495, 315] on link "**********" at bounding box center [466, 324] width 82 height 18
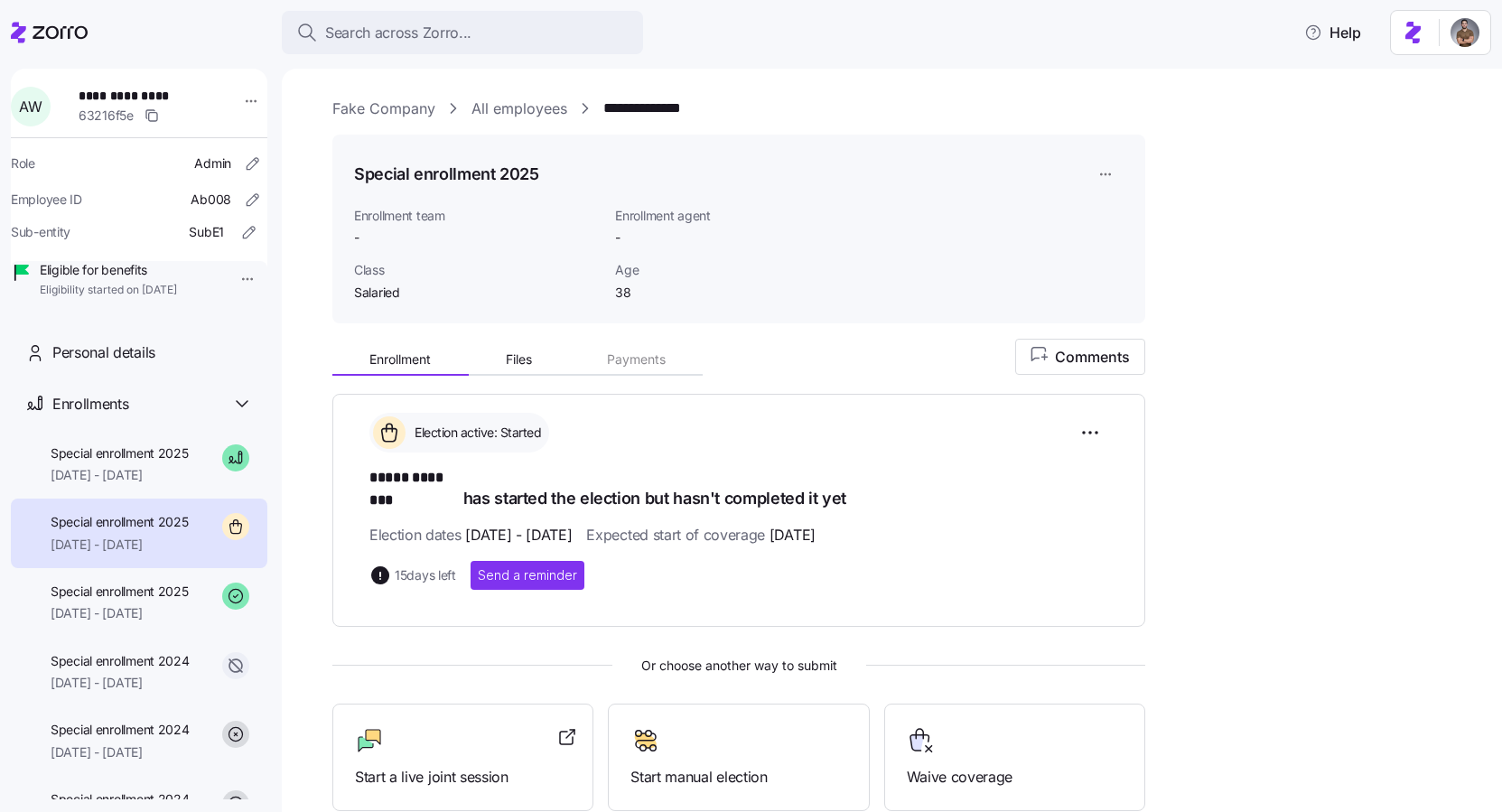
click at [1047, 122] on div "**********" at bounding box center [904, 550] width 1145 height 905
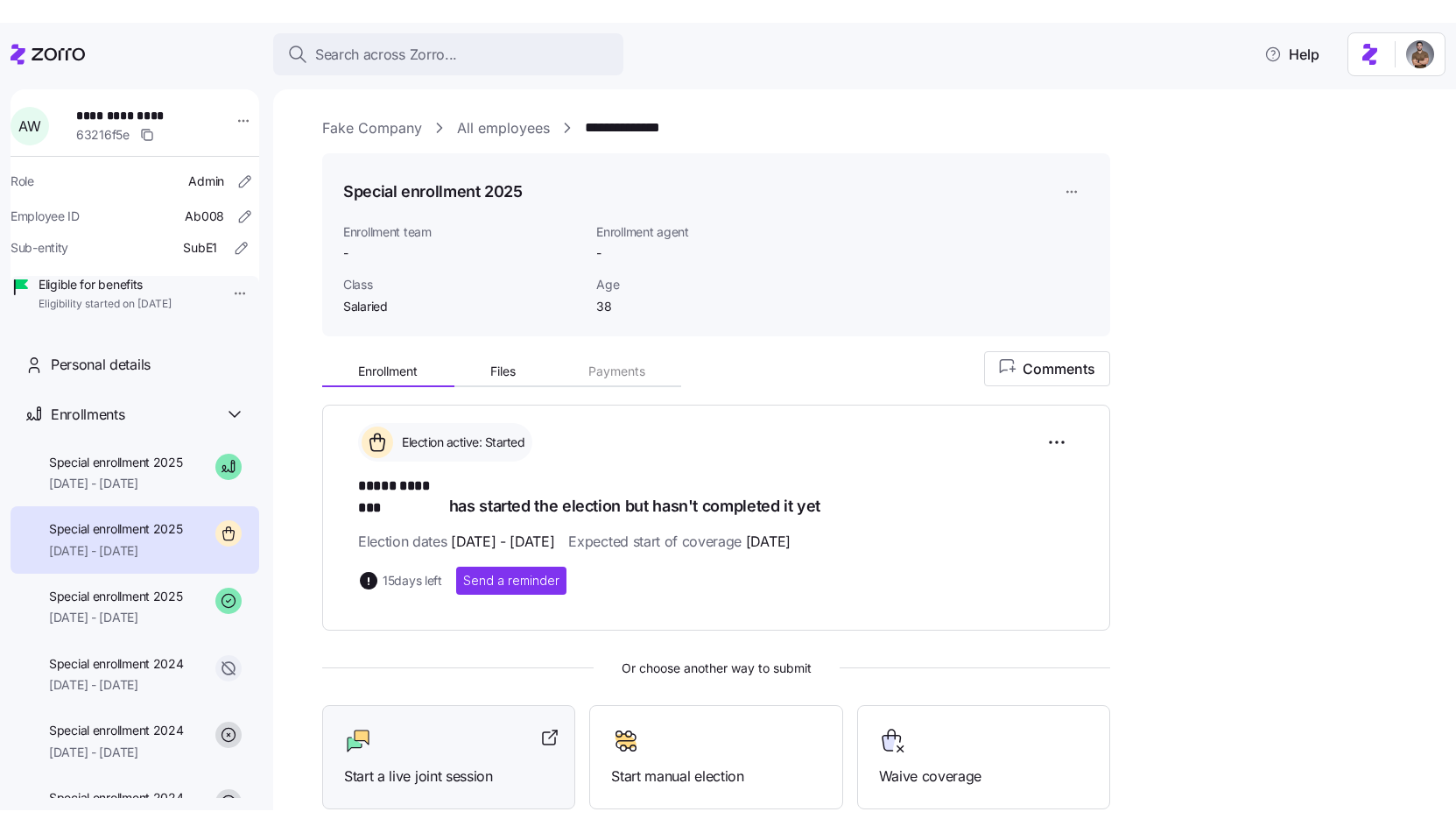
scroll to position [69, 0]
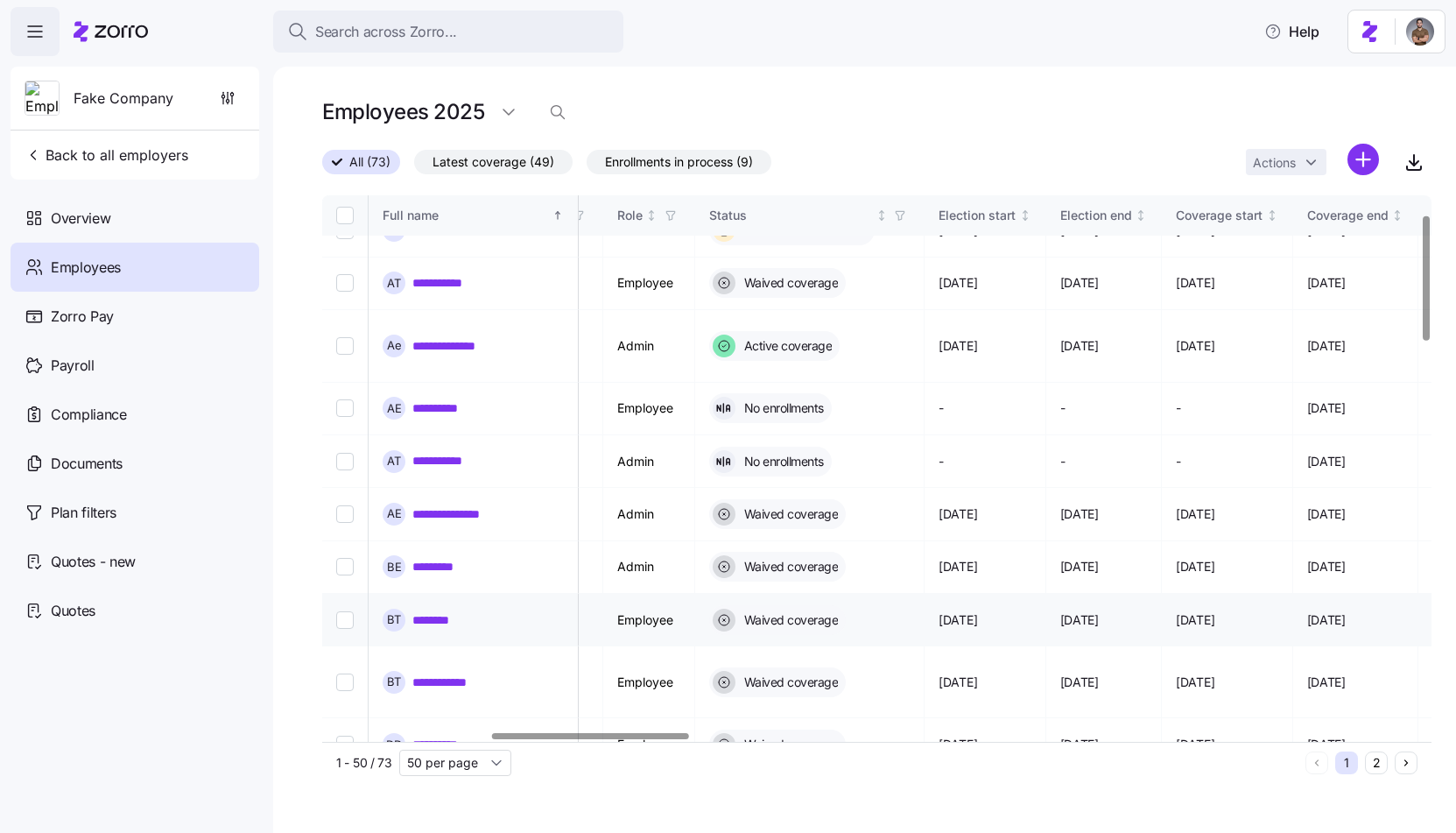
scroll to position [0, 947]
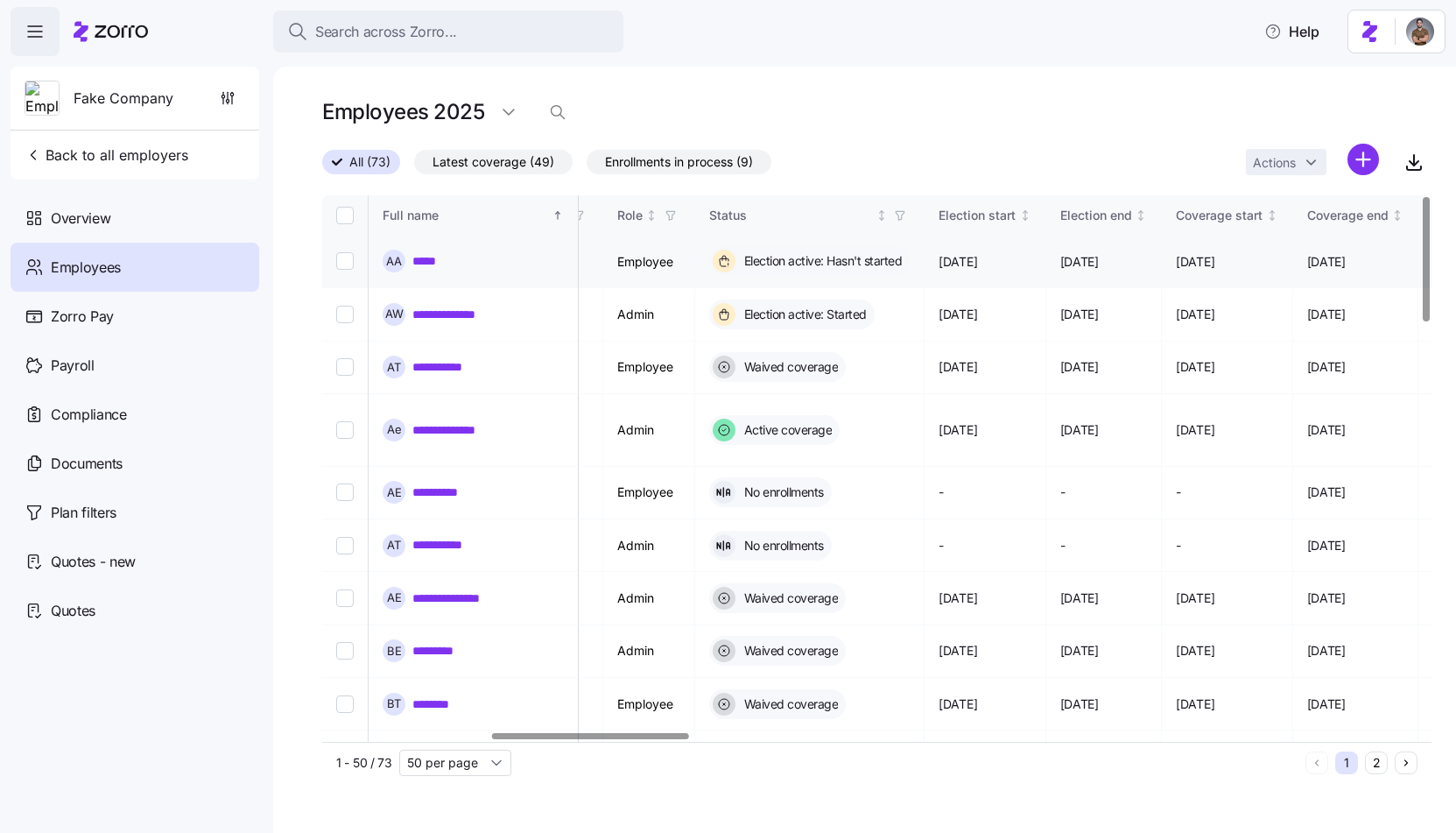
click at [428, 261] on link "*****" at bounding box center [425, 260] width 26 height 18
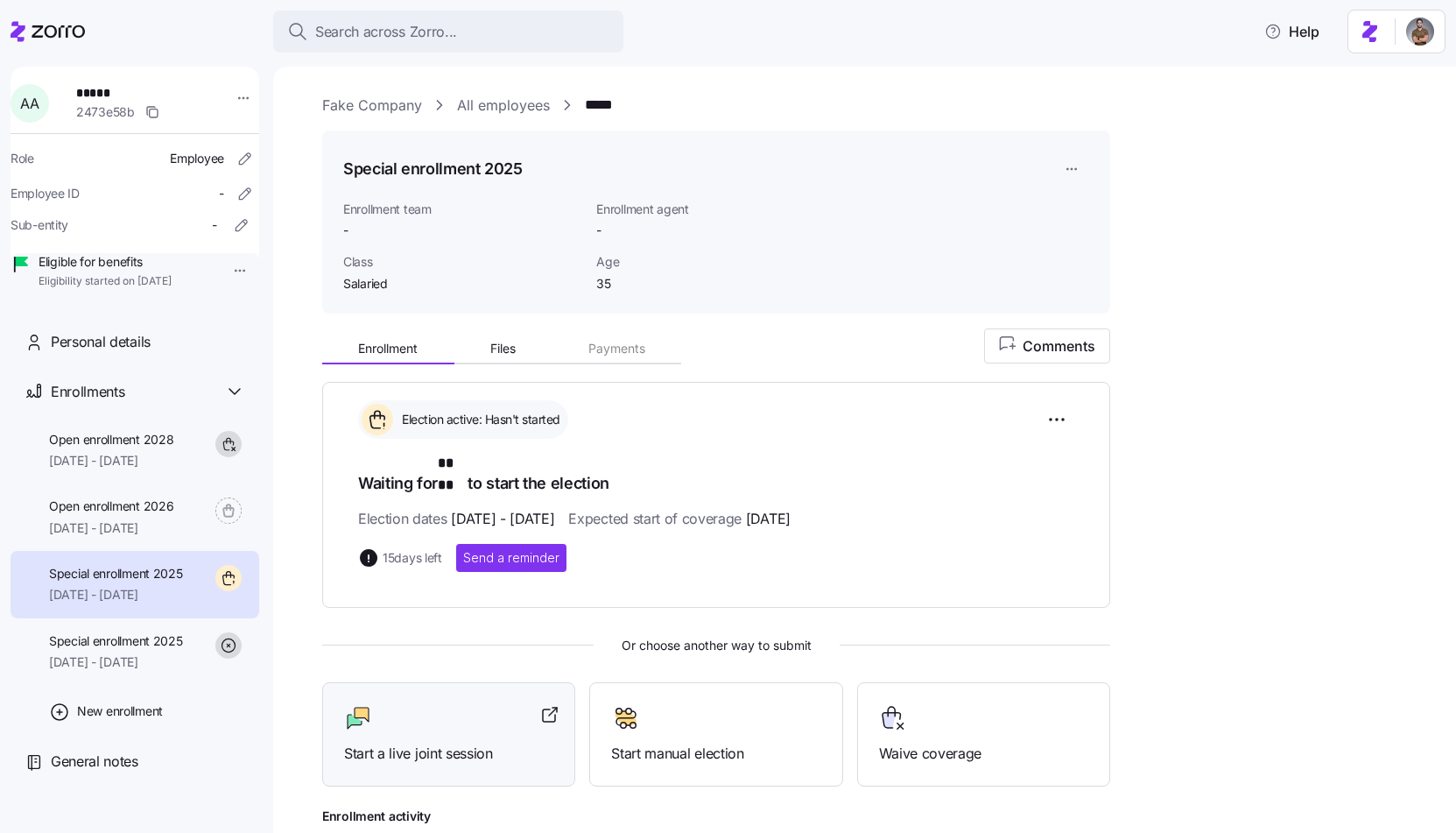
click at [422, 742] on span "Start a live joint session" at bounding box center [449, 754] width 210 height 22
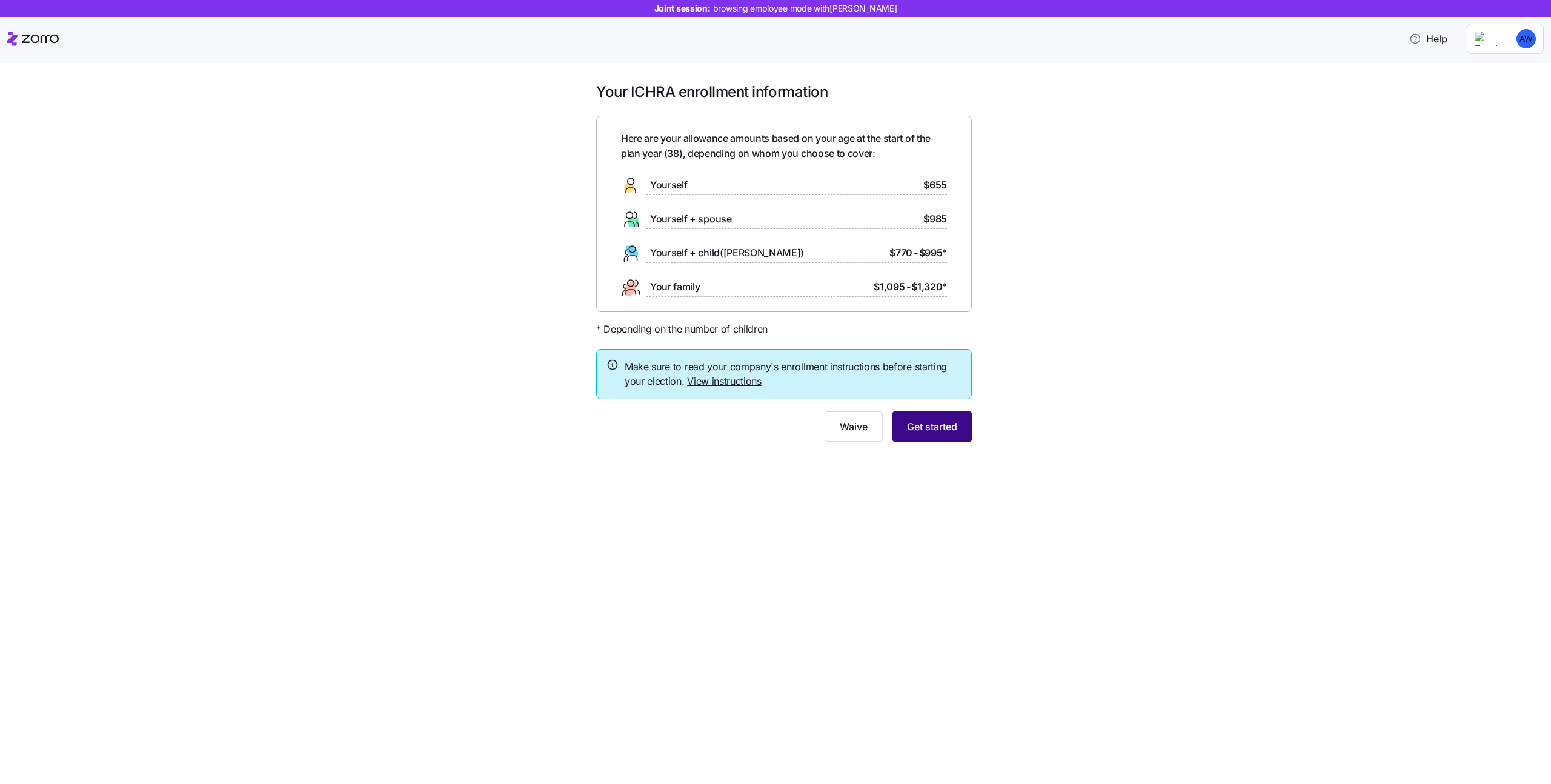
click at [961, 416] on button "Get started" at bounding box center [932, 426] width 79 height 30
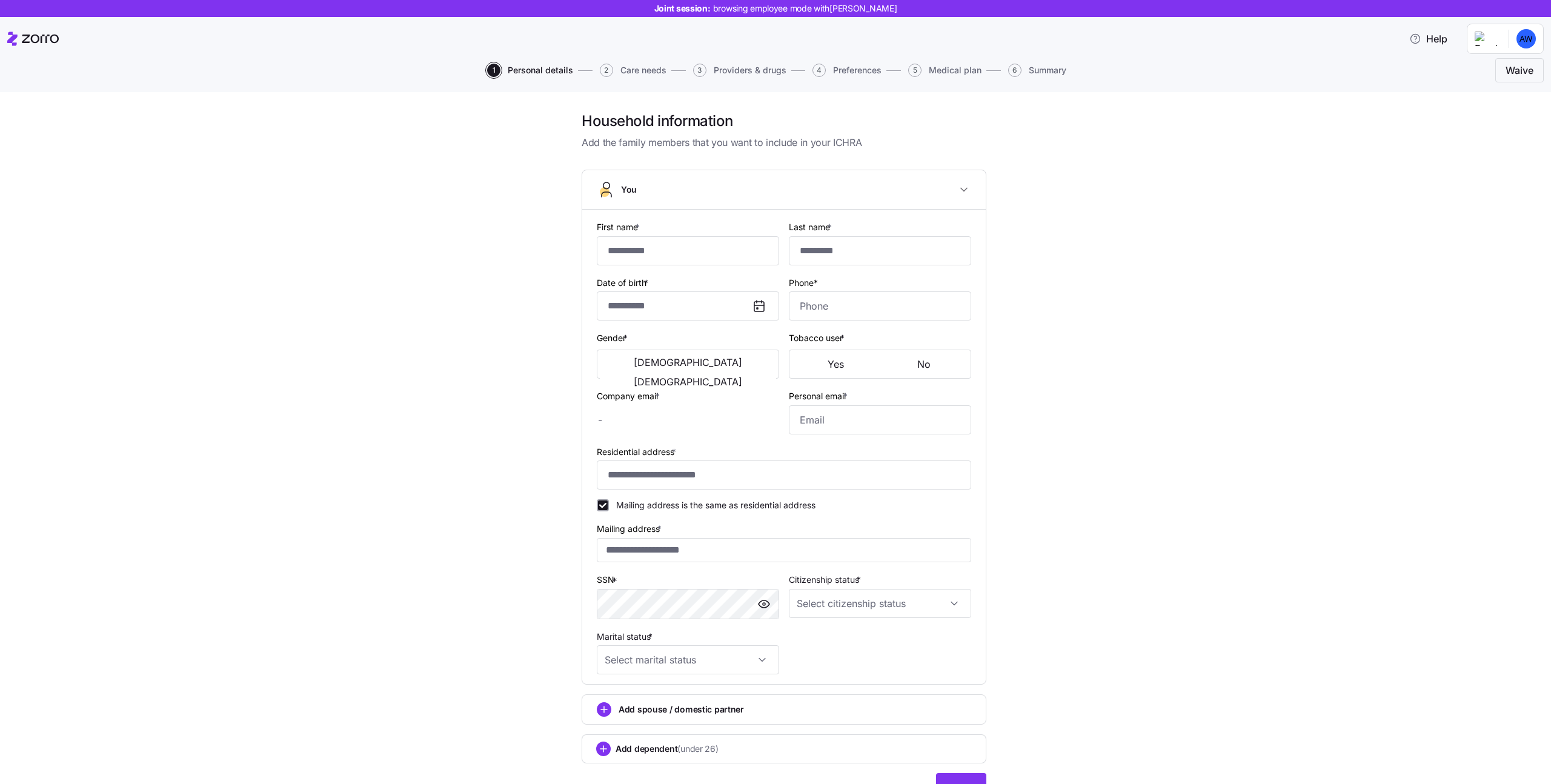
type input "*****"
type input "********"
type input "idan.h+testai@myzorro.co"
type input "dsfds@gmail.com"
type input "**********"
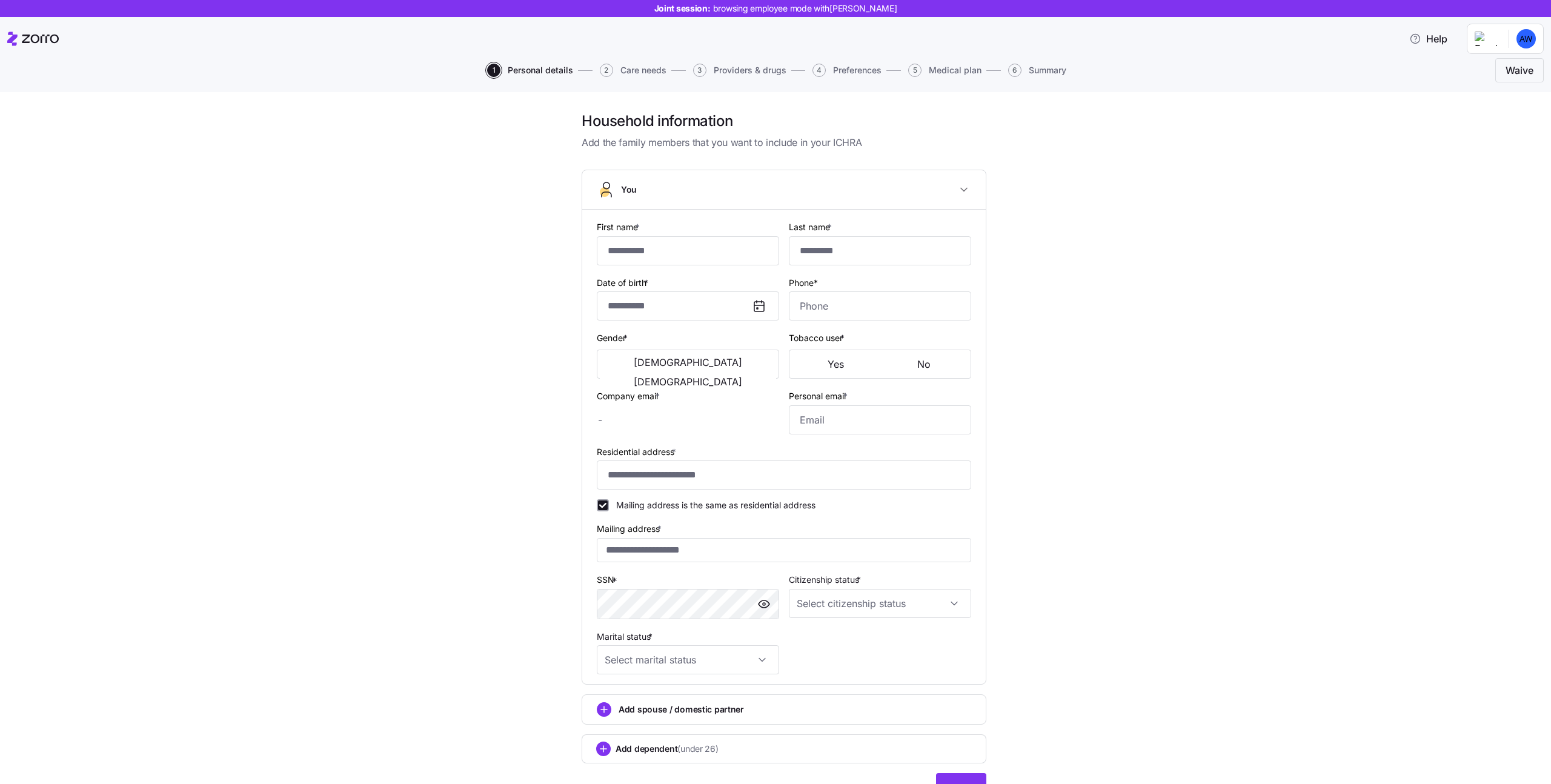
checkbox input "true"
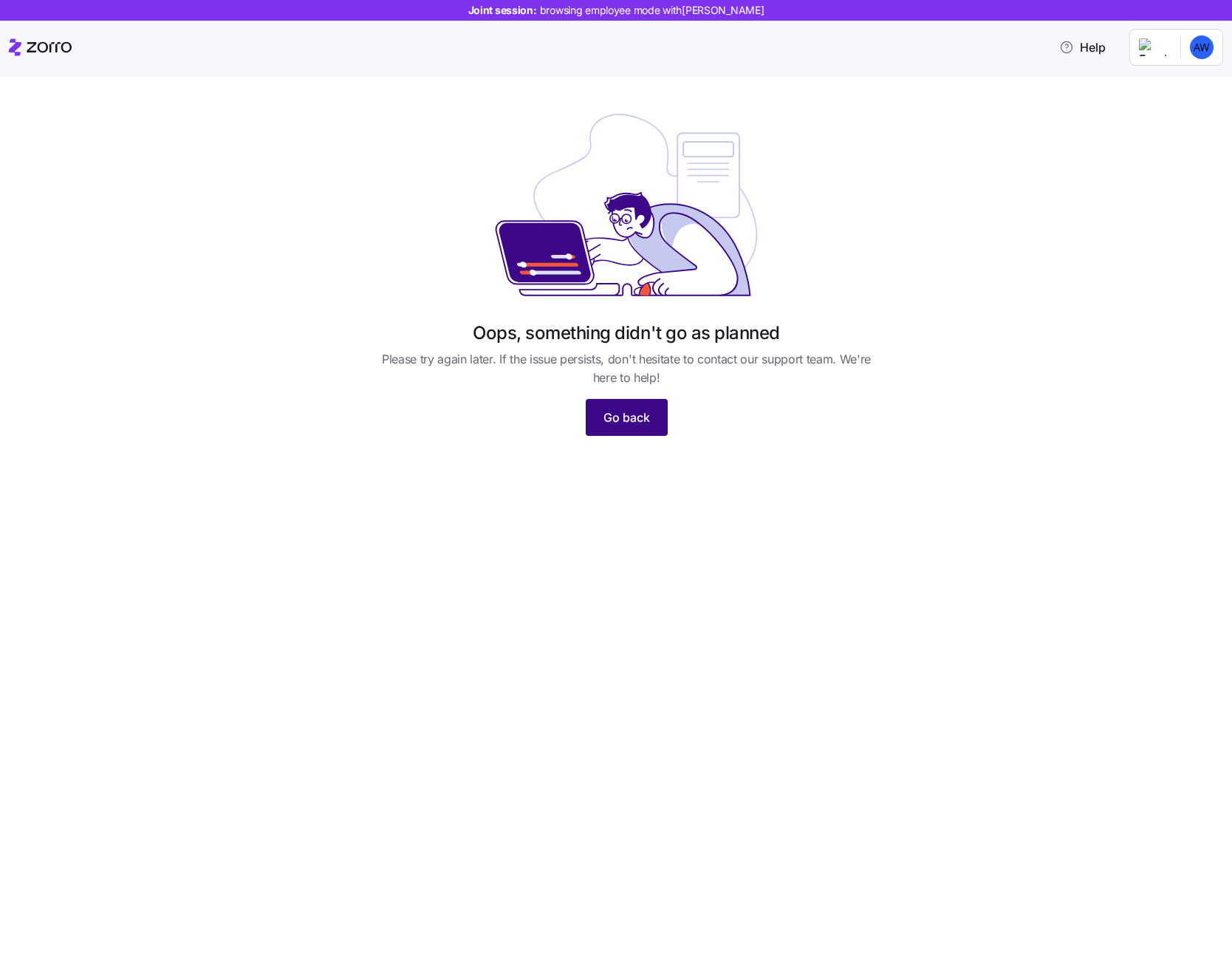
click at [640, 413] on span "Go back" at bounding box center [627, 417] width 47 height 18
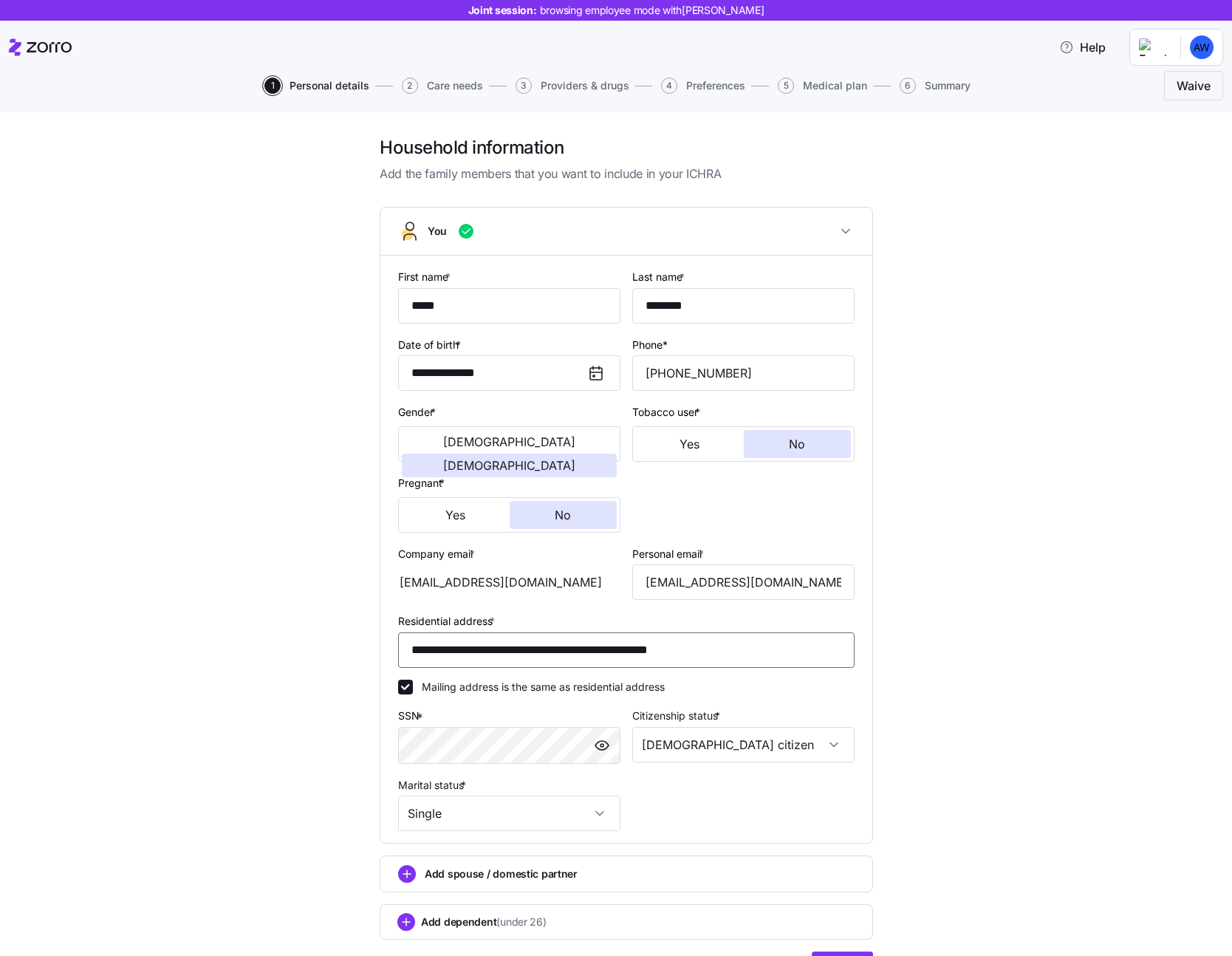
click at [664, 652] on input "**********" at bounding box center [627, 650] width 457 height 36
type input "**********"
click at [896, 666] on div "**********" at bounding box center [627, 570] width 1170 height 870
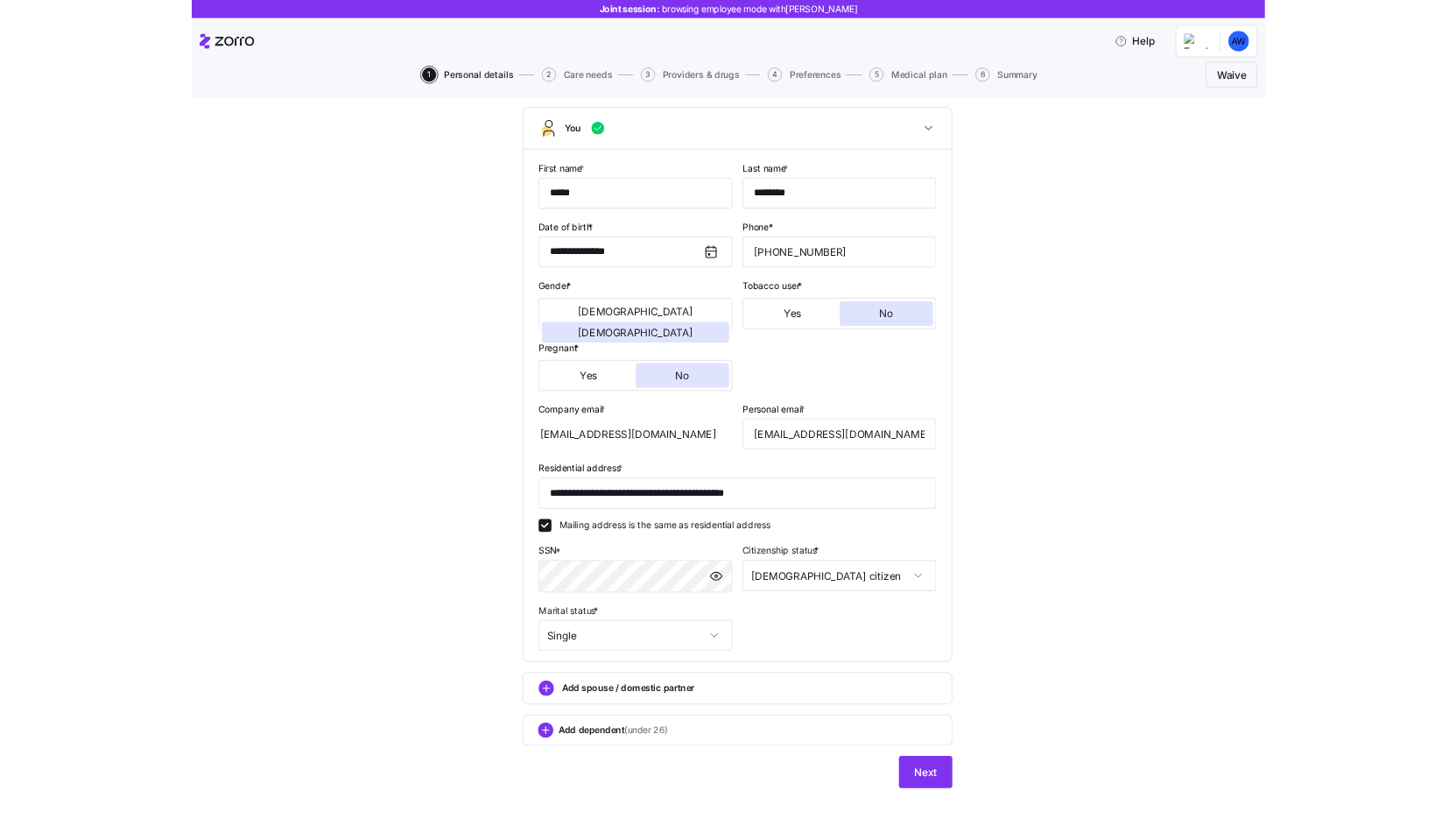
scroll to position [101, 0]
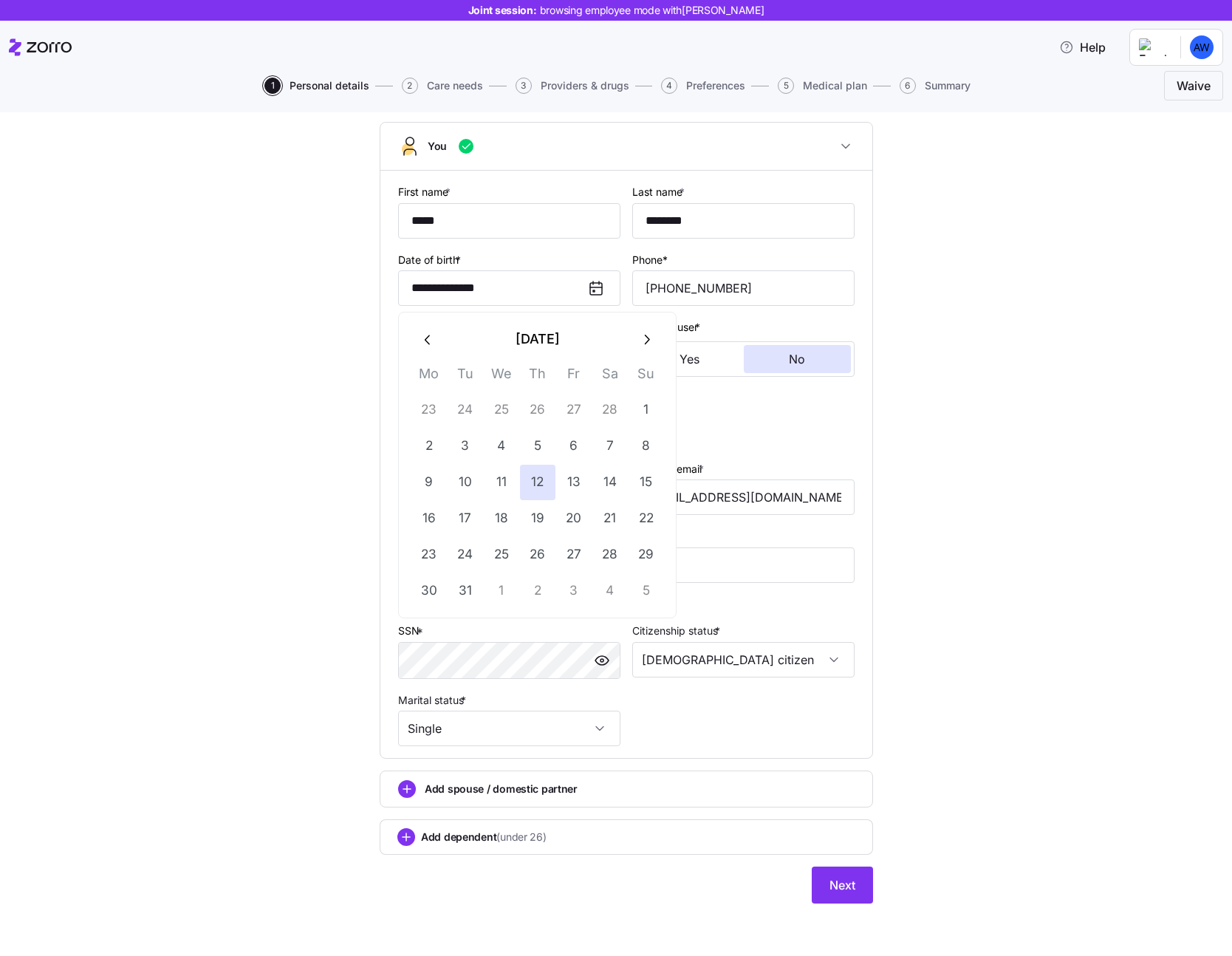
click at [563, 305] on div "**********" at bounding box center [509, 278] width 235 height 68
click at [574, 348] on button "[DATE]" at bounding box center [538, 339] width 182 height 36
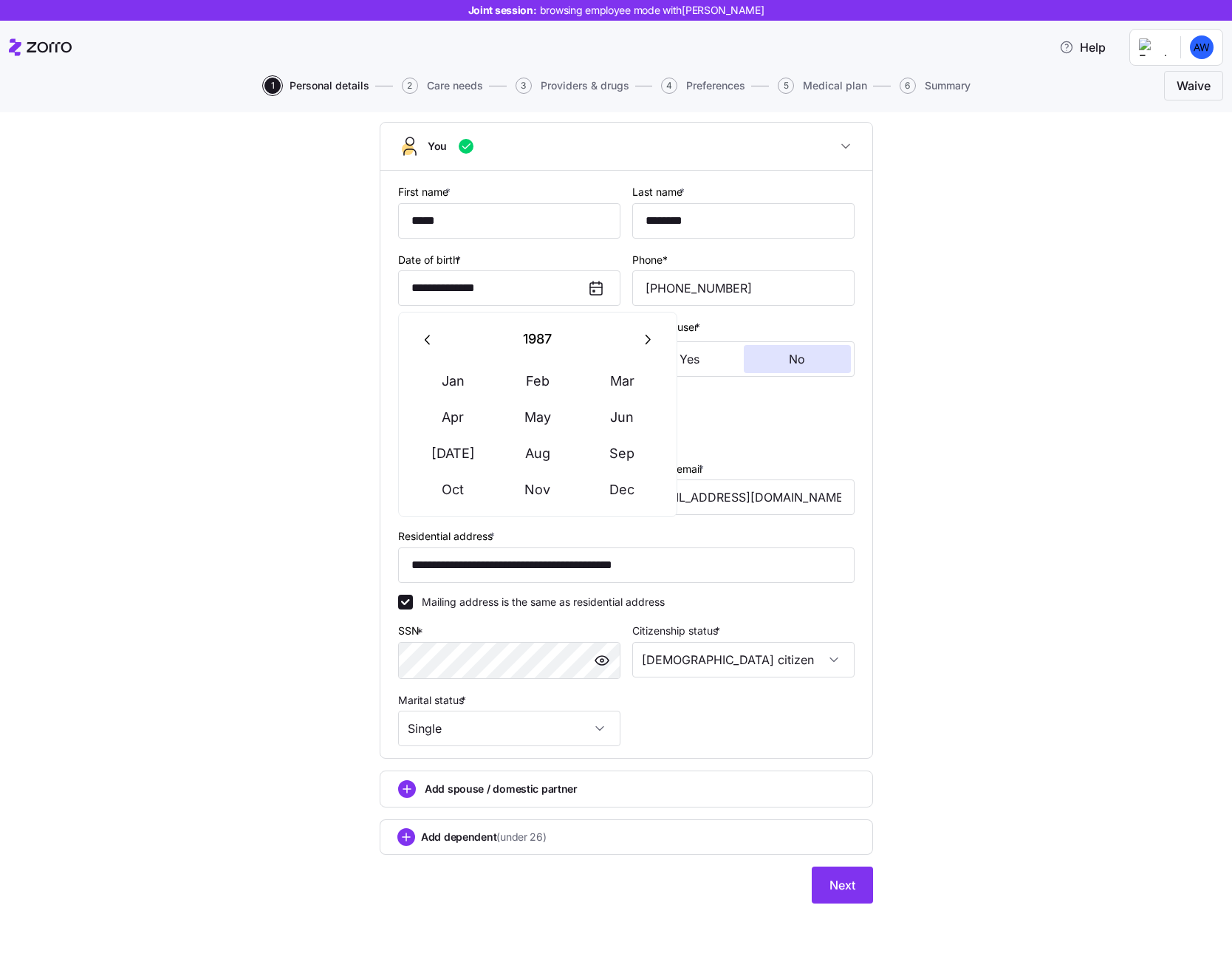
click at [574, 348] on button "1987" at bounding box center [538, 339] width 183 height 36
click at [650, 341] on icon "button" at bounding box center [647, 340] width 16 height 16
click at [612, 422] on button "1995" at bounding box center [623, 418] width 84 height 36
click at [610, 391] on button "Mar" at bounding box center [623, 381] width 84 height 36
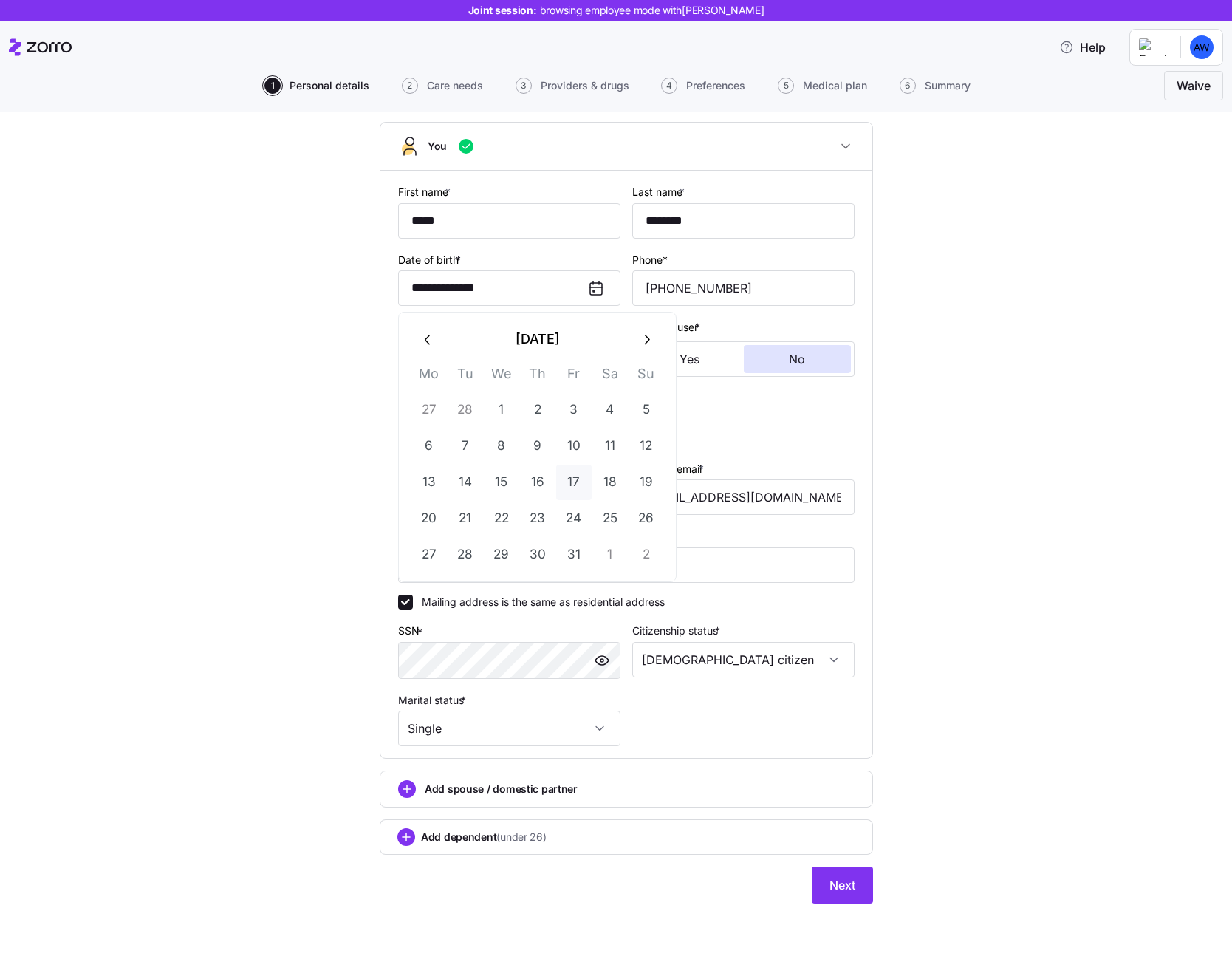
click at [556, 486] on button "17" at bounding box center [574, 482] width 36 height 36
type input "**********"
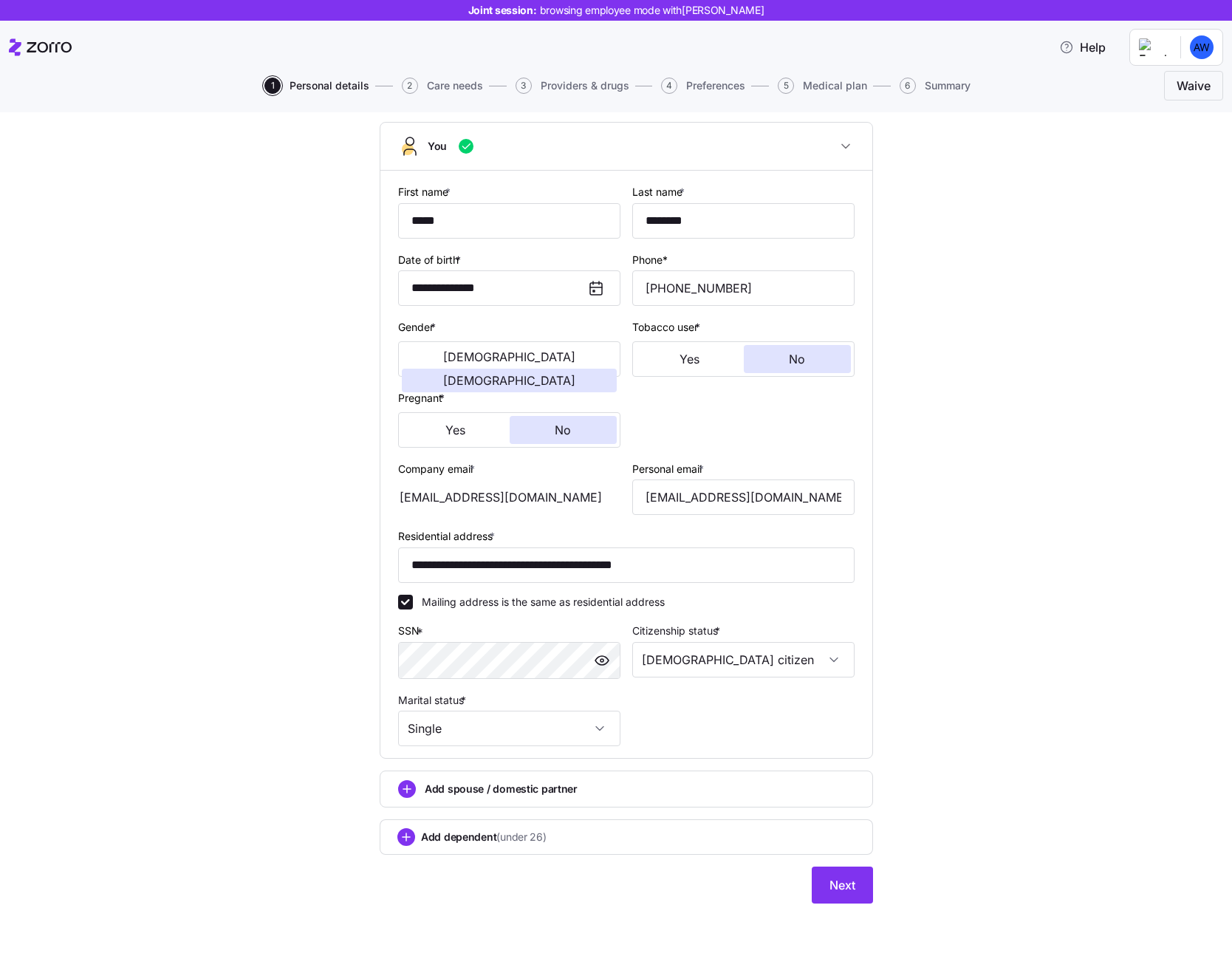
click at [989, 751] on div "**********" at bounding box center [627, 485] width 1170 height 870
click at [862, 892] on button "Next" at bounding box center [842, 884] width 62 height 37
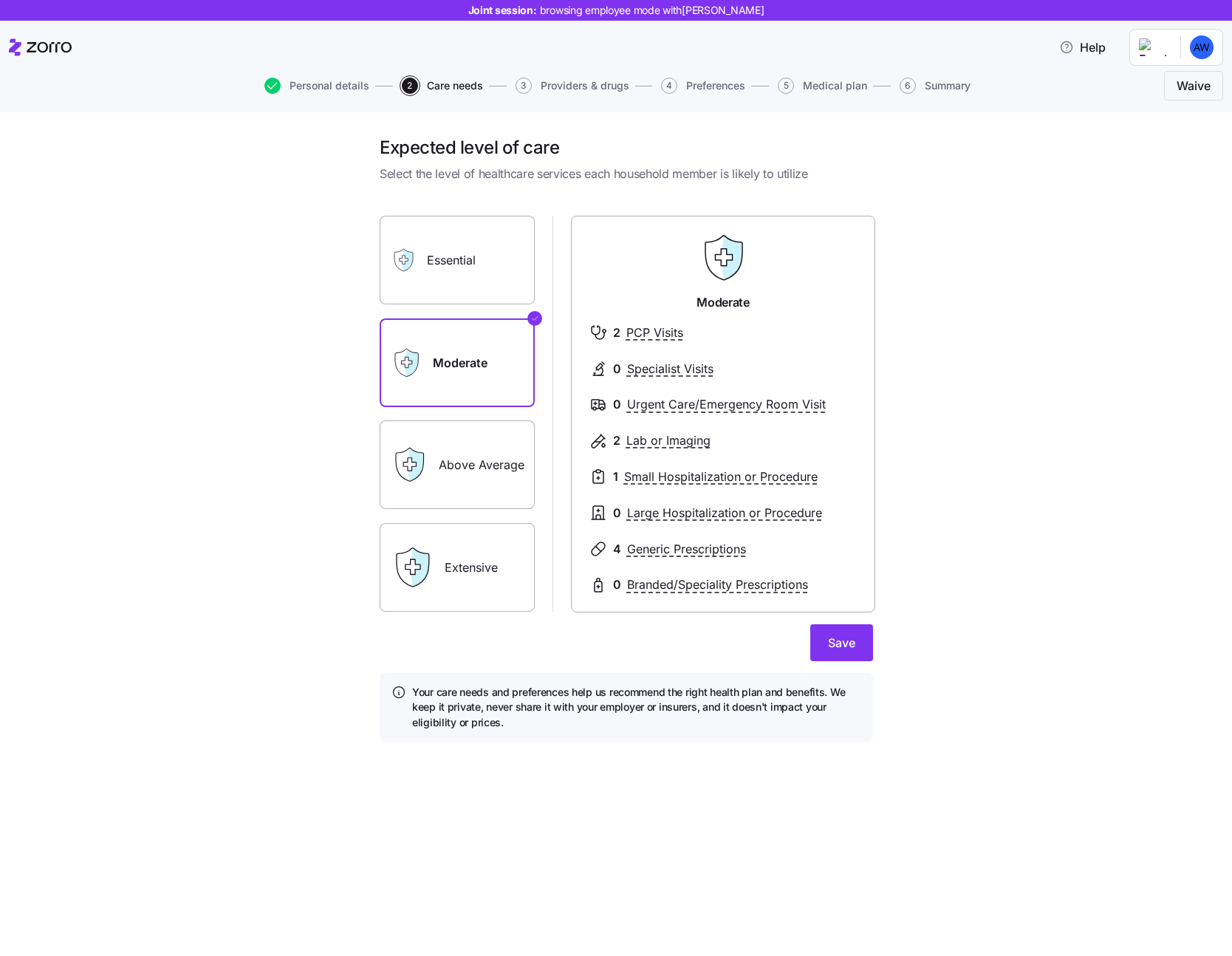
click at [873, 641] on div "Expected level of care Select the level of healthcare services each household m…" at bounding box center [627, 447] width 517 height 623
click at [859, 644] on button "Save" at bounding box center [842, 642] width 63 height 37
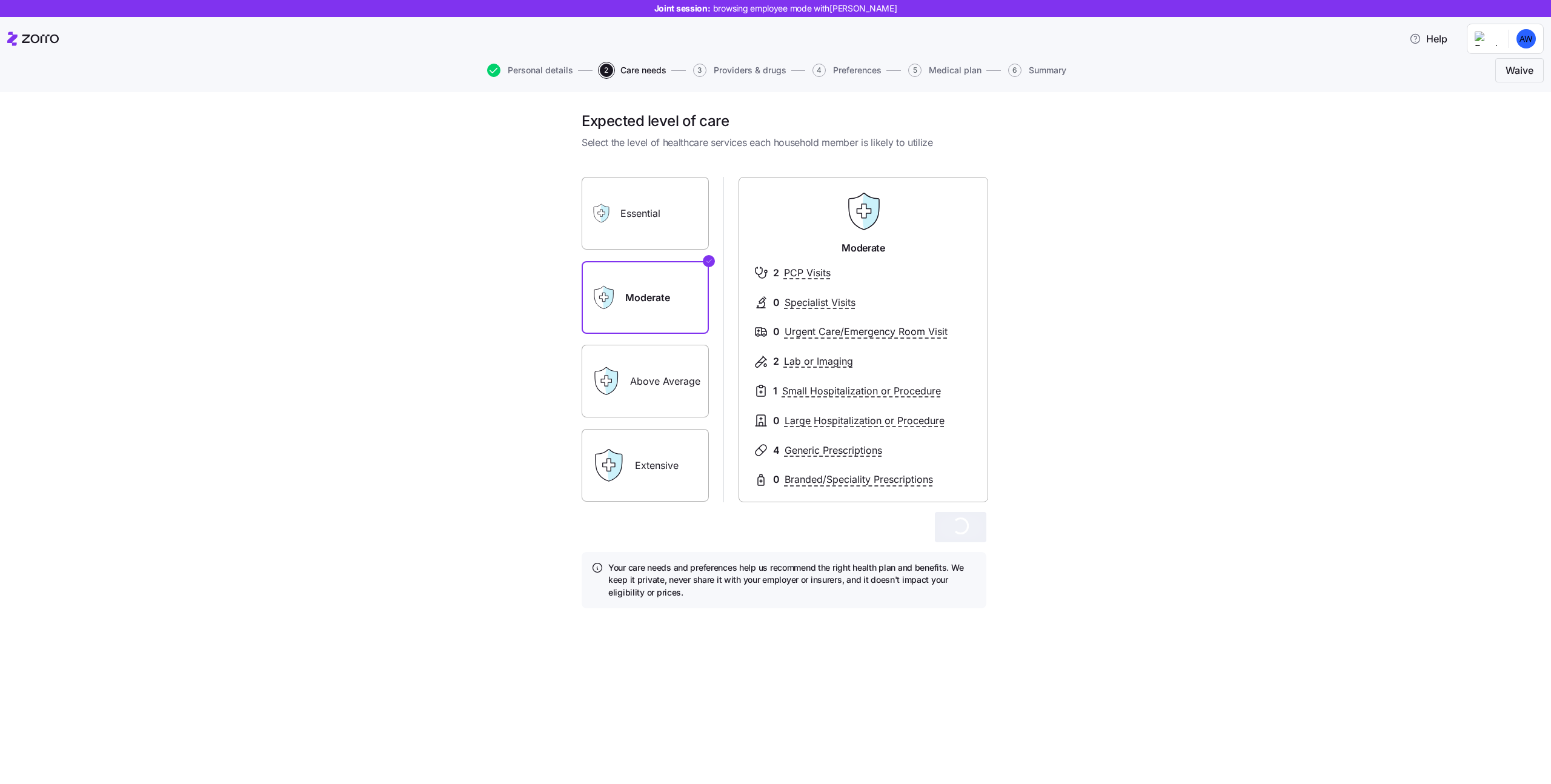
click at [1010, 457] on div "Expected level of care Select the level of healthcare services each household m…" at bounding box center [783, 367] width 1500 height 511
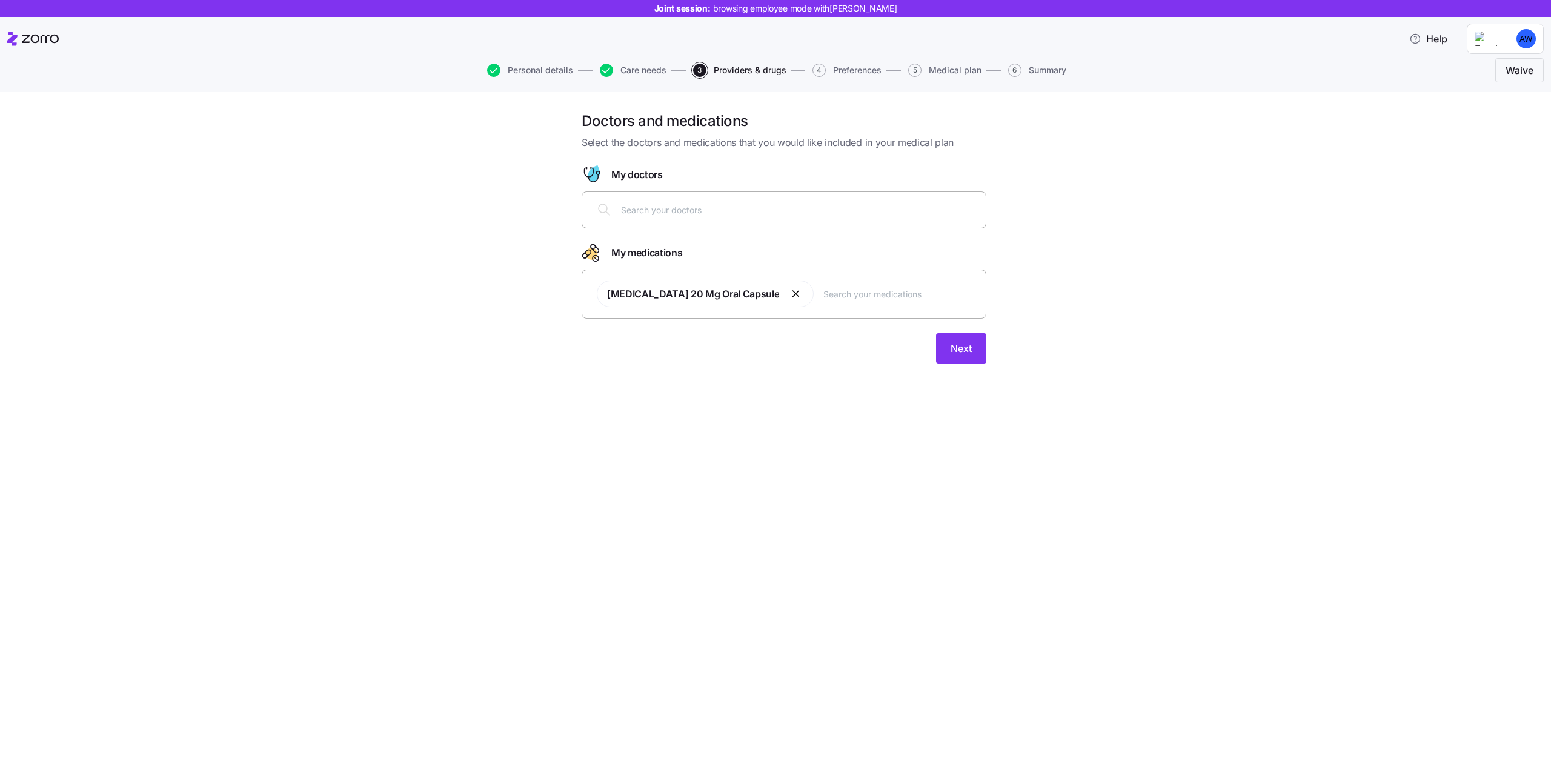
click at [734, 209] on input "text" at bounding box center [799, 210] width 357 height 13
type input "[PERSON_NAME]"
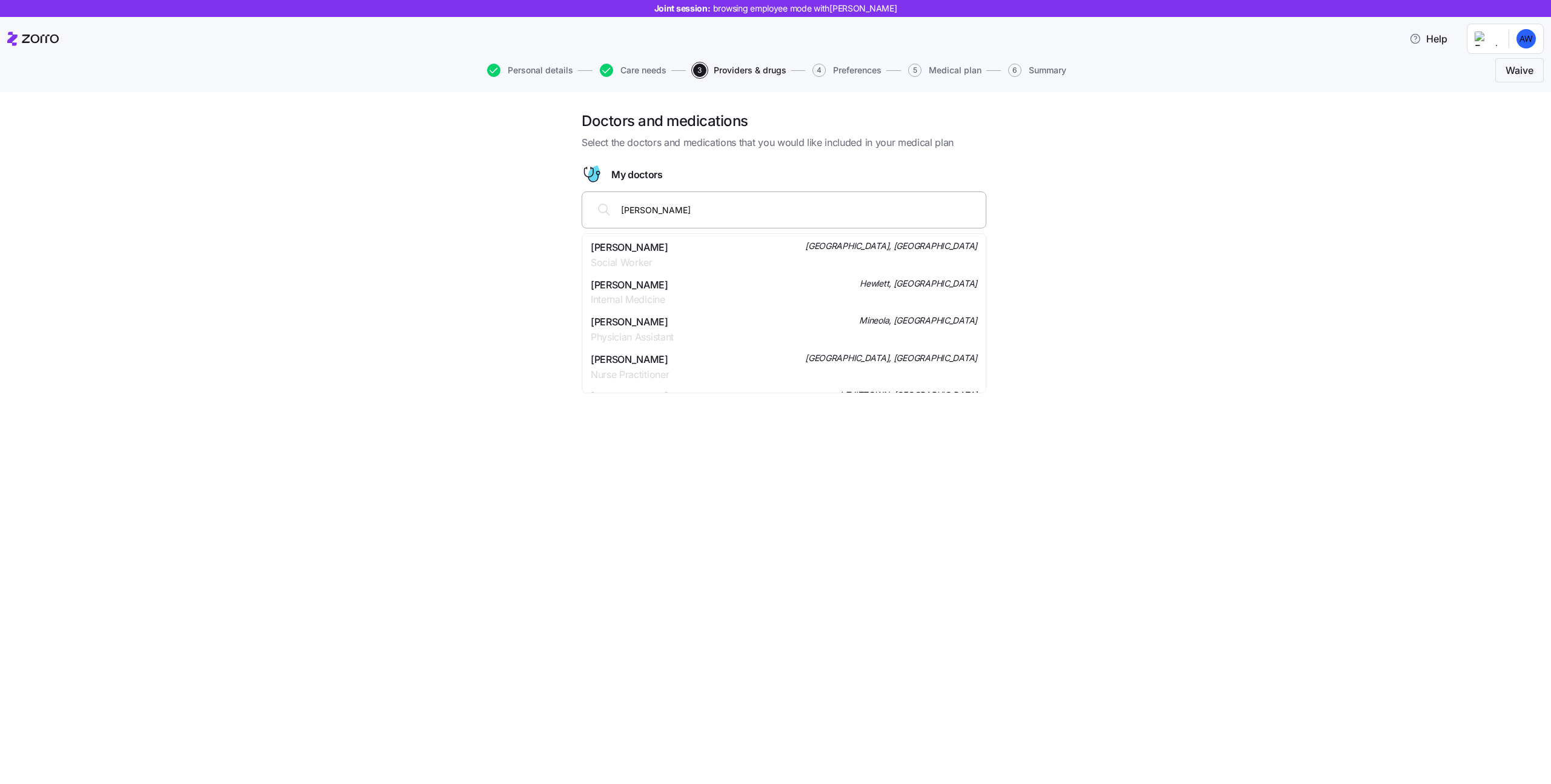
click at [830, 297] on div "[PERSON_NAME] Internal Medicine Hewlett, [GEOGRAPHIC_DATA]" at bounding box center [783, 292] width 387 height 30
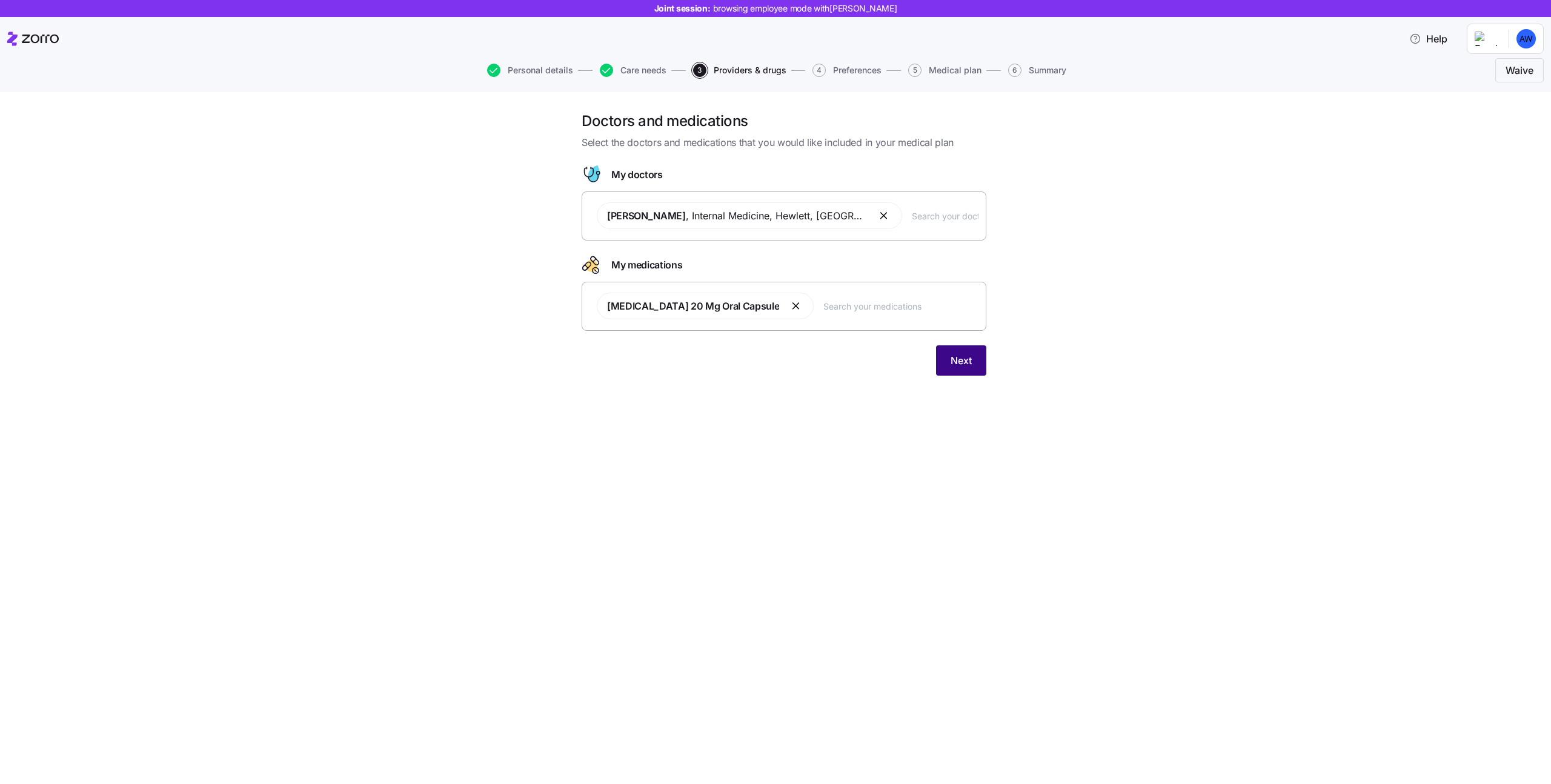
click at [968, 359] on span "Next" at bounding box center [961, 360] width 21 height 15
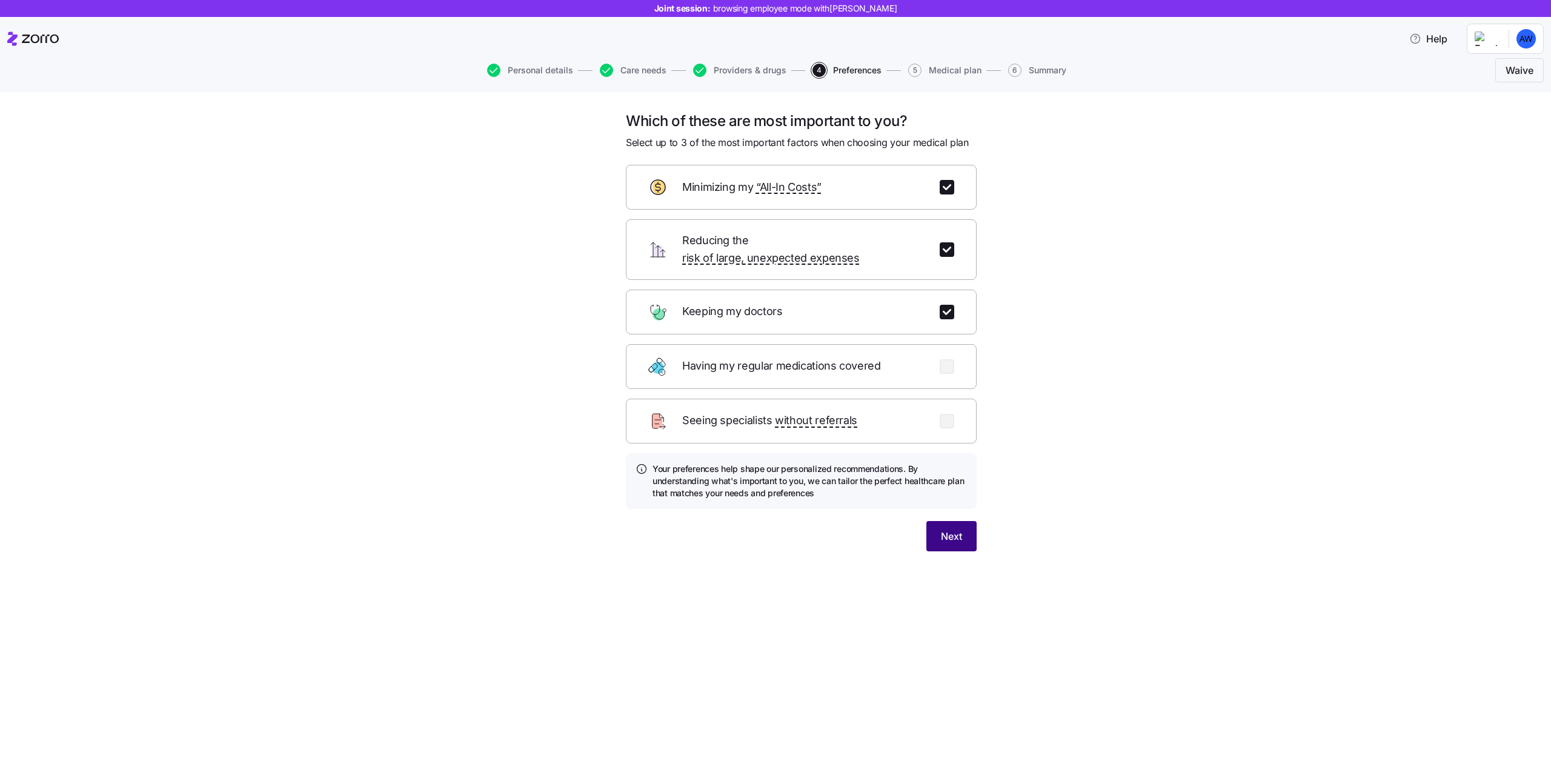
click at [956, 529] on span "Next" at bounding box center [951, 536] width 21 height 15
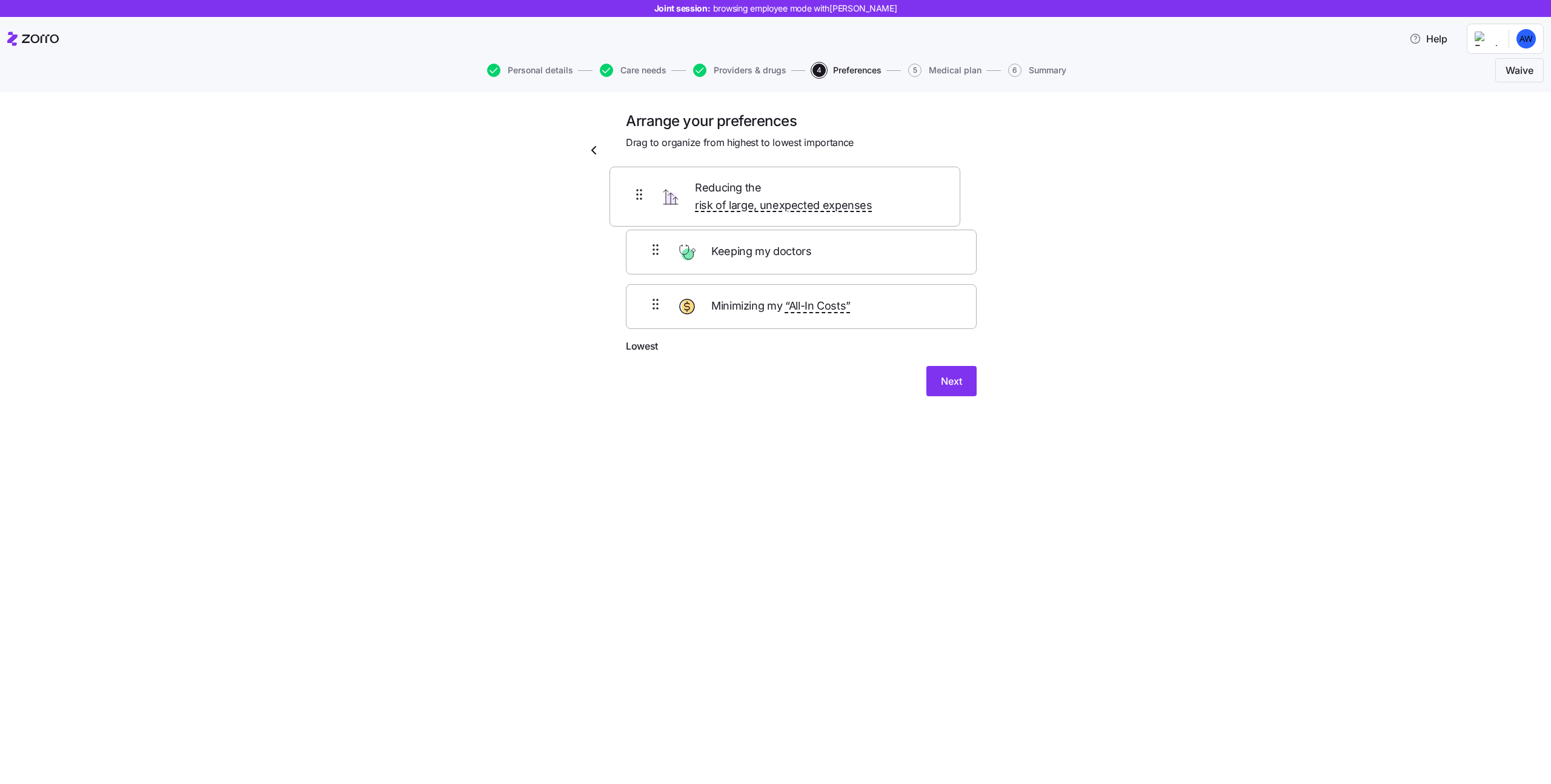
drag, startPoint x: 652, startPoint y: 326, endPoint x: 638, endPoint y: 197, distance: 129.8
click at [638, 197] on div "Keeping my doctors Minimizing my “All-In Costs” Reducing the risk of large, une…" at bounding box center [801, 261] width 351 height 154
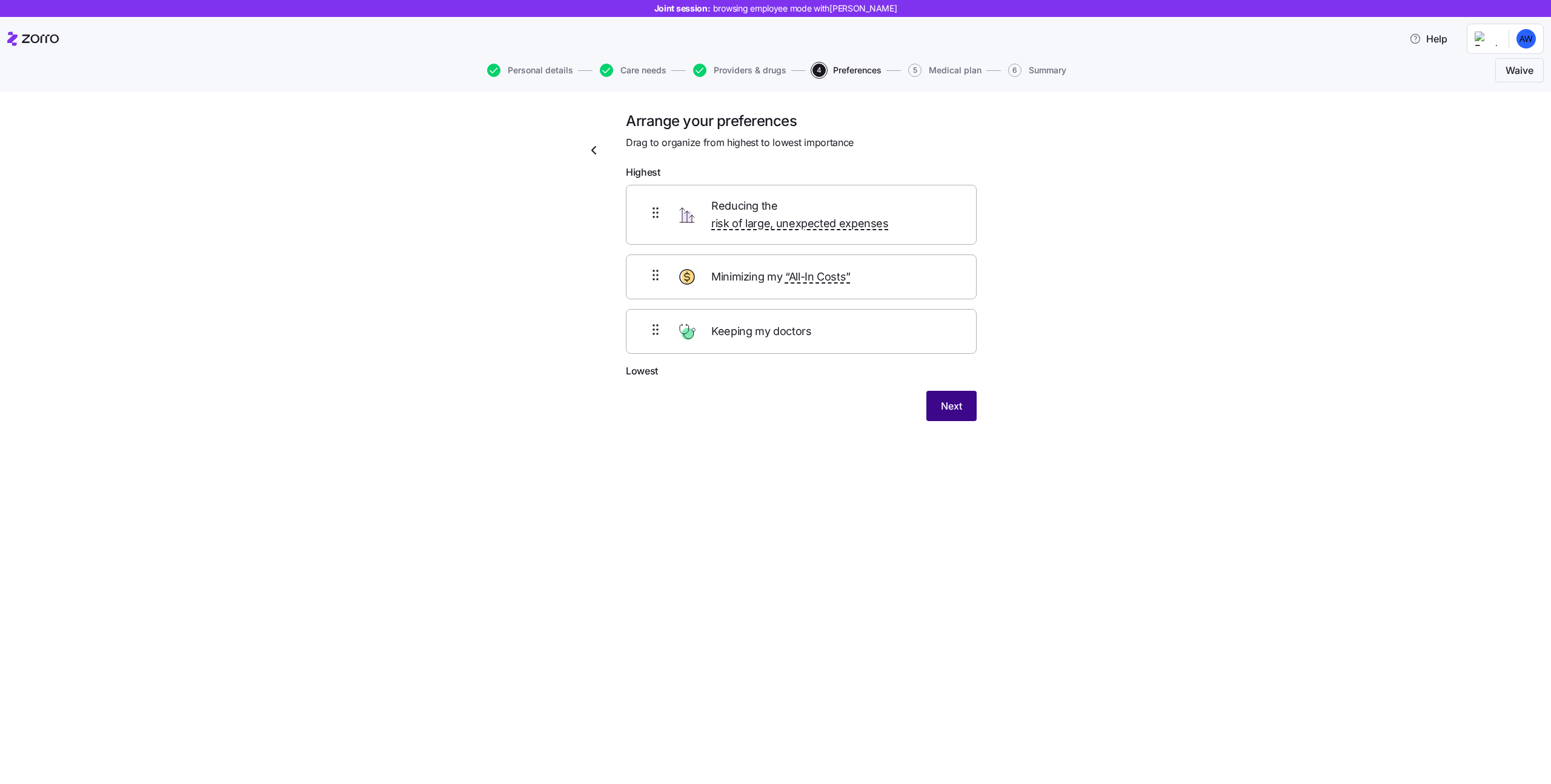
click at [946, 401] on button "Next" at bounding box center [951, 405] width 50 height 30
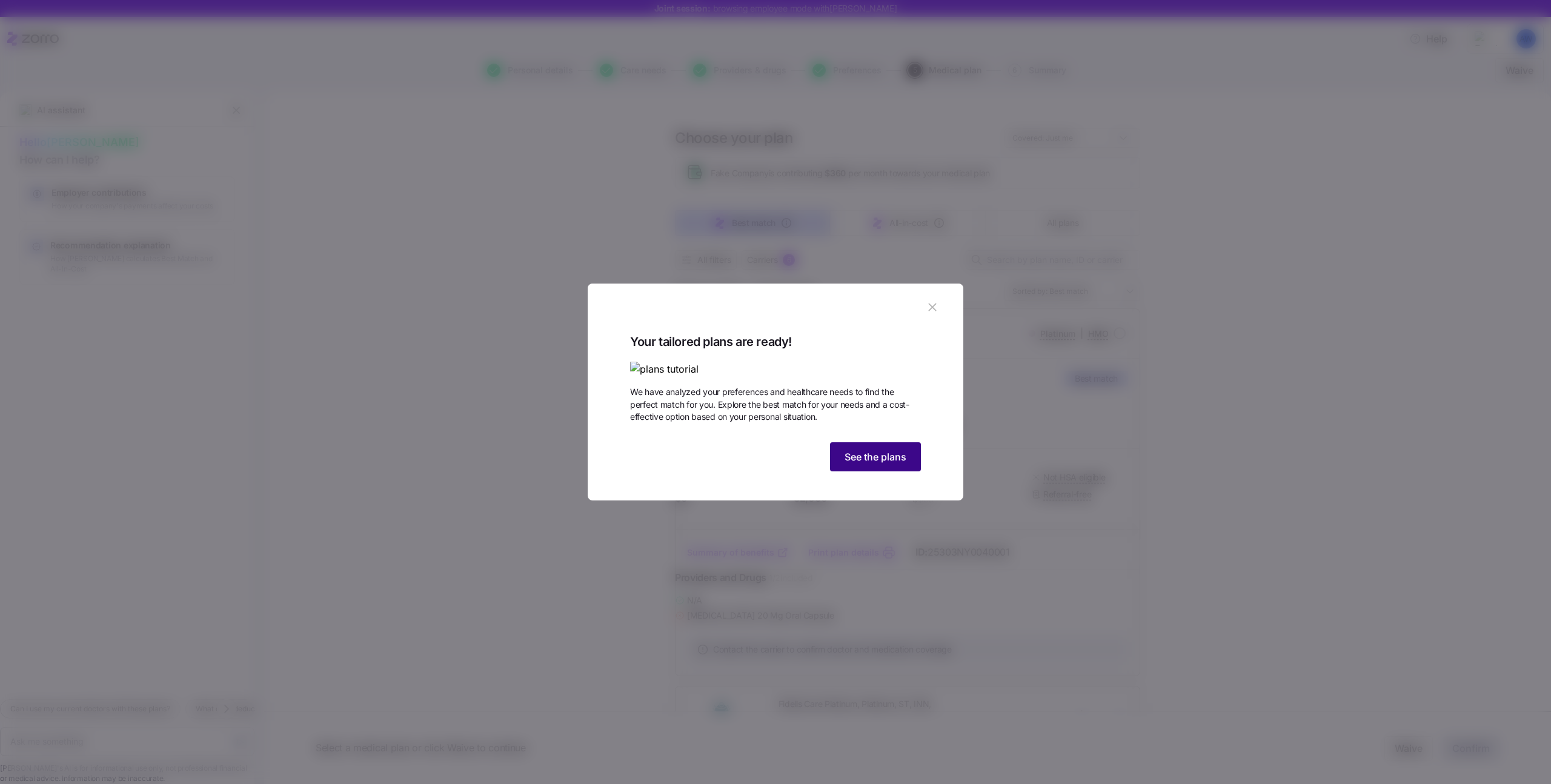
click at [882, 472] on button "See the plans" at bounding box center [876, 457] width 91 height 29
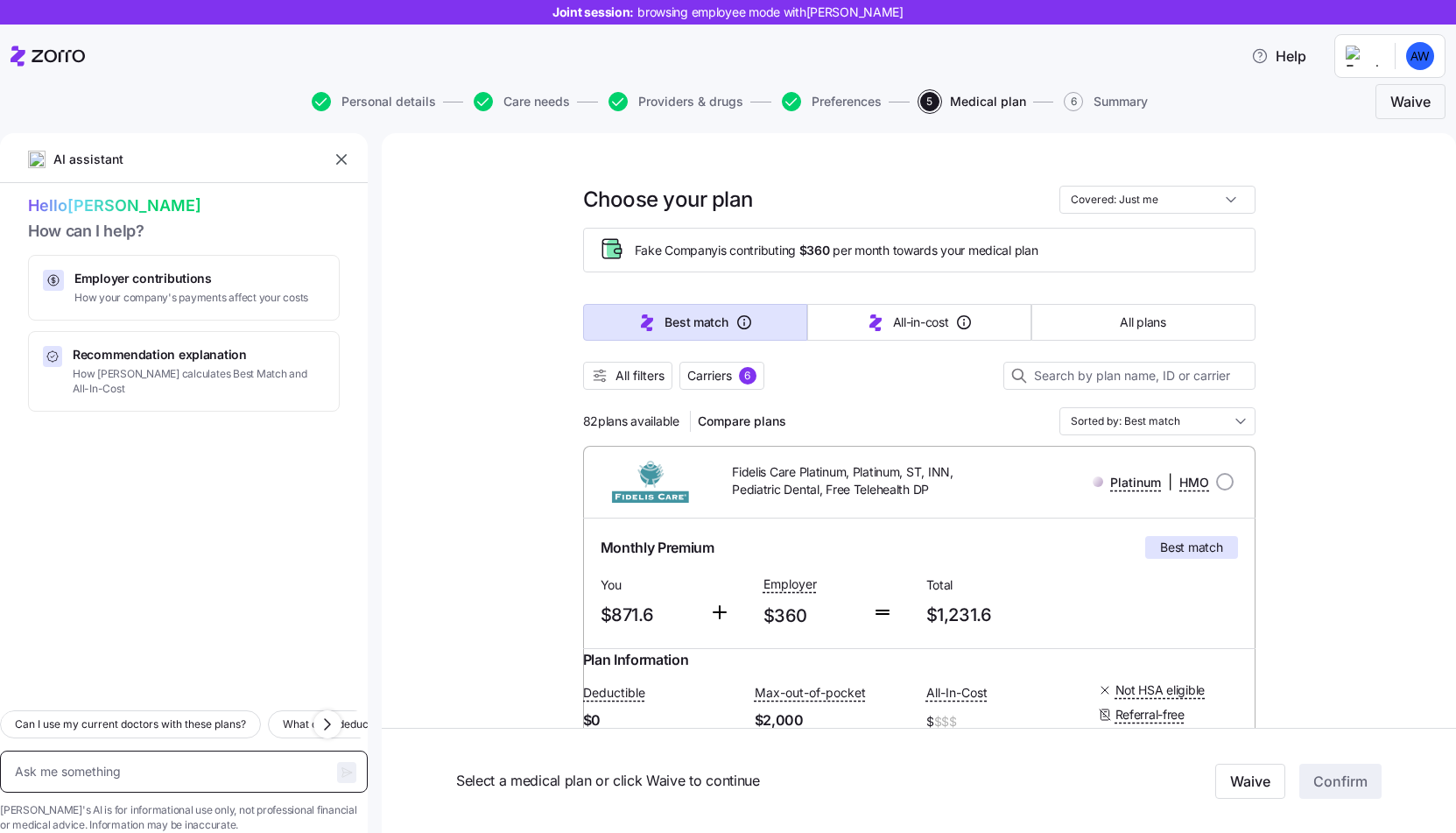
click at [203, 750] on textarea at bounding box center [184, 771] width 368 height 42
type textarea "x"
type textarea "H"
type textarea "x"
type textarea "He"
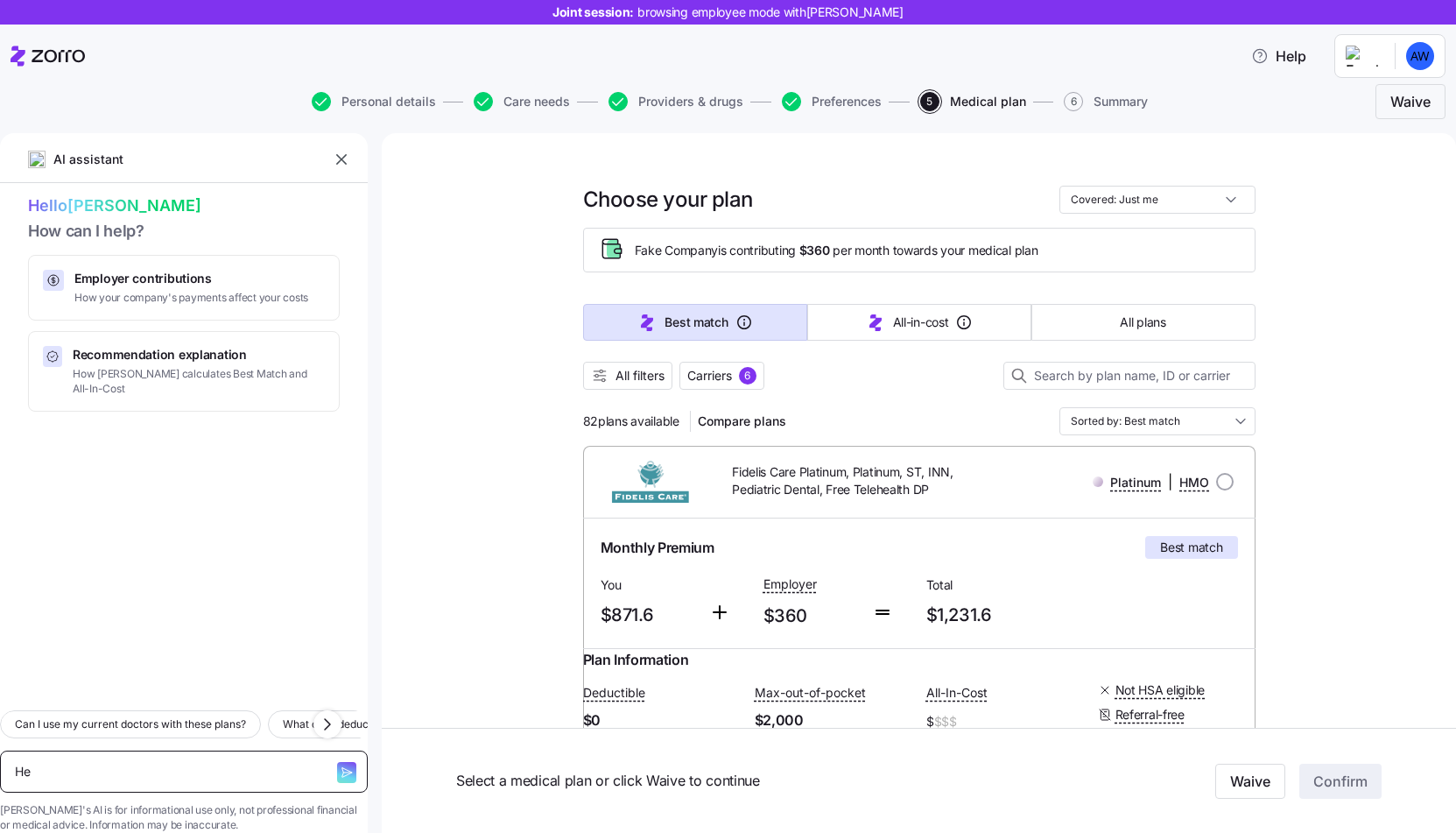
type textarea "x"
type textarea "Hey"
type textarea "x"
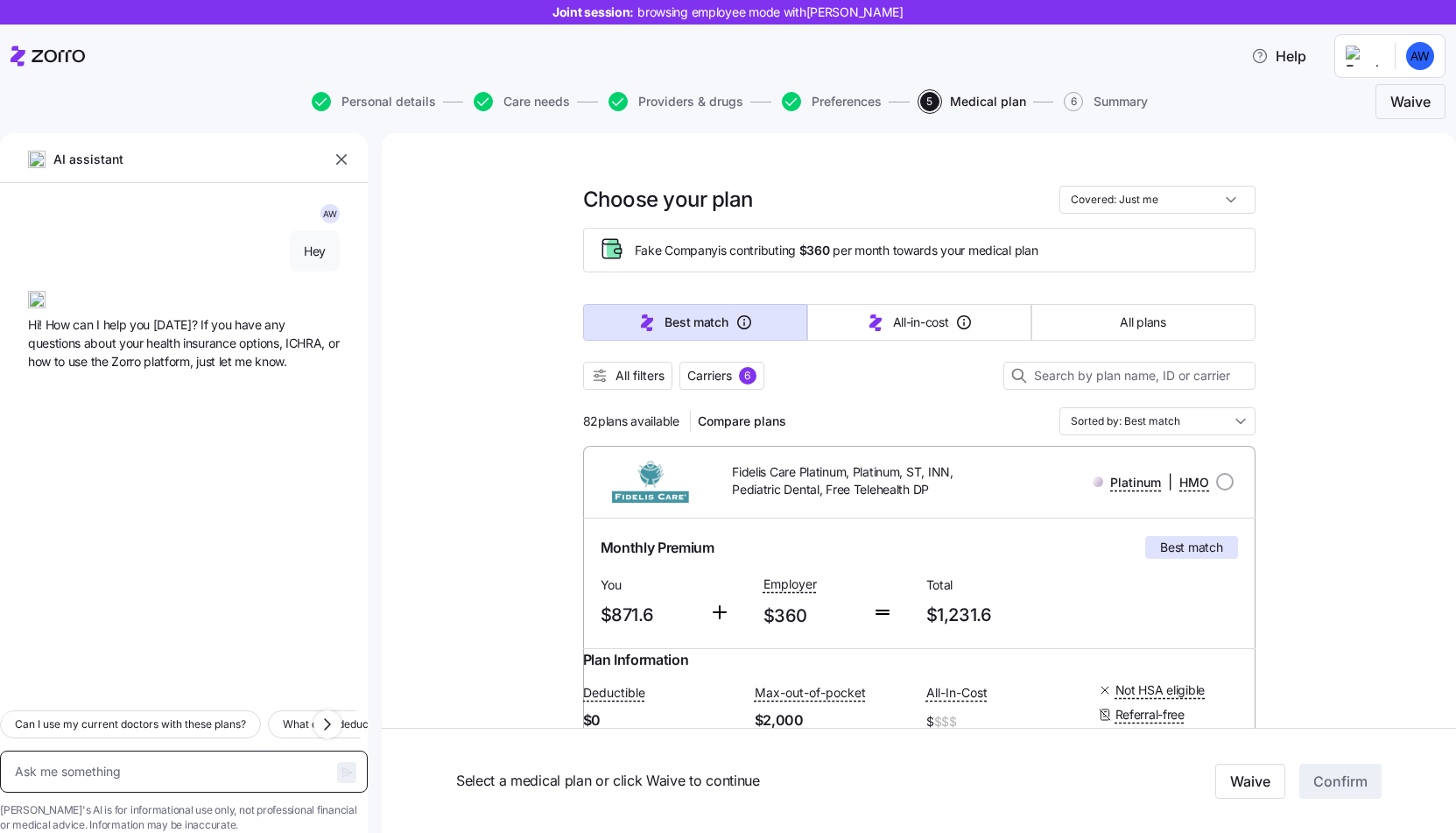
click at [144, 754] on textarea at bounding box center [184, 771] width 368 height 42
paste textarea "How do I schedule an appointment with a consultant?"
type textarea "x"
type textarea "How do I schedule an appointment with a consultant?"
type textarea "x"
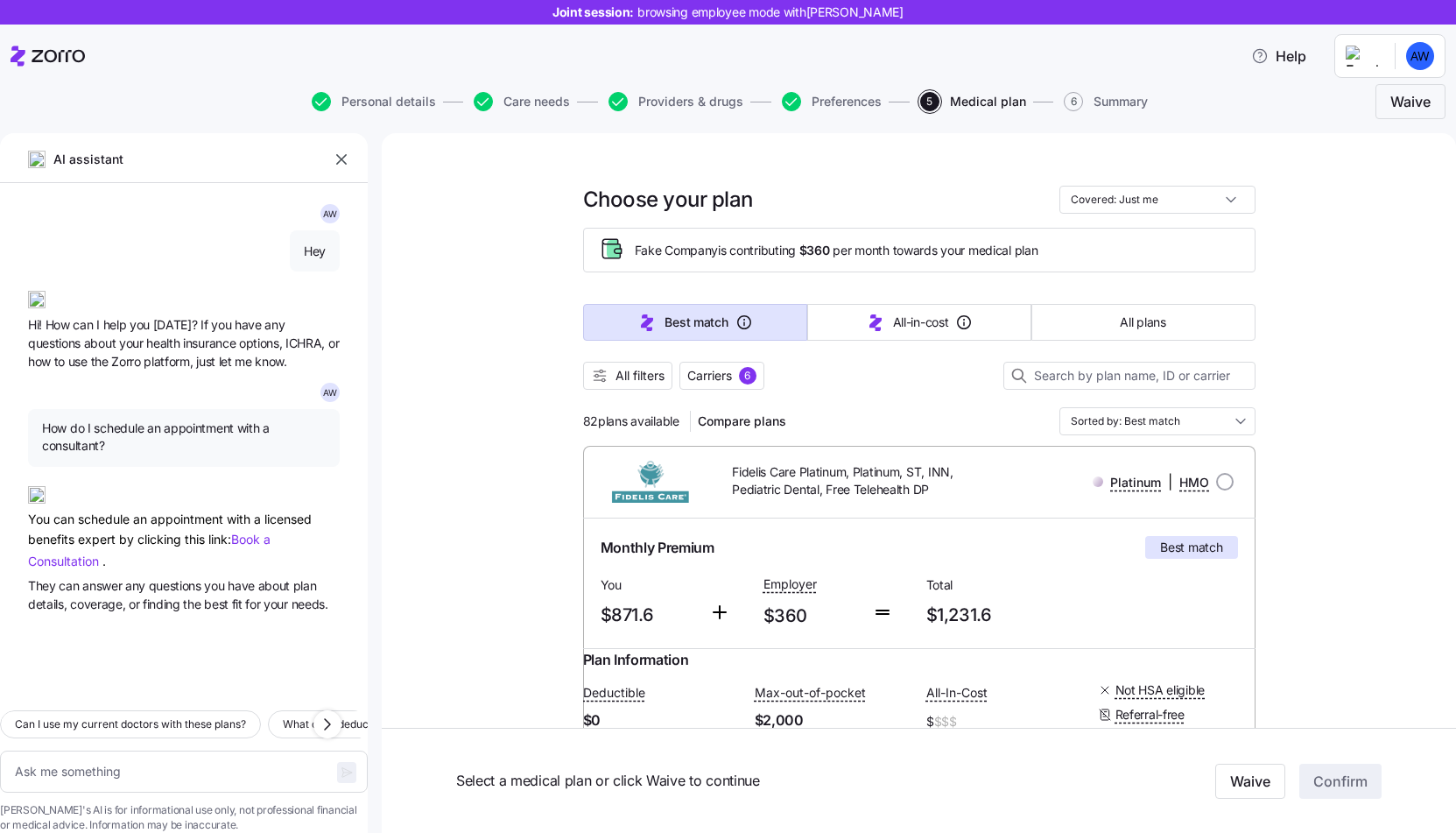
click at [268, 603] on span "your" at bounding box center [276, 604] width 27 height 15
click at [201, 750] on textarea at bounding box center [184, 771] width 368 height 42
paste textarea "How would my portion of the premium affect my payroll?"
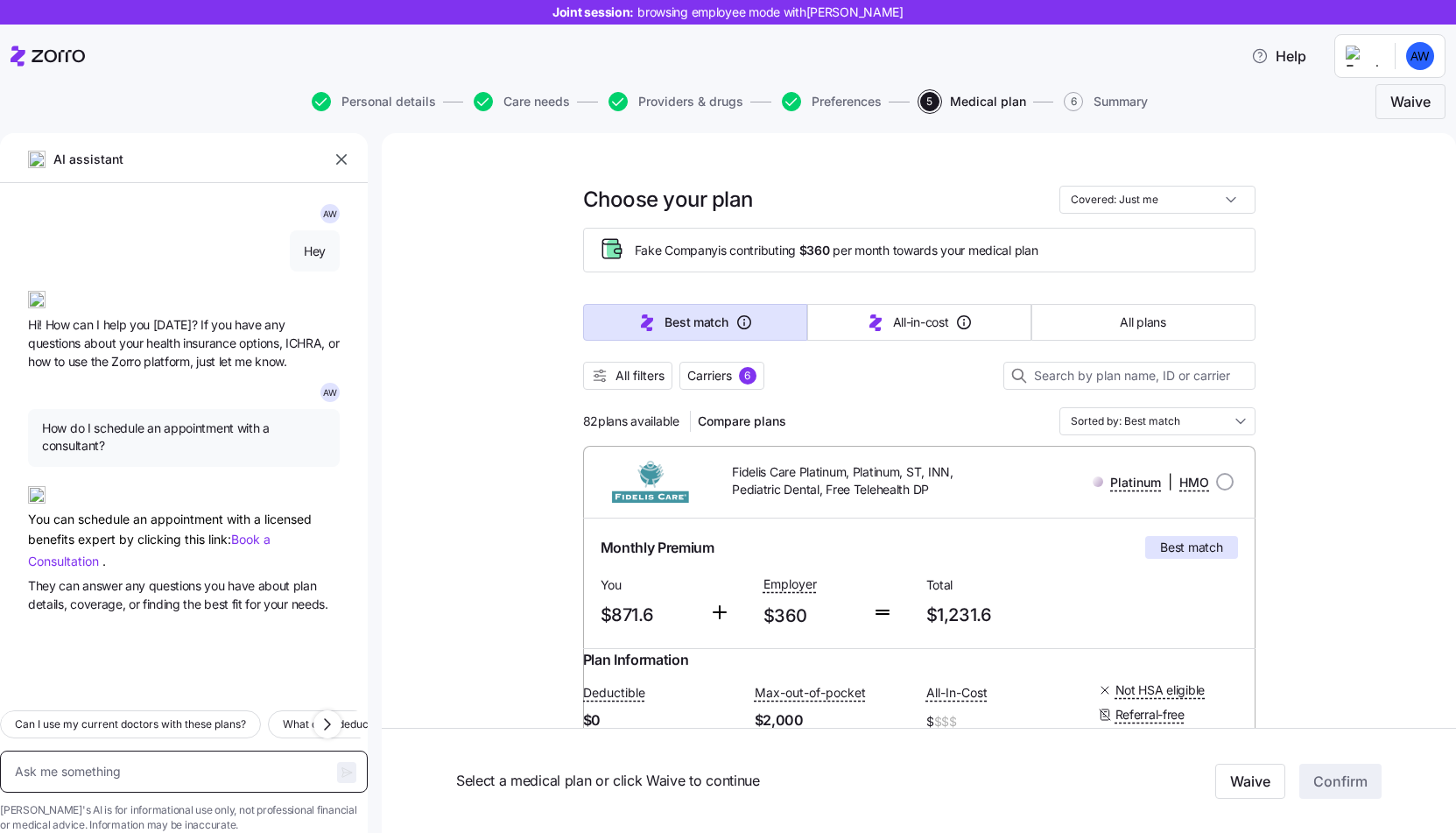
type textarea "x"
type textarea "How would my portion of the premium affect my payroll?"
type textarea "x"
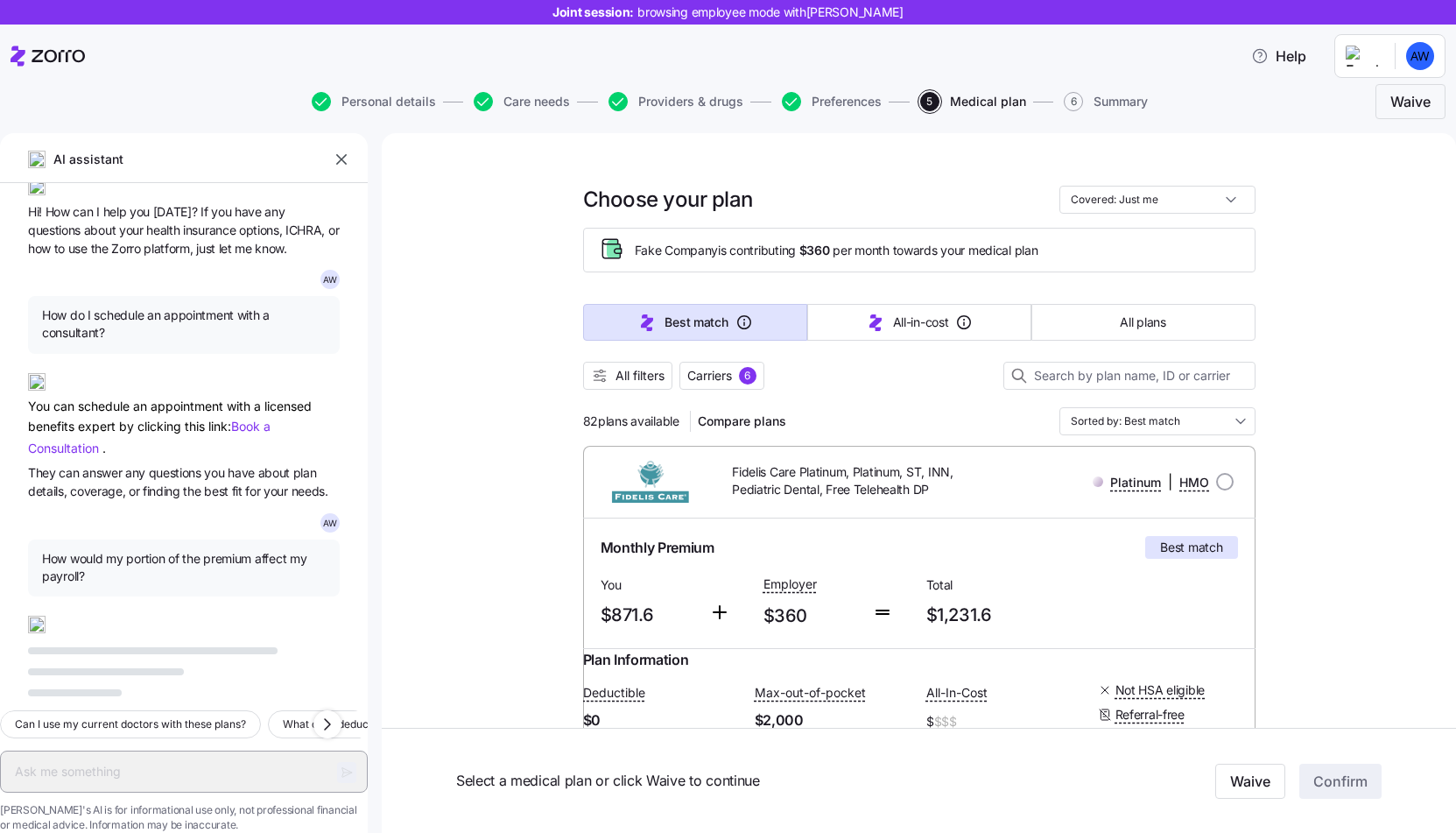
scroll to position [140, 0]
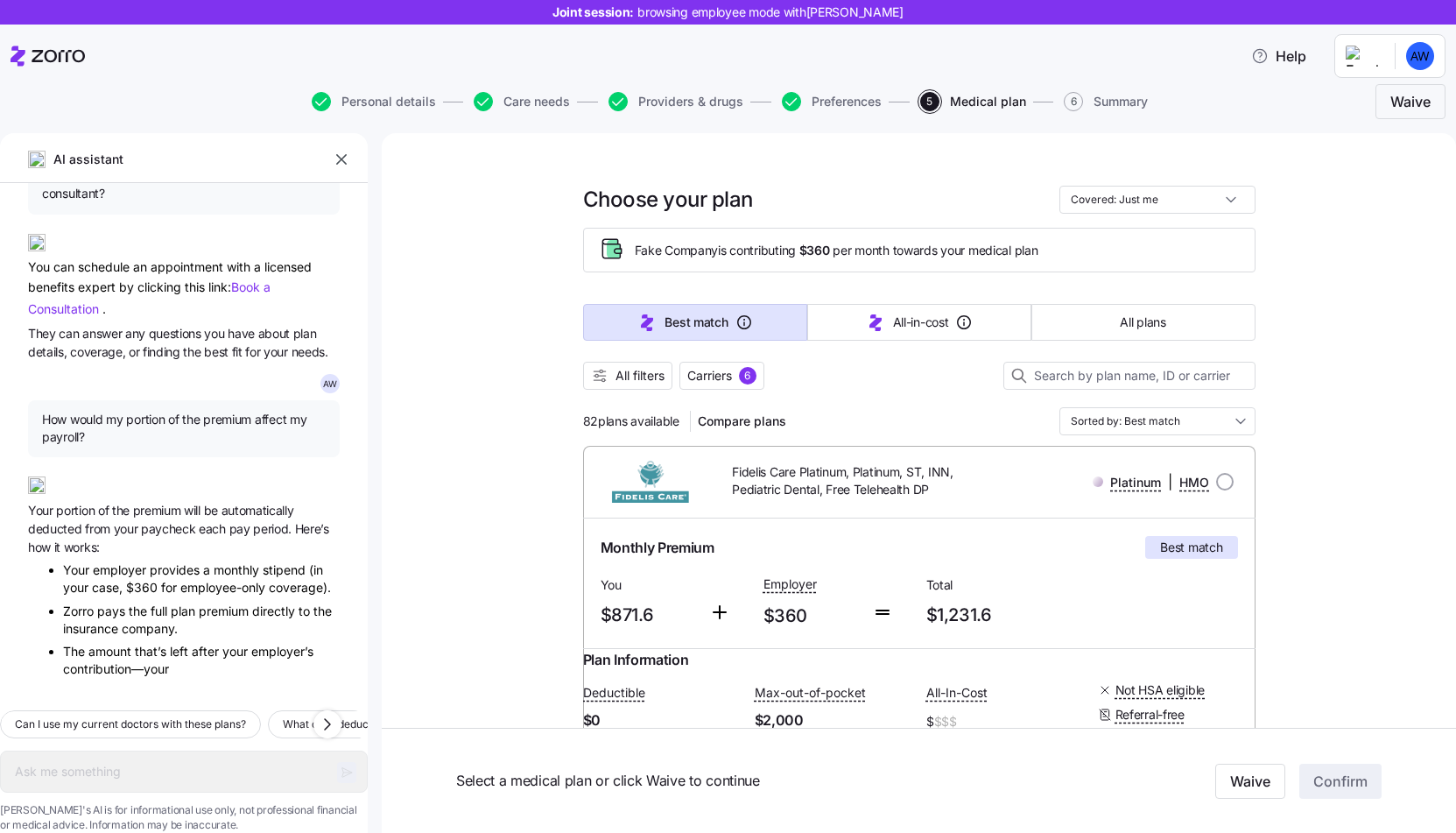
type textarea "x"
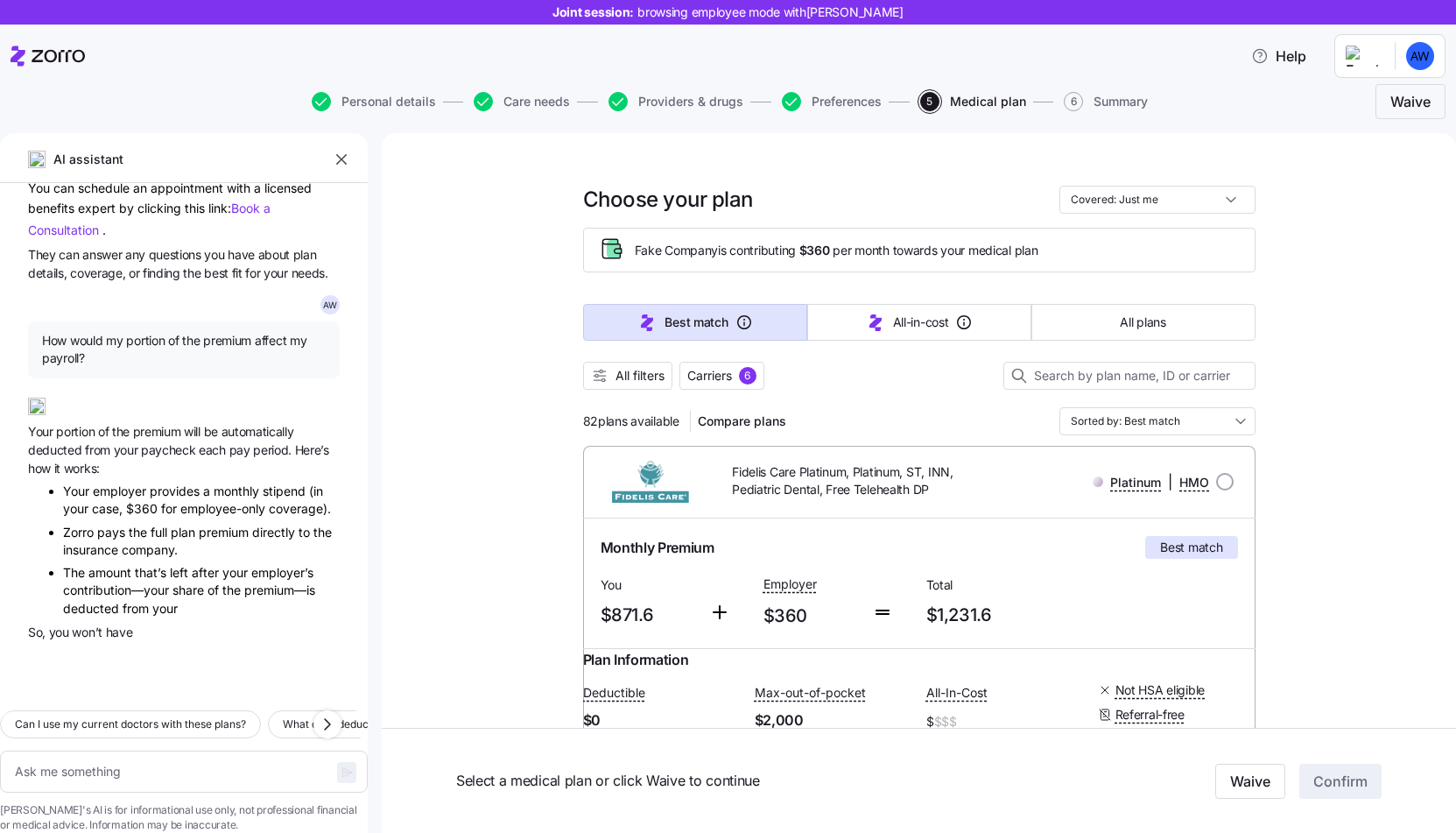
scroll to position [358, 0]
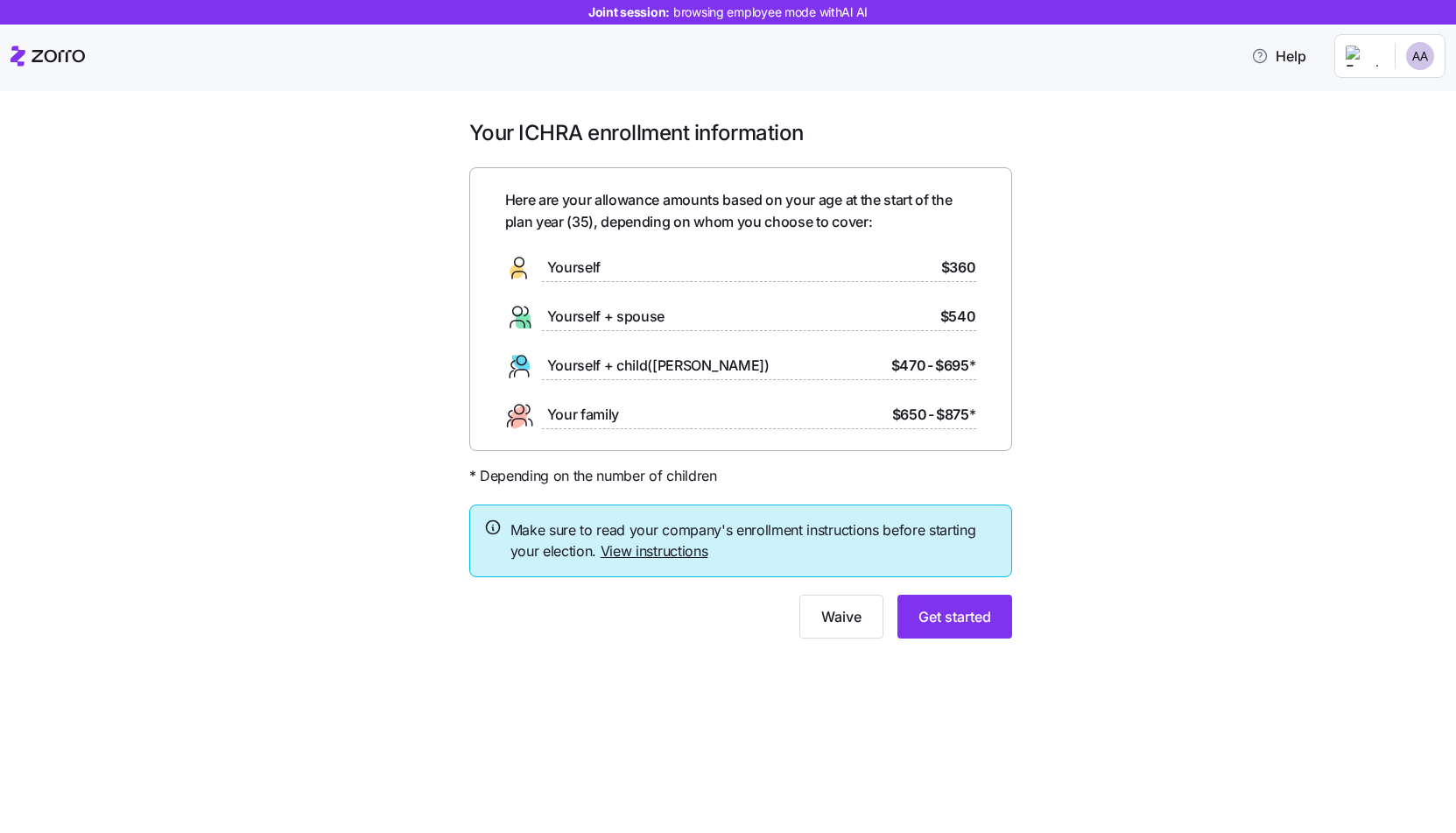
click at [995, 587] on div at bounding box center [741, 586] width 543 height 18
click at [994, 593] on div at bounding box center [741, 586] width 543 height 18
click at [952, 619] on span "Get started" at bounding box center [954, 616] width 73 height 21
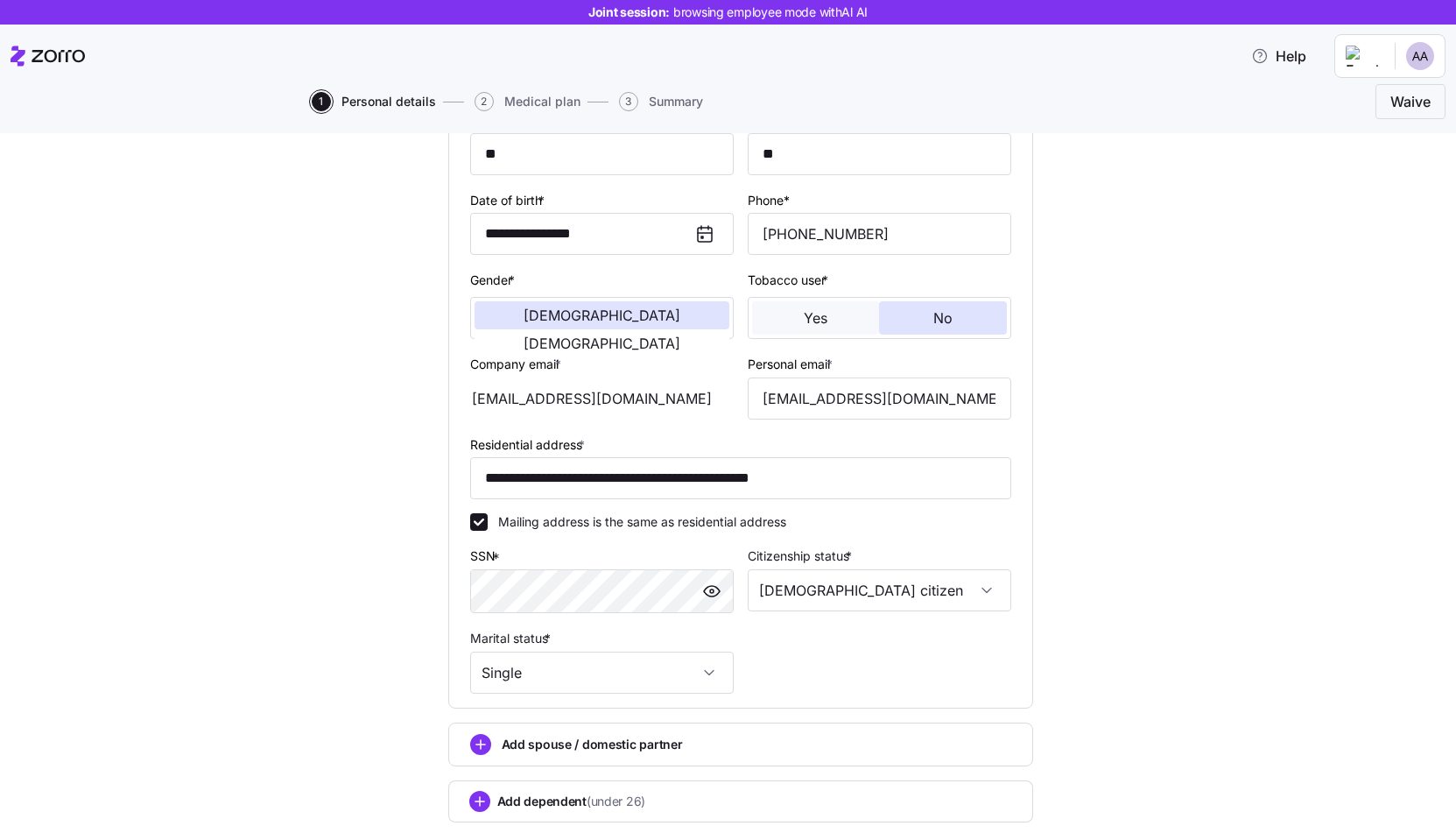
scroll to position [278, 0]
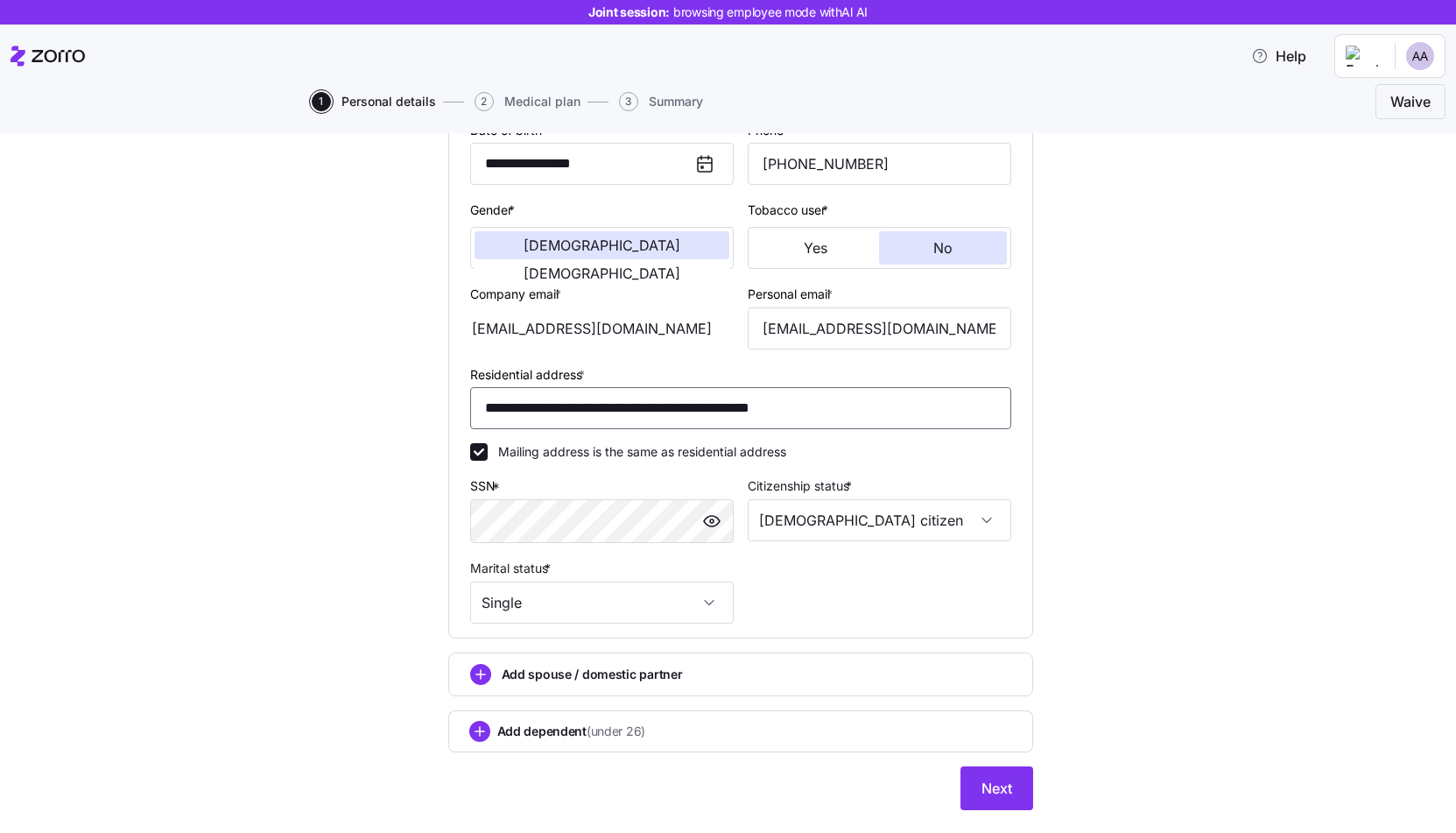
click at [810, 424] on input "**********" at bounding box center [741, 408] width 541 height 42
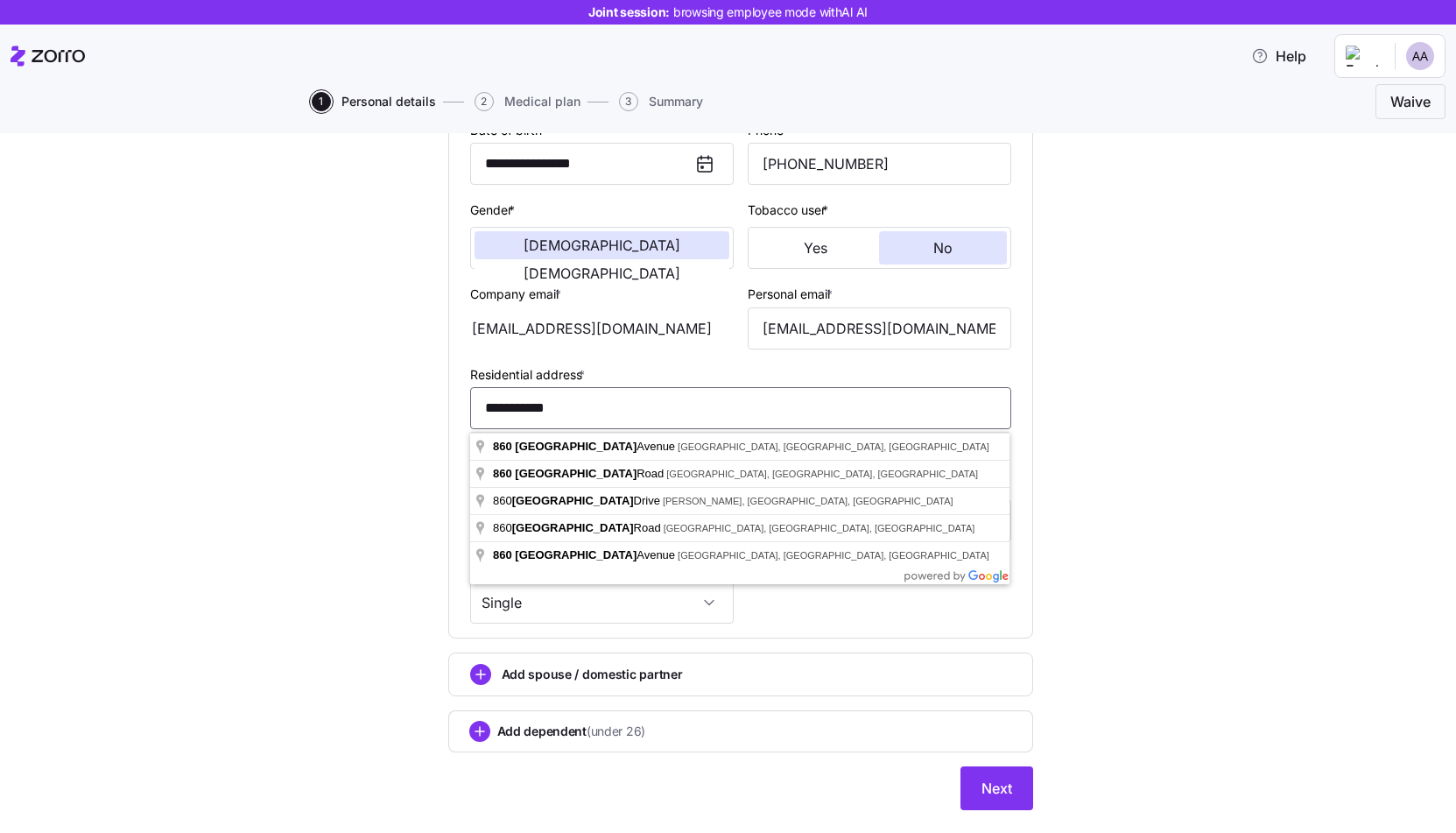
click at [807, 429] on input "**********" at bounding box center [741, 408] width 541 height 42
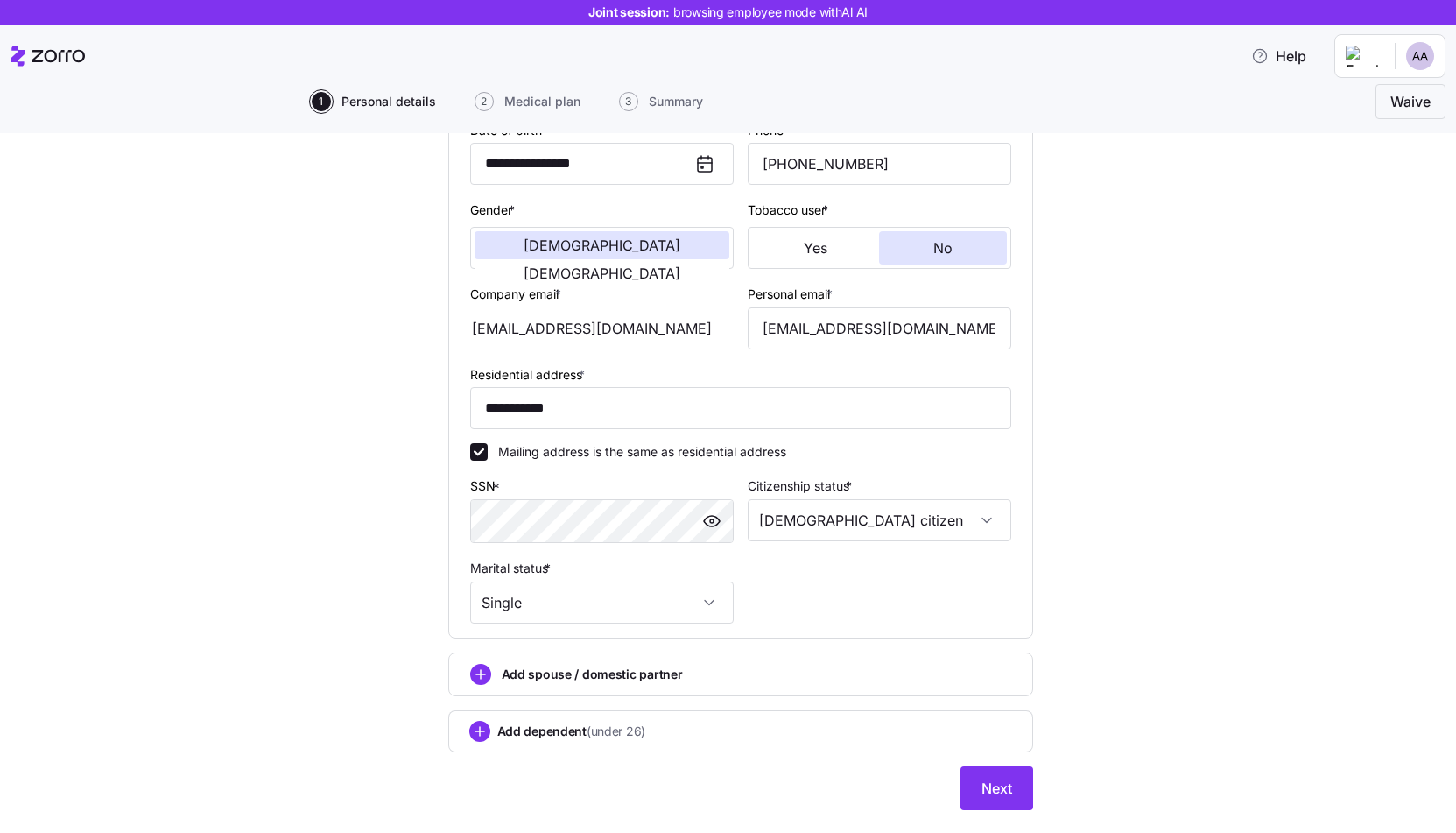
type input "**********"
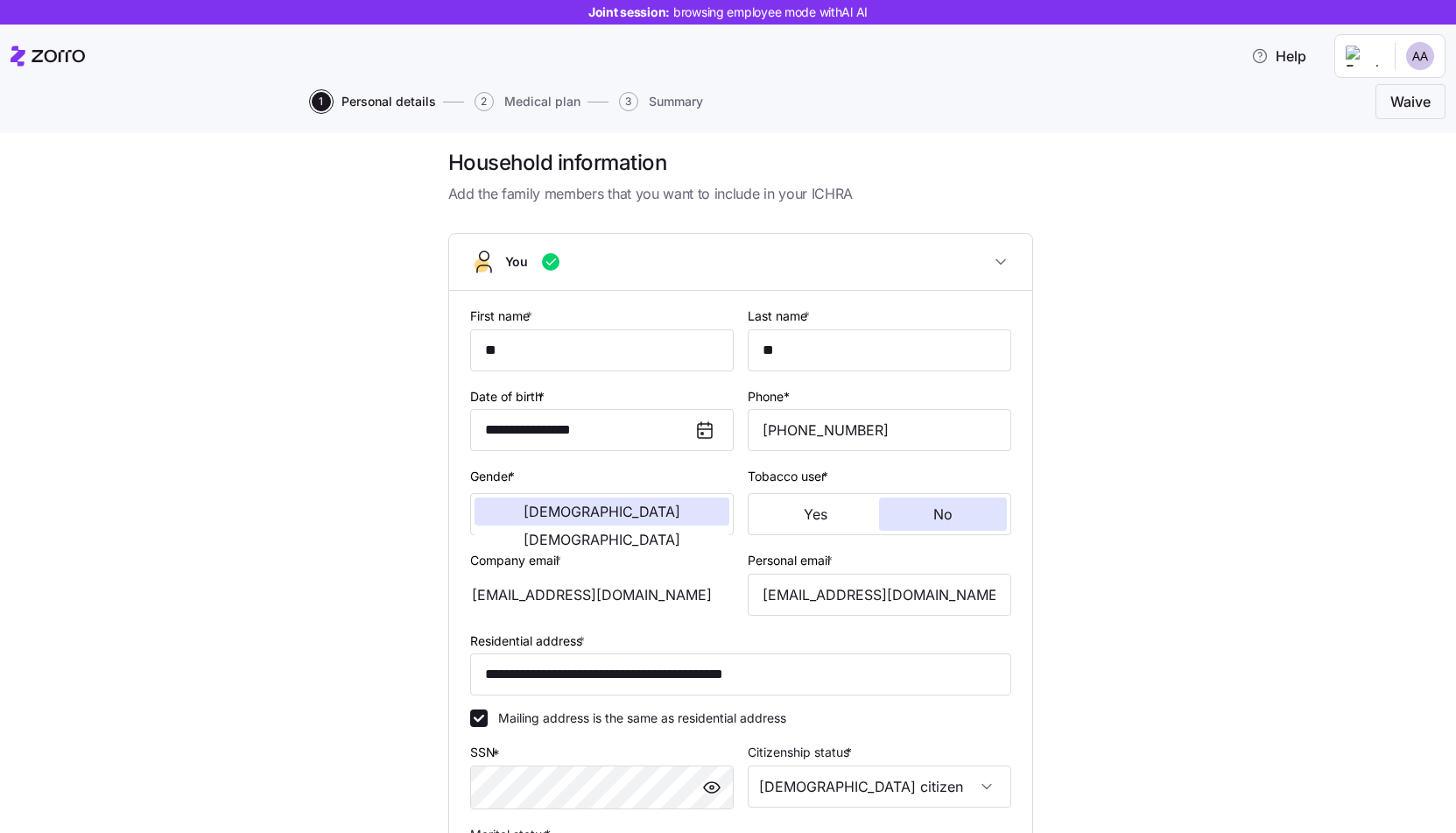
scroll to position [0, 0]
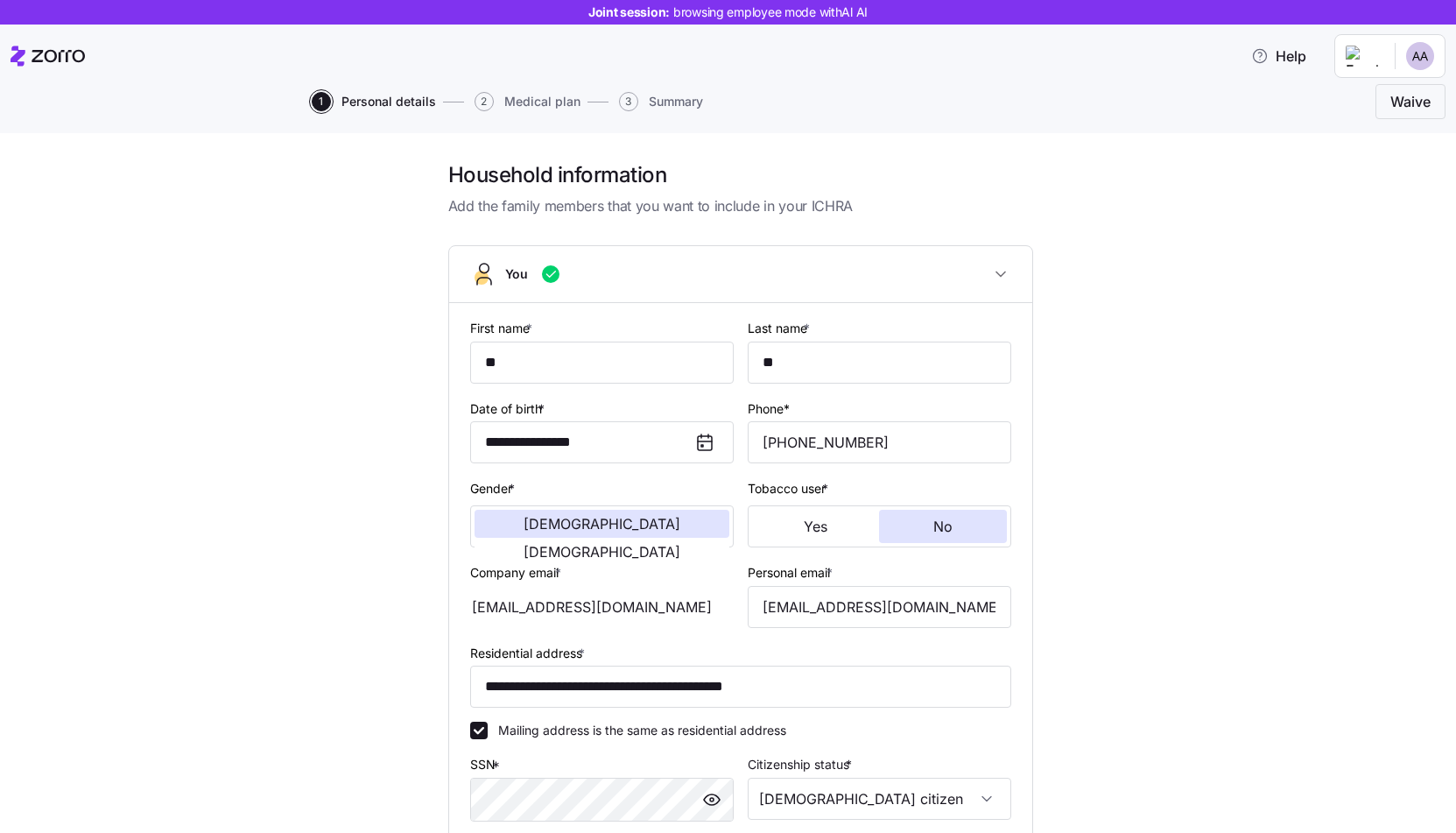
click at [1085, 545] on div "**********" at bounding box center [740, 634] width 1383 height 948
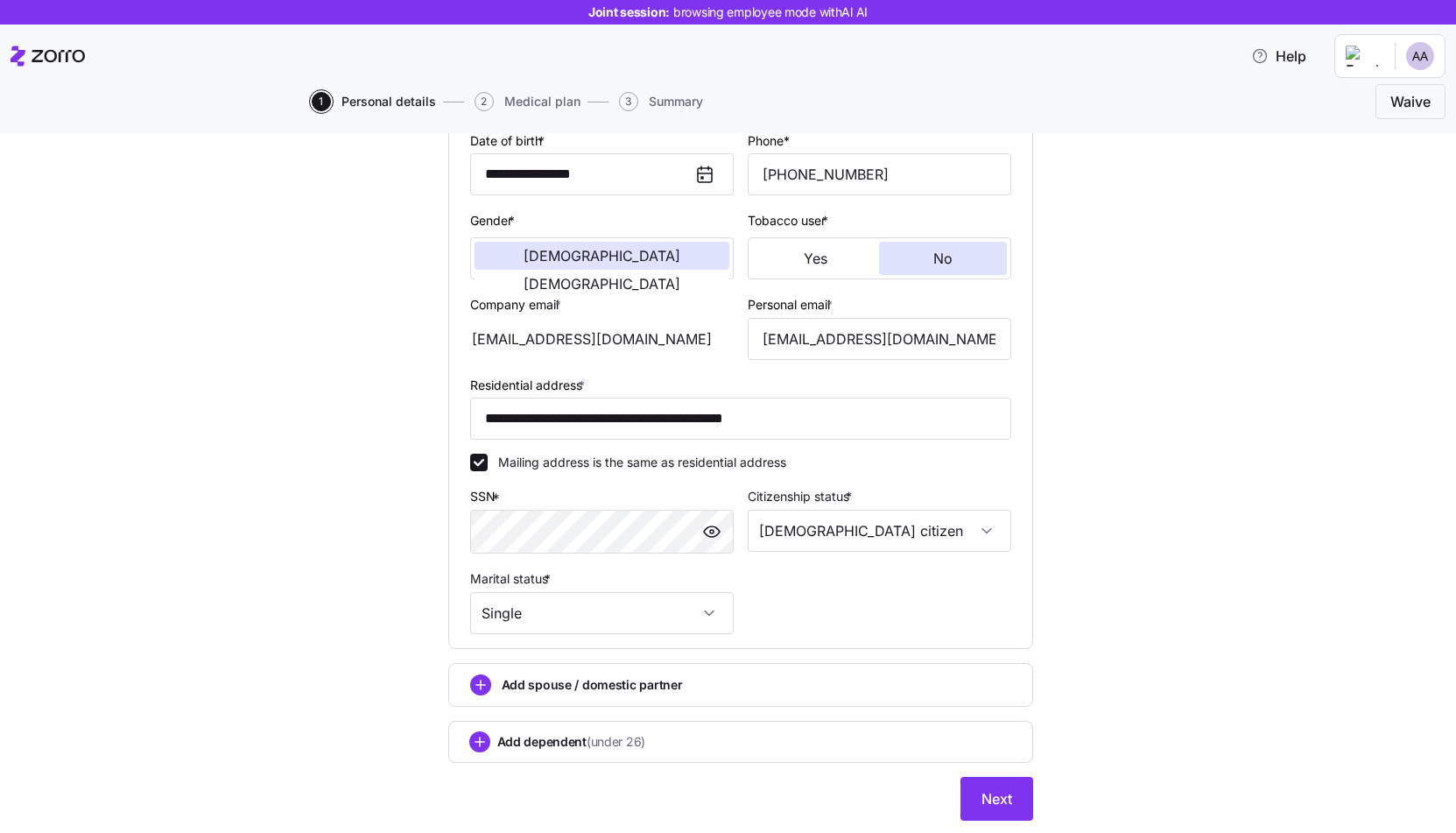
scroll to position [321, 0]
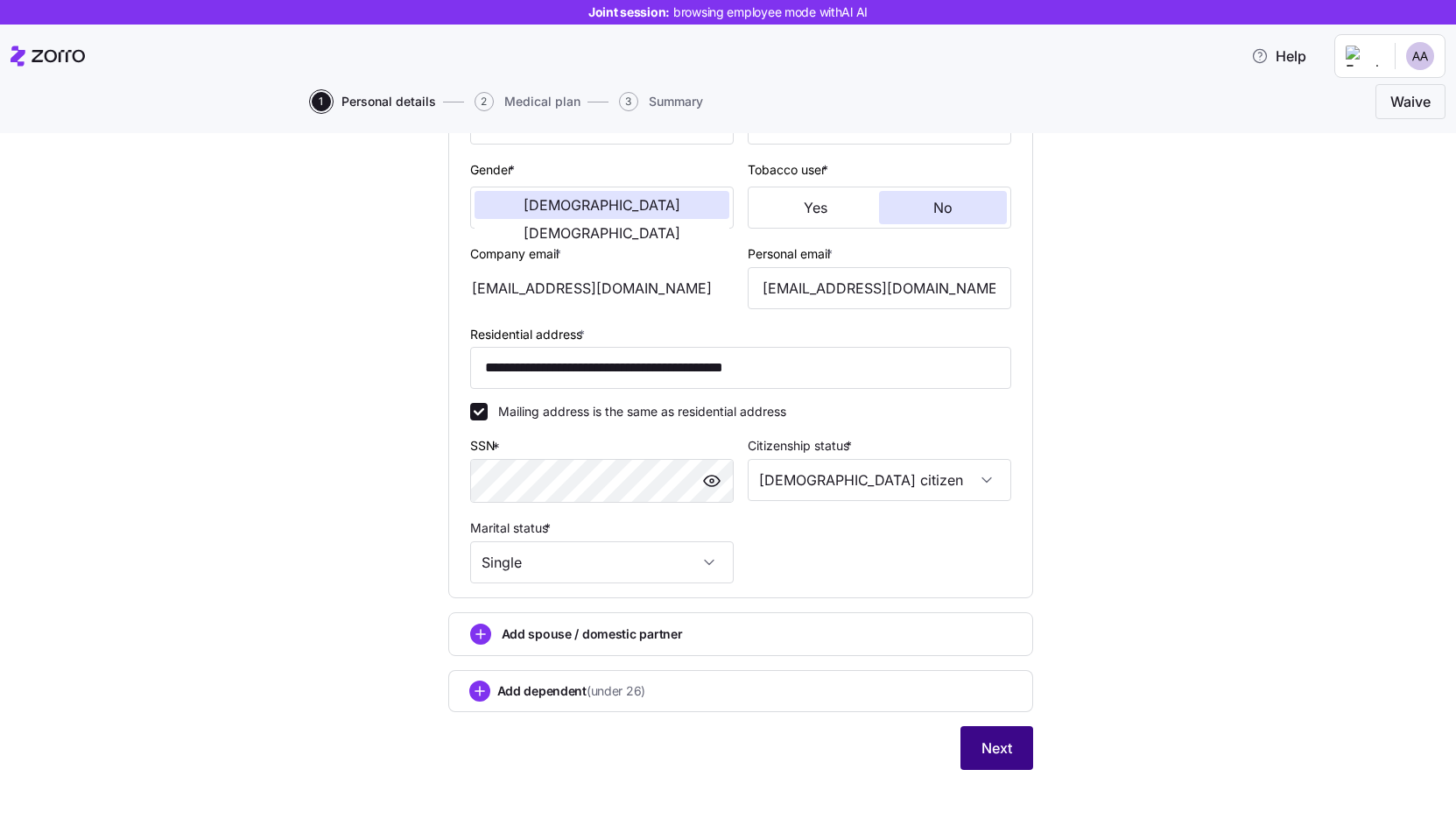
click at [1002, 729] on button "Next" at bounding box center [997, 747] width 73 height 43
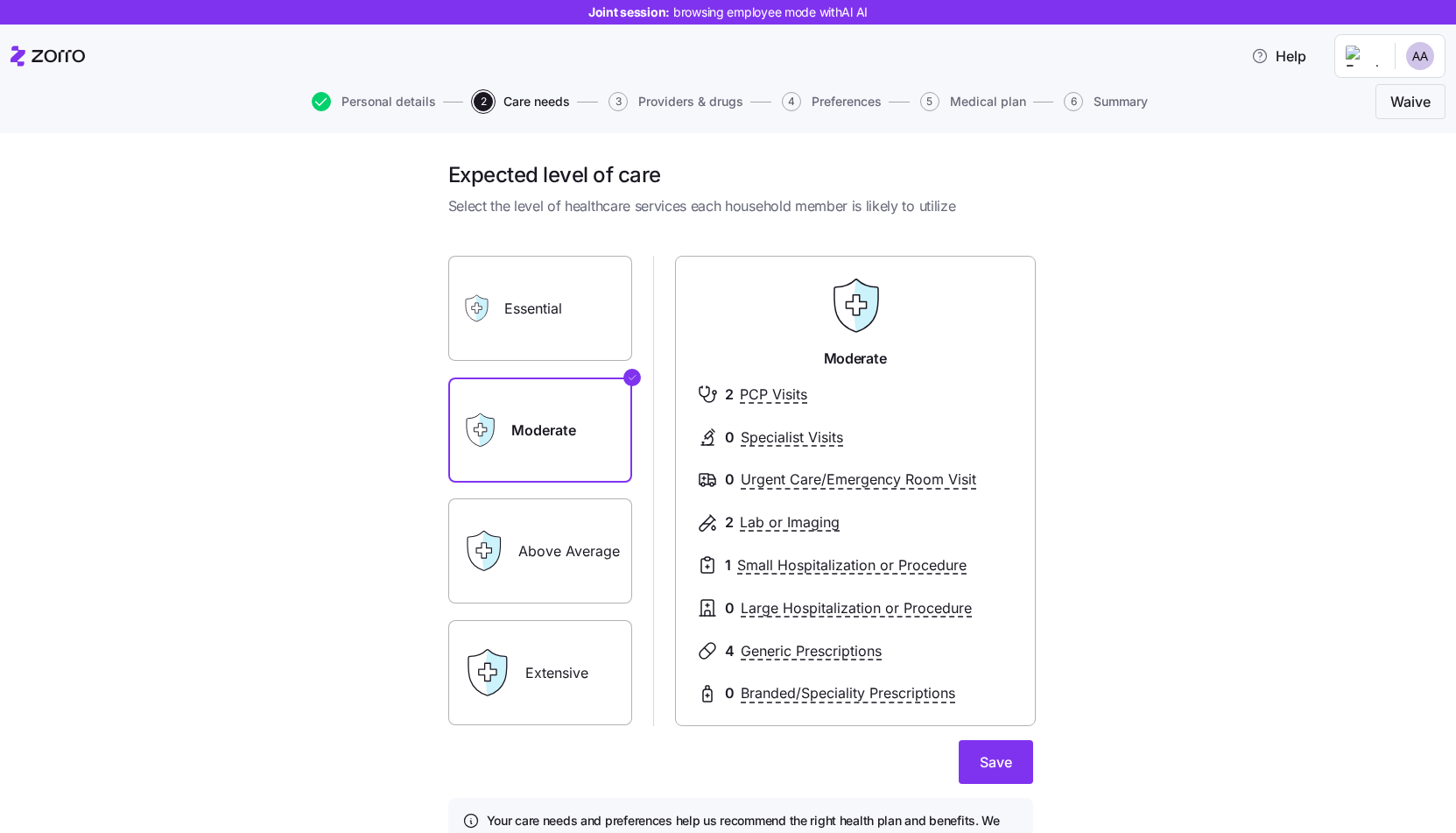
click at [328, 227] on div "Expected level of care Select the level of healthcare services each household m…" at bounding box center [740, 530] width 1383 height 739
click at [398, 108] on span "Personal details" at bounding box center [389, 101] width 94 height 12
